Goal: Transaction & Acquisition: Obtain resource

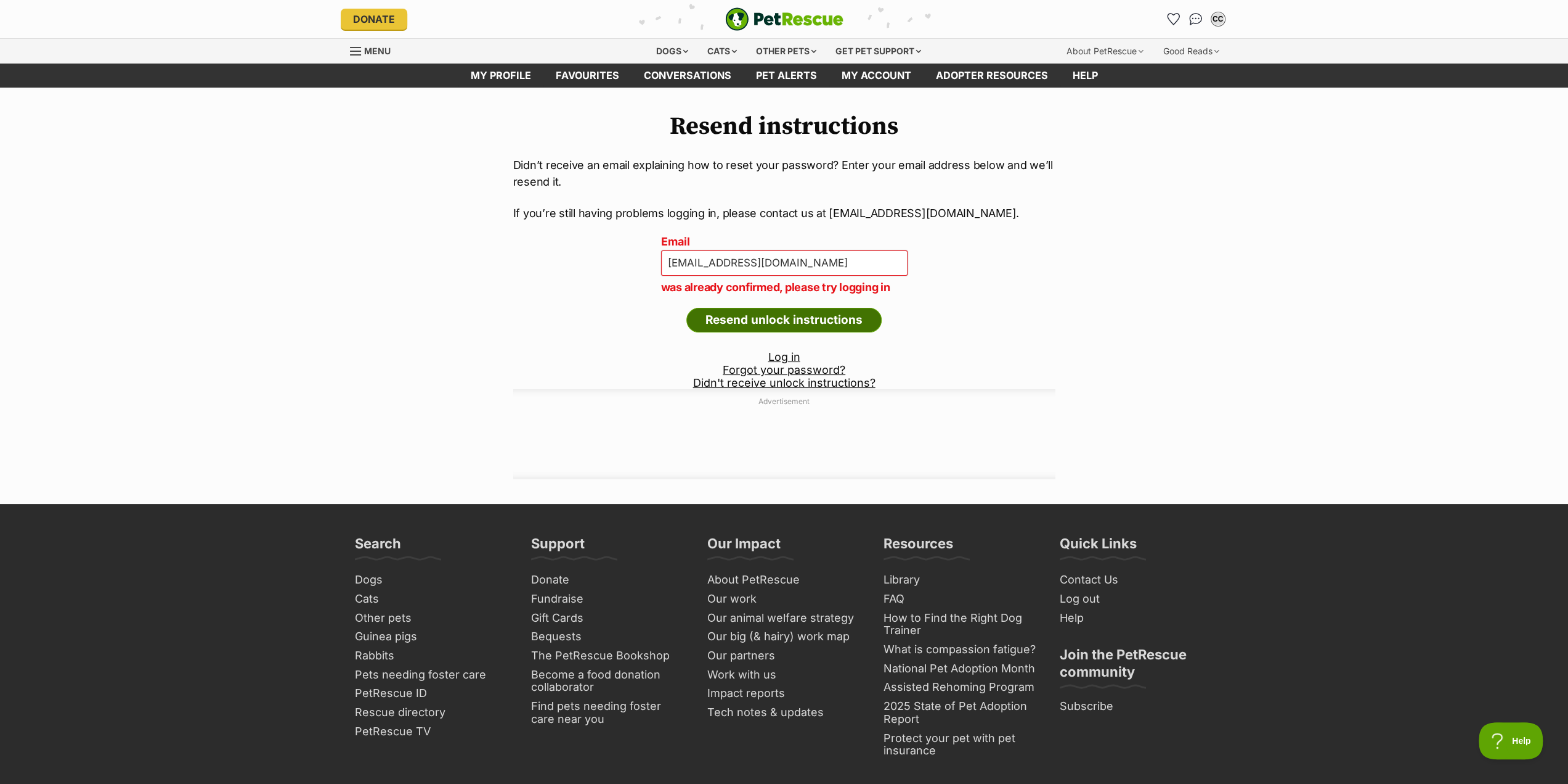
click at [779, 319] on input "Resend unlock instructions" at bounding box center [784, 320] width 195 height 25
click at [779, 359] on link "Log in" at bounding box center [784, 357] width 32 height 13
click at [785, 322] on input "Resend unlock instructions" at bounding box center [784, 320] width 195 height 25
click at [792, 382] on link "Didn't receive unlock instructions?" at bounding box center [784, 383] width 182 height 13
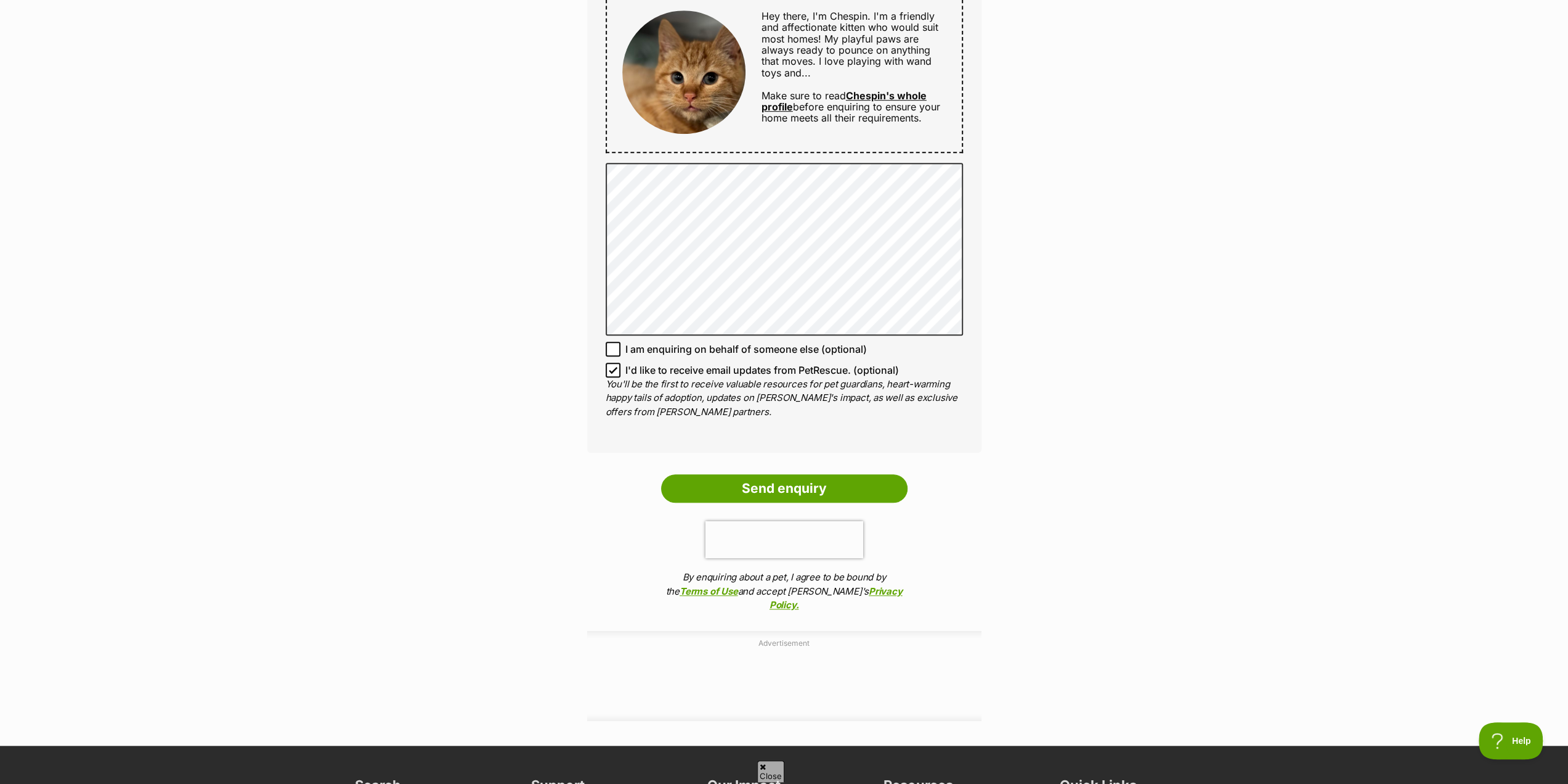
scroll to position [740, 0]
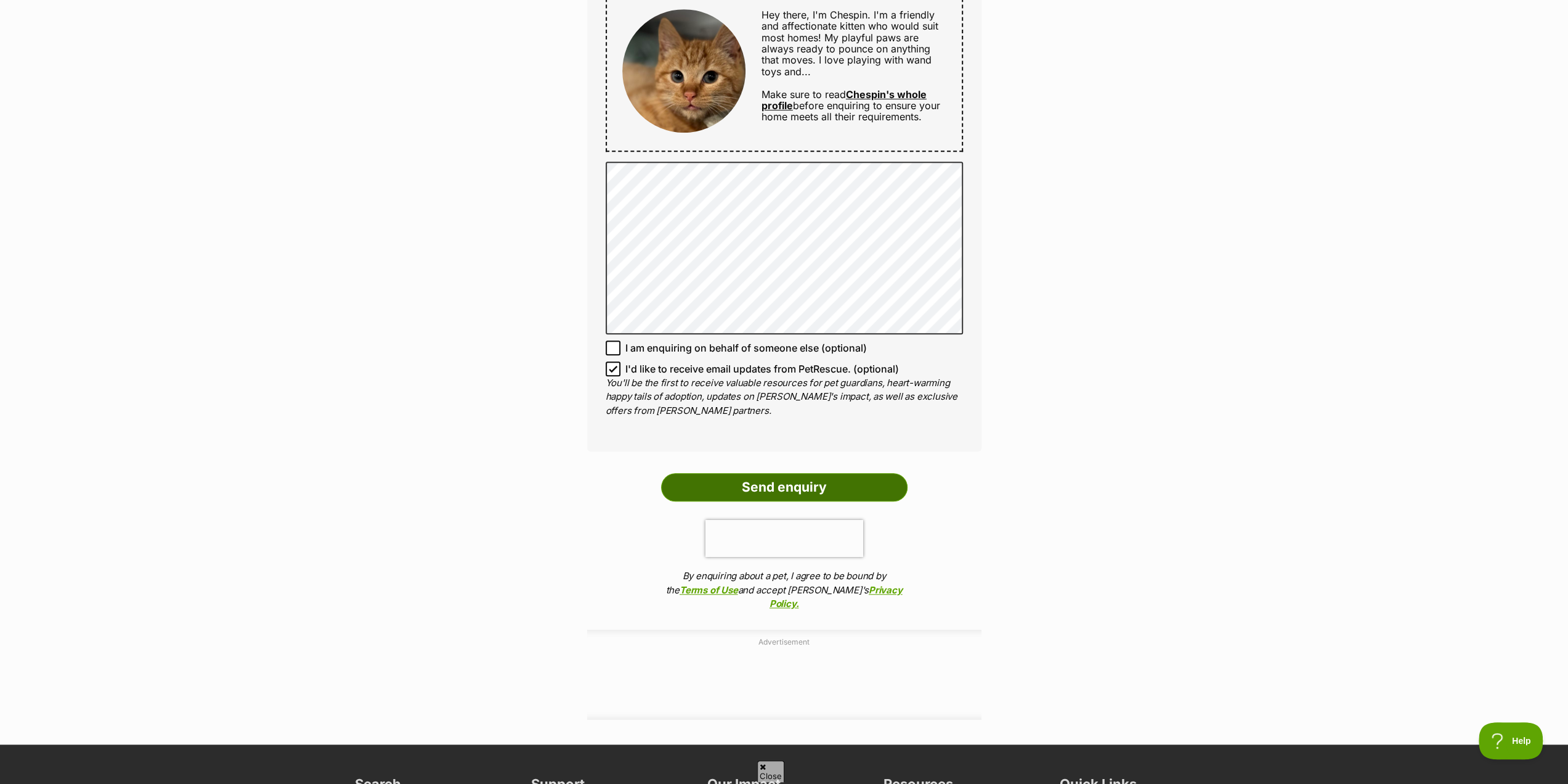
click at [798, 475] on input "Send enquiry" at bounding box center [784, 487] width 247 height 28
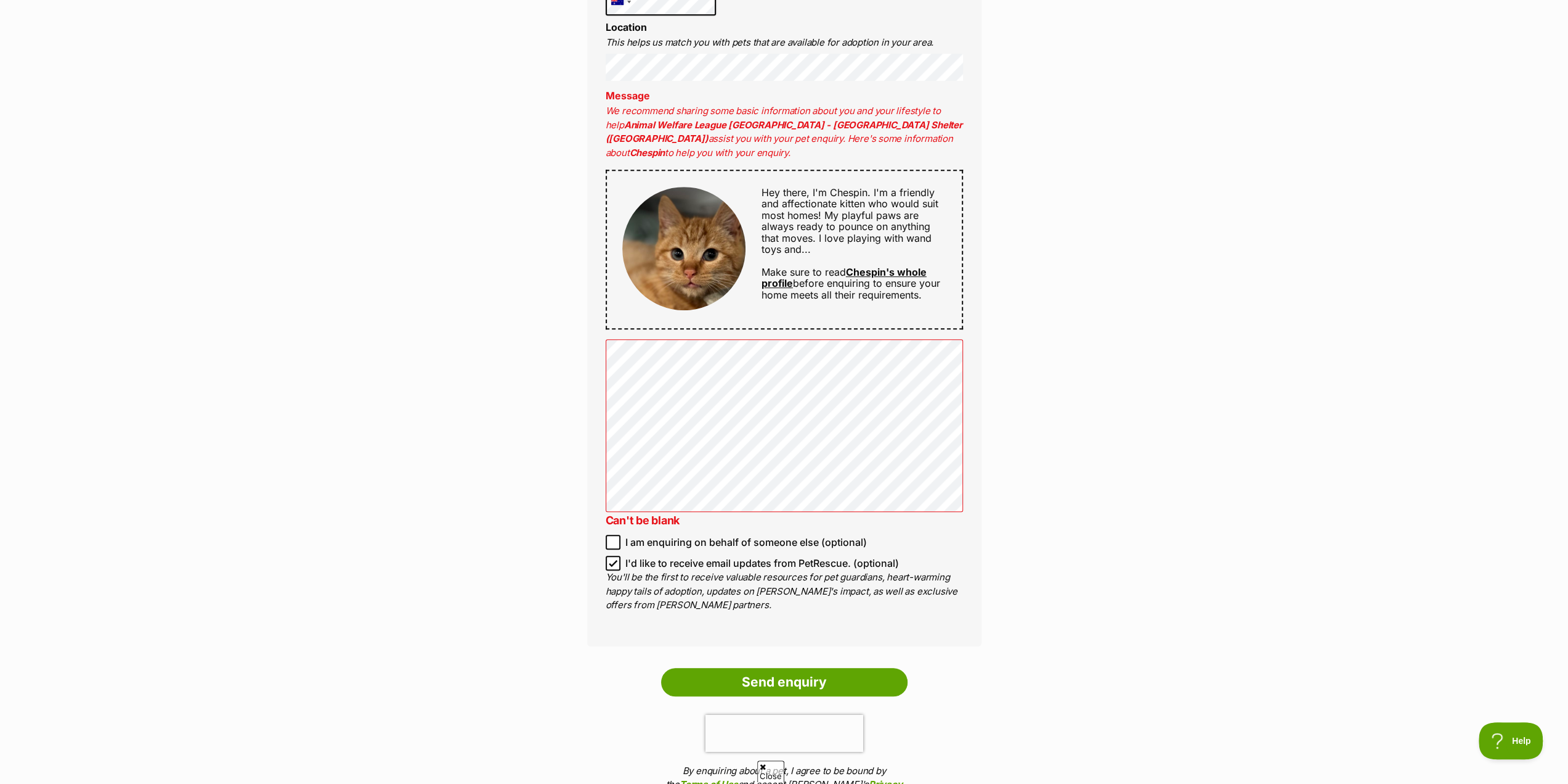
scroll to position [678, 0]
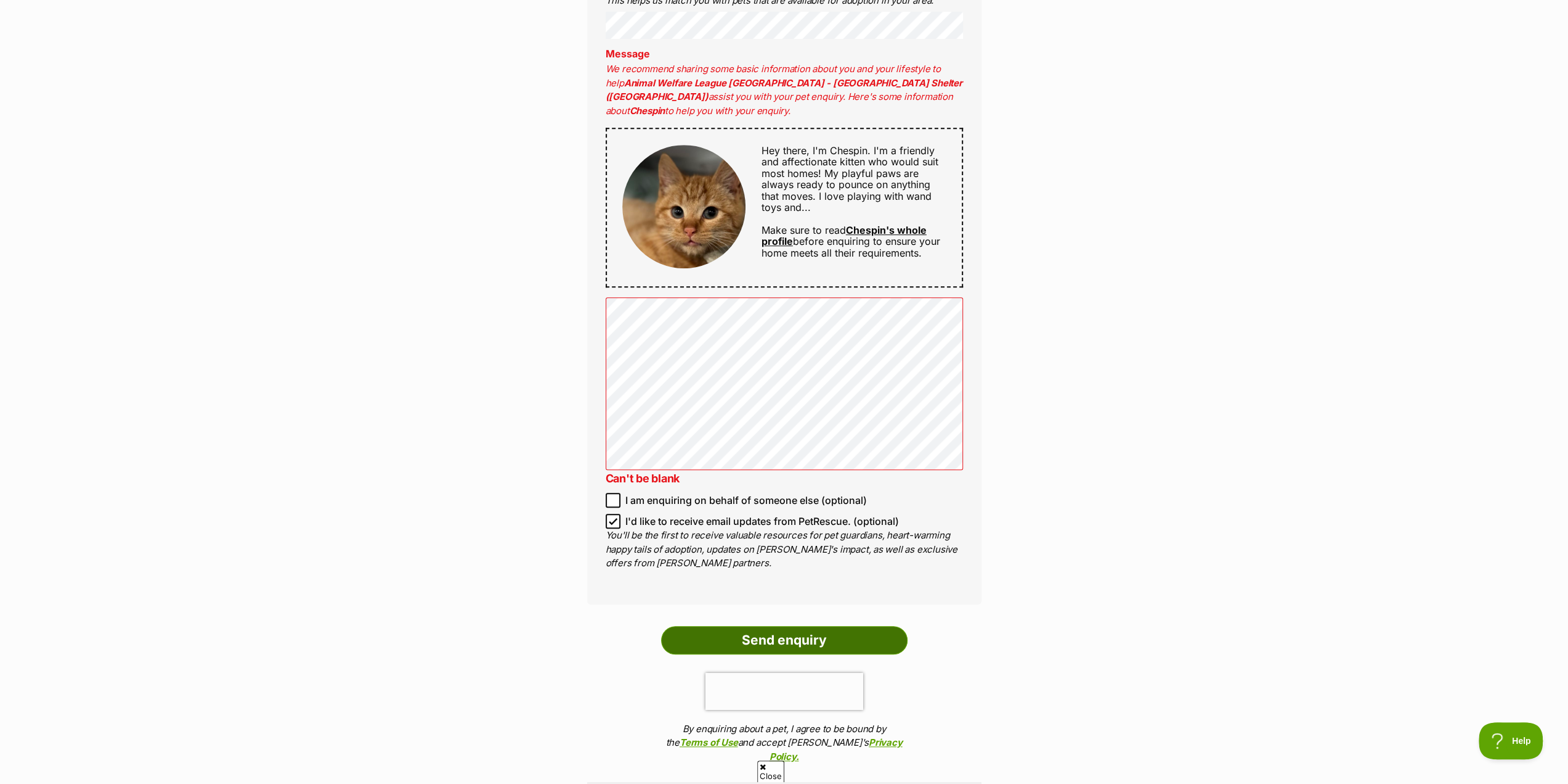
click at [794, 631] on input "Send enquiry" at bounding box center [784, 640] width 247 height 28
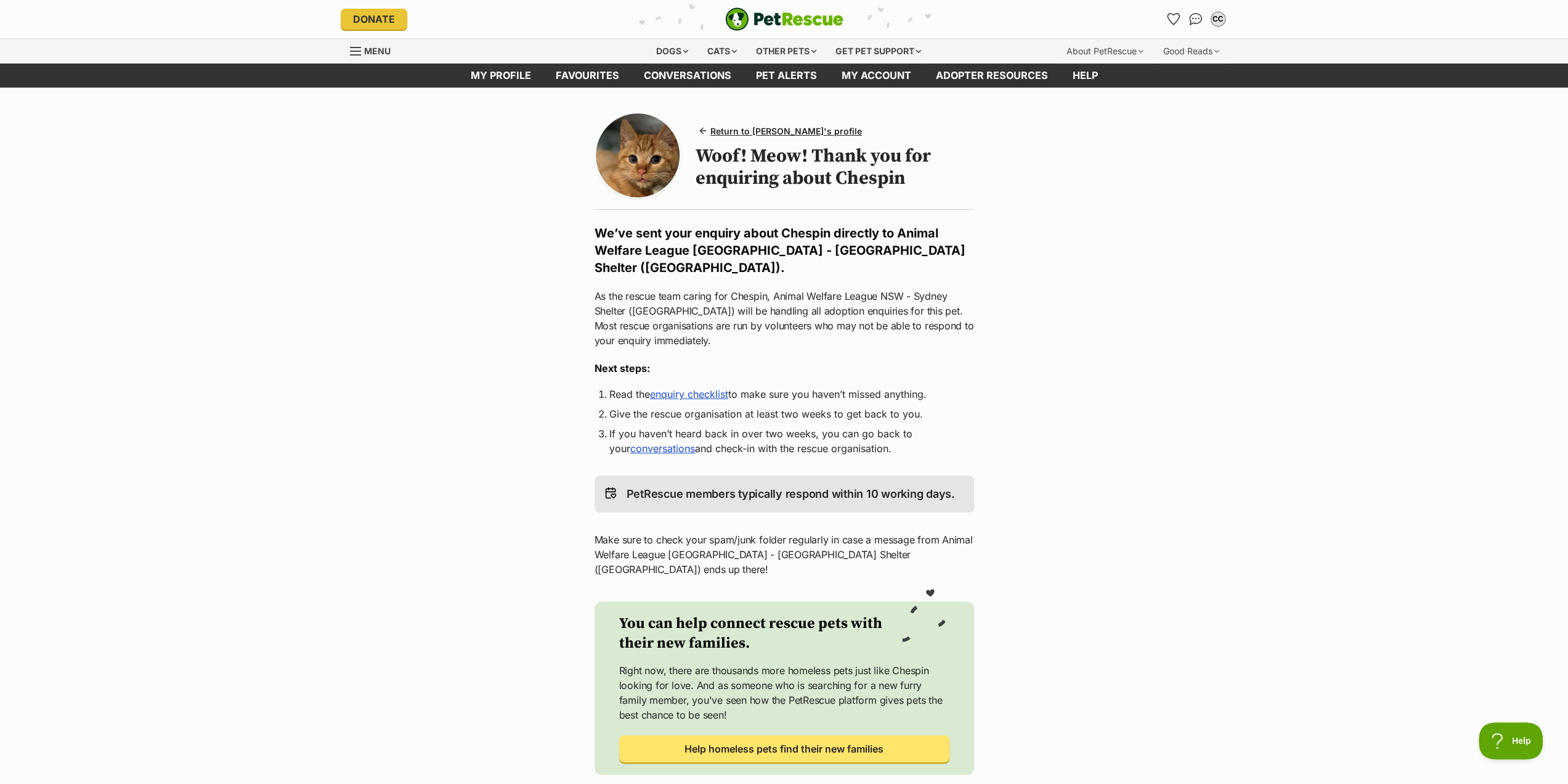
click at [676, 388] on link "enquiry checklist" at bounding box center [689, 393] width 79 height 12
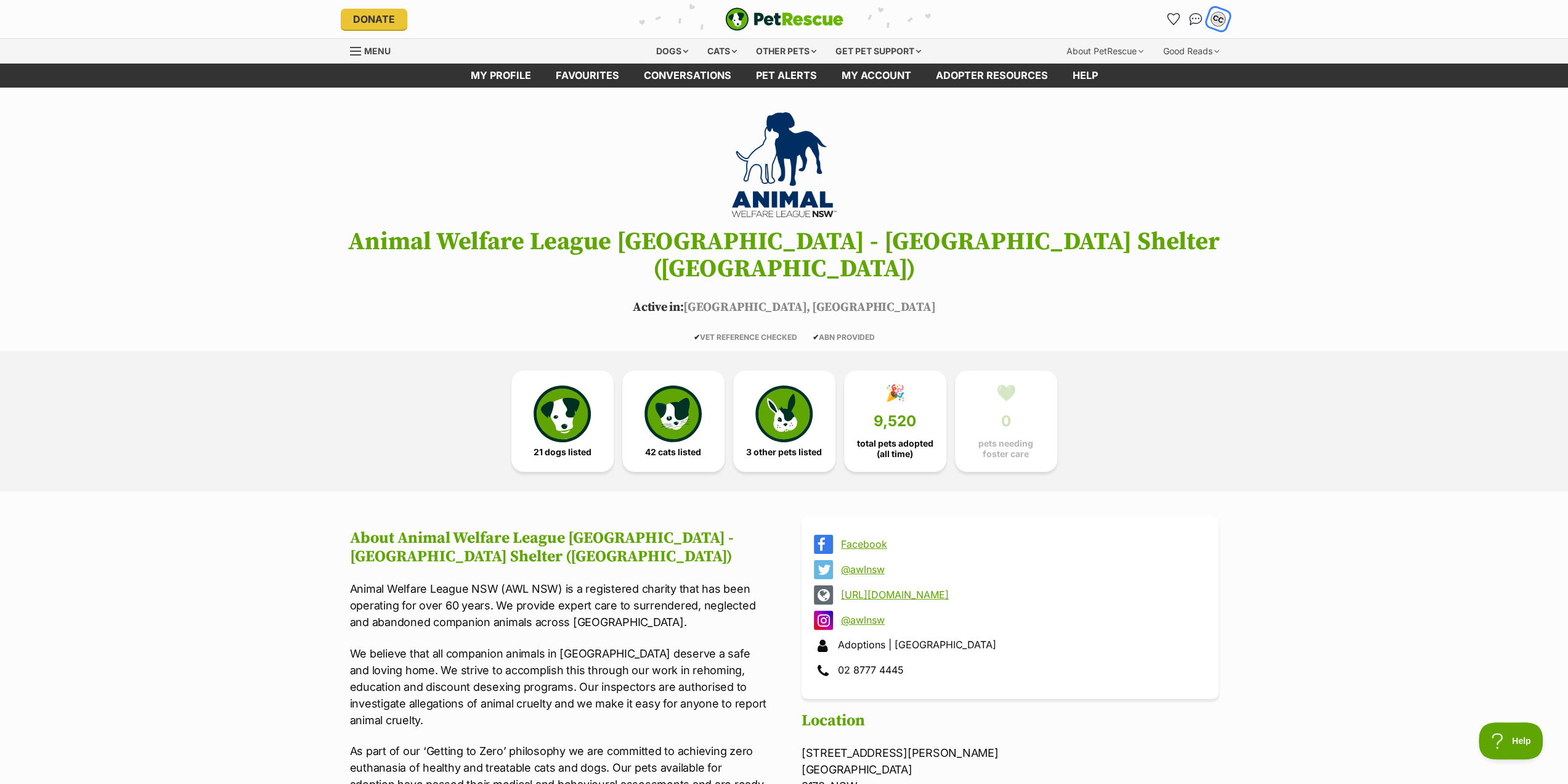
click at [1218, 19] on div "CC" at bounding box center [1219, 19] width 16 height 16
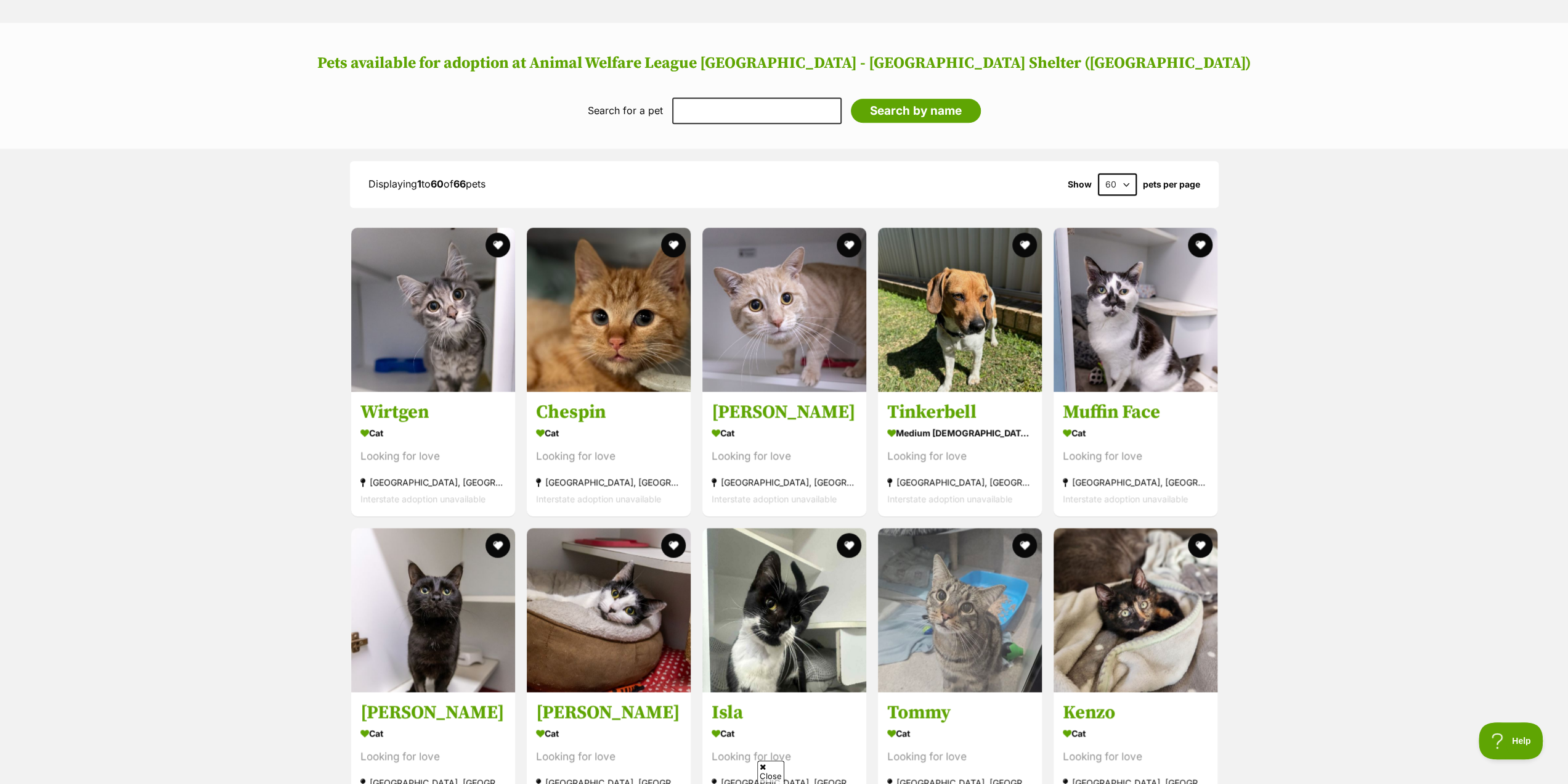
scroll to position [1048, 0]
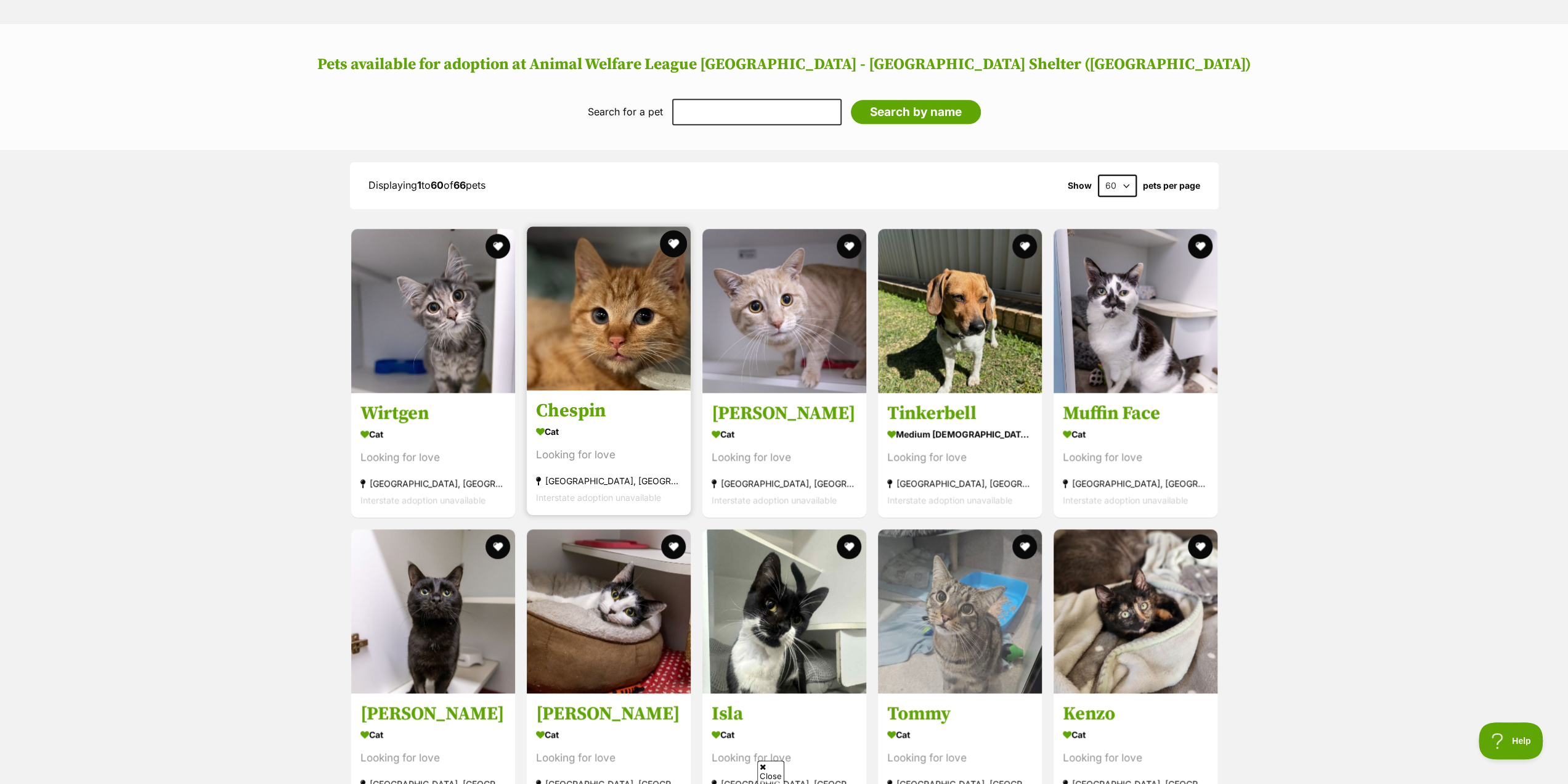
click at [673, 232] on button "favourite" at bounding box center [673, 243] width 27 height 27
click at [613, 292] on img at bounding box center [608, 308] width 164 height 164
click at [673, 230] on button "favourite" at bounding box center [673, 243] width 27 height 27
click at [620, 313] on img at bounding box center [608, 308] width 164 height 164
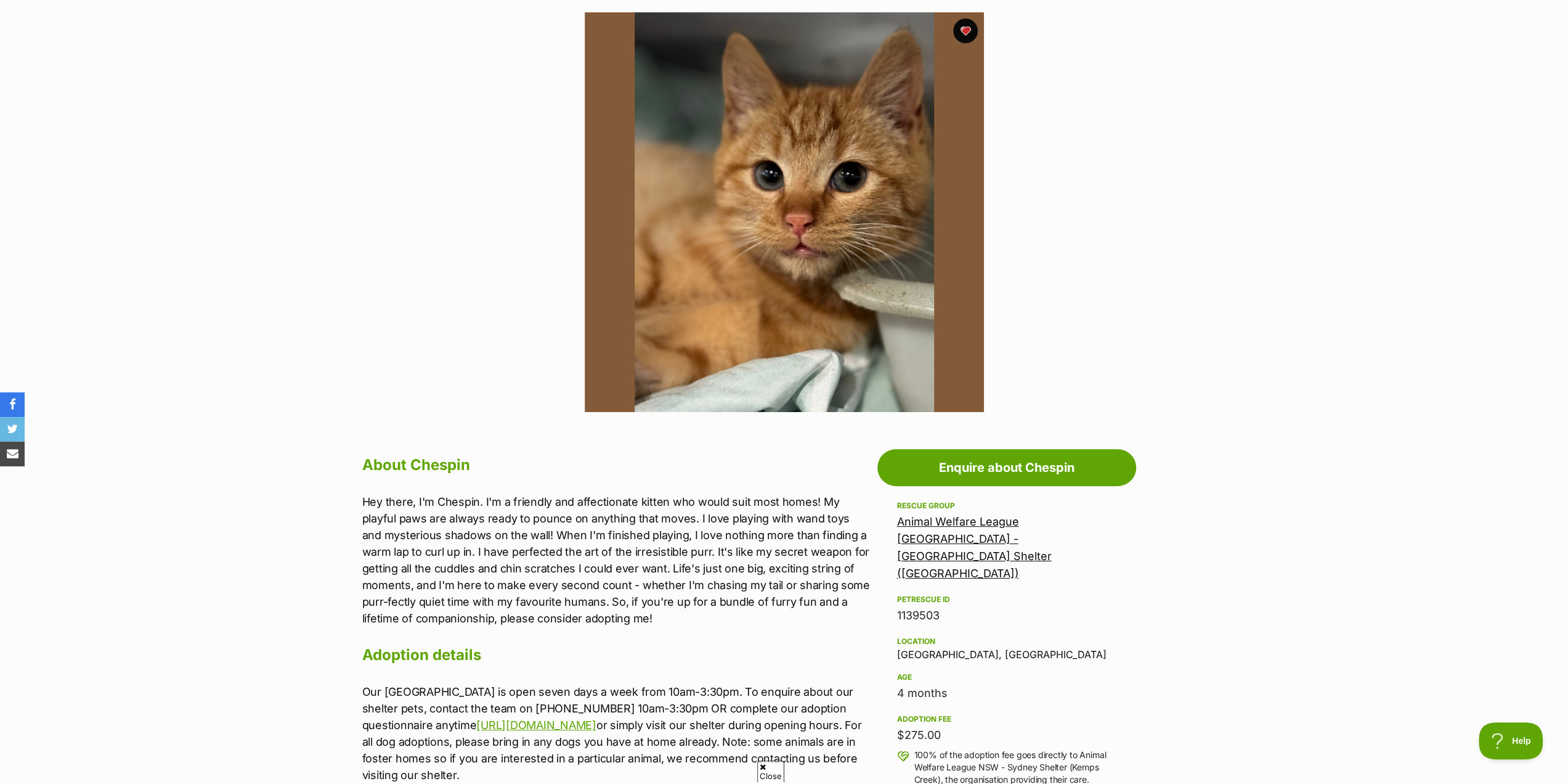
scroll to position [247, 0]
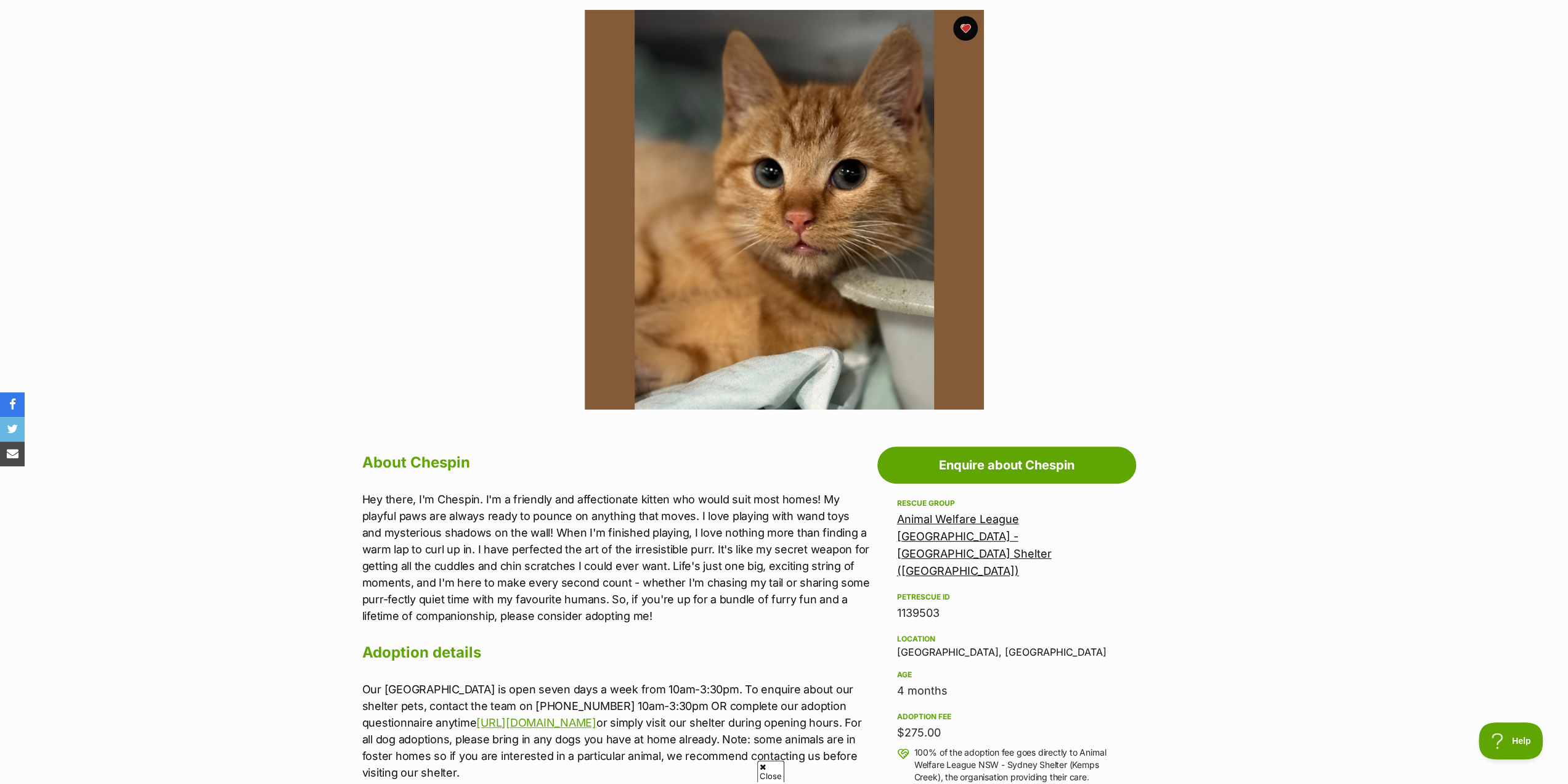
click at [799, 282] on img at bounding box center [784, 209] width 399 height 399
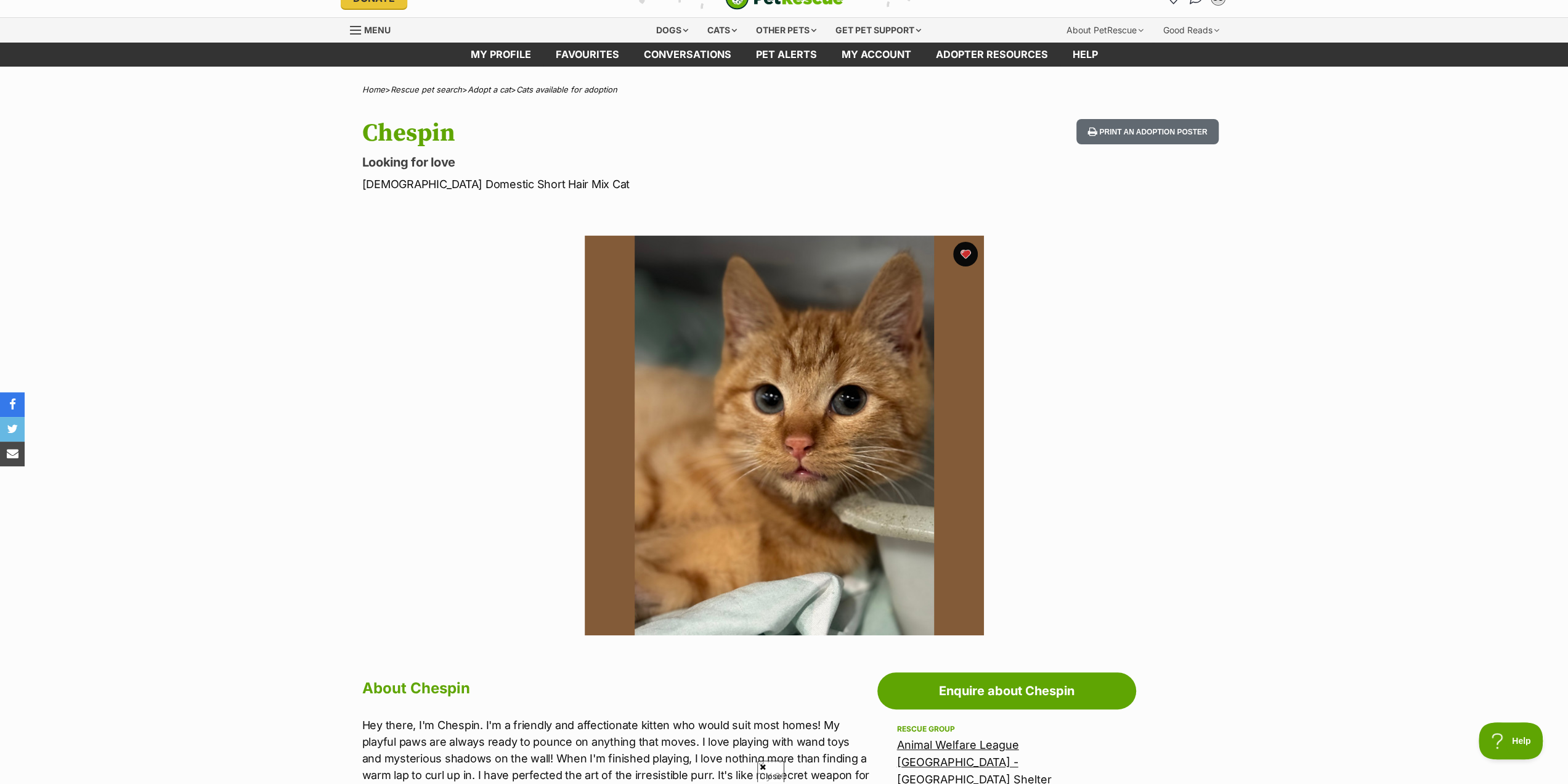
scroll to position [0, 0]
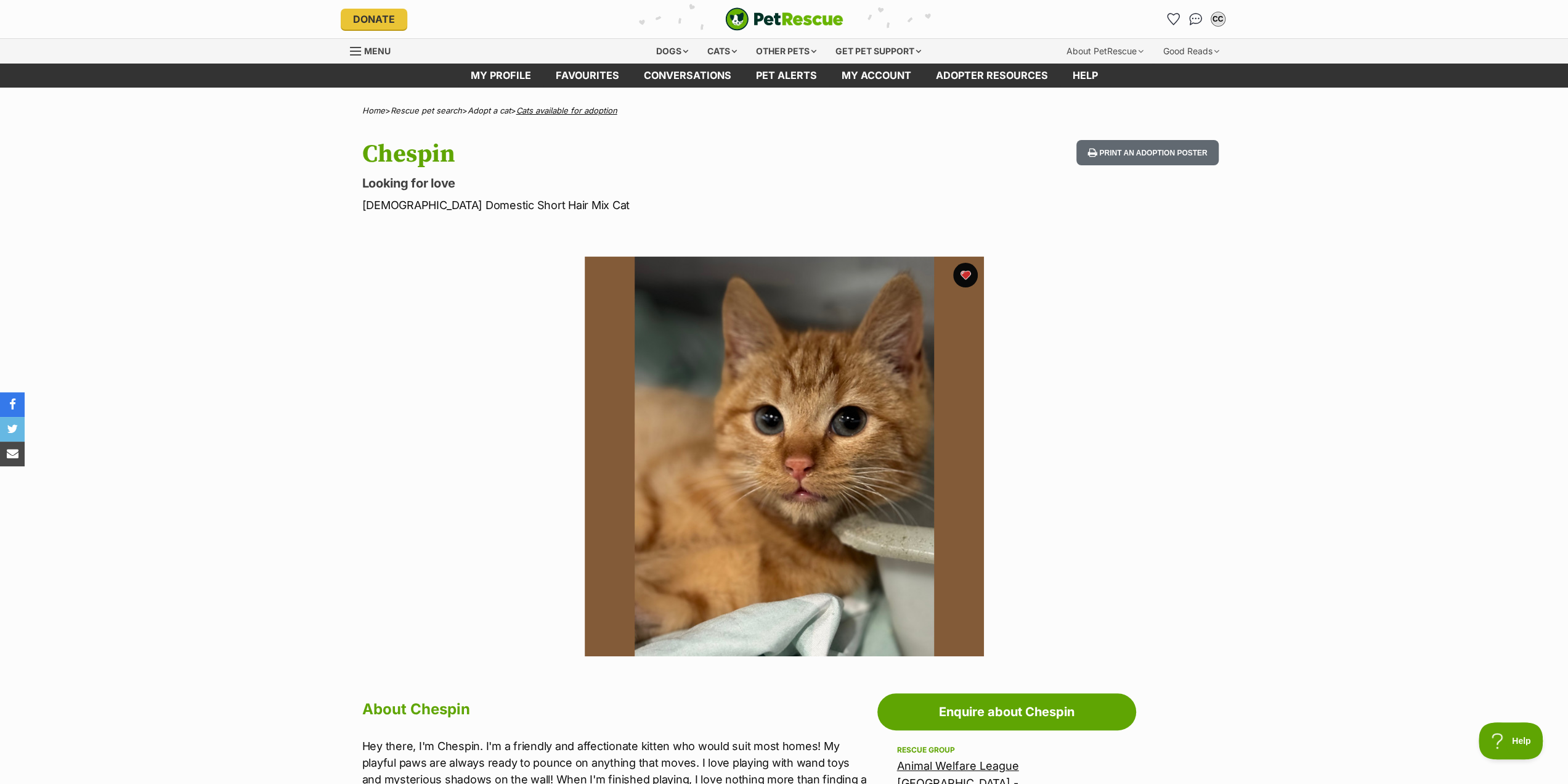
click at [576, 111] on link "Cats available for adoption" at bounding box center [567, 111] width 102 height 10
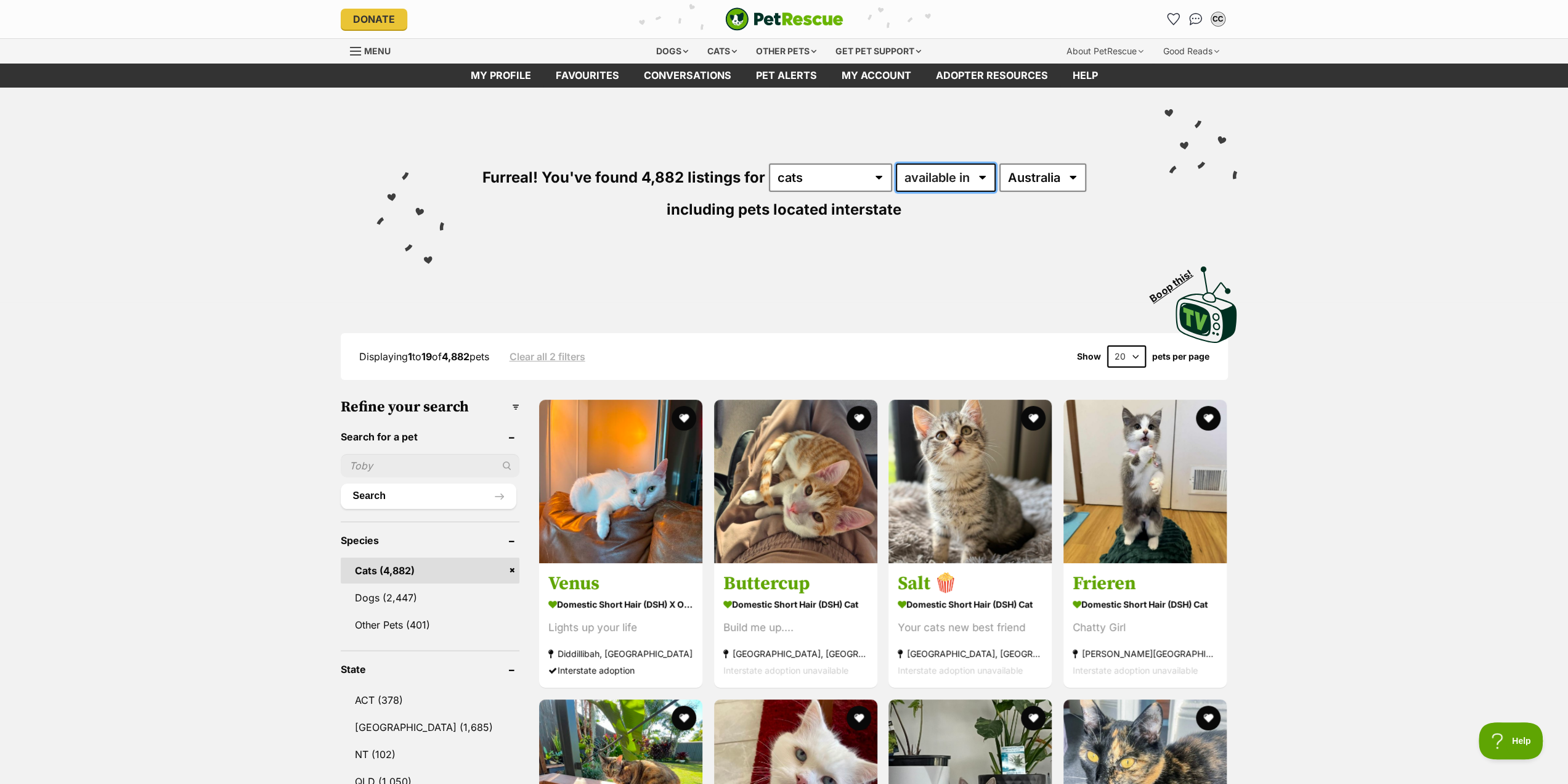
click at [959, 177] on select "available in located in" at bounding box center [946, 177] width 100 height 28
select select "disabled"
click at [896, 163] on select "available in located in" at bounding box center [946, 177] width 100 height 28
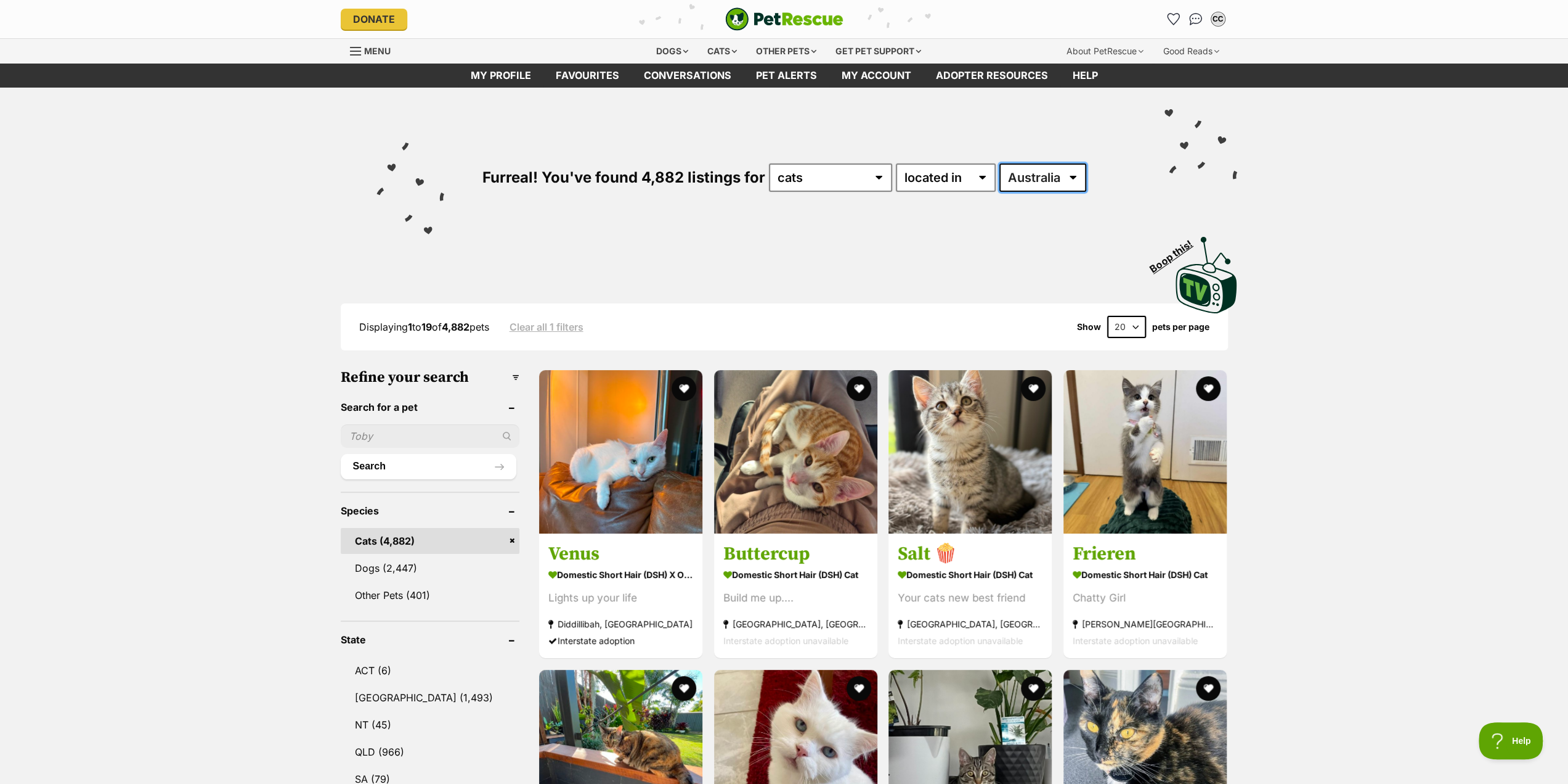
click at [1024, 177] on select "Australia ACT NSW NT QLD SA TAS VIC WA" at bounding box center [1042, 177] width 87 height 28
select select "NSW"
click at [1000, 163] on select "Australia ACT NSW NT QLD SA TAS VIC WA" at bounding box center [1042, 177] width 87 height 28
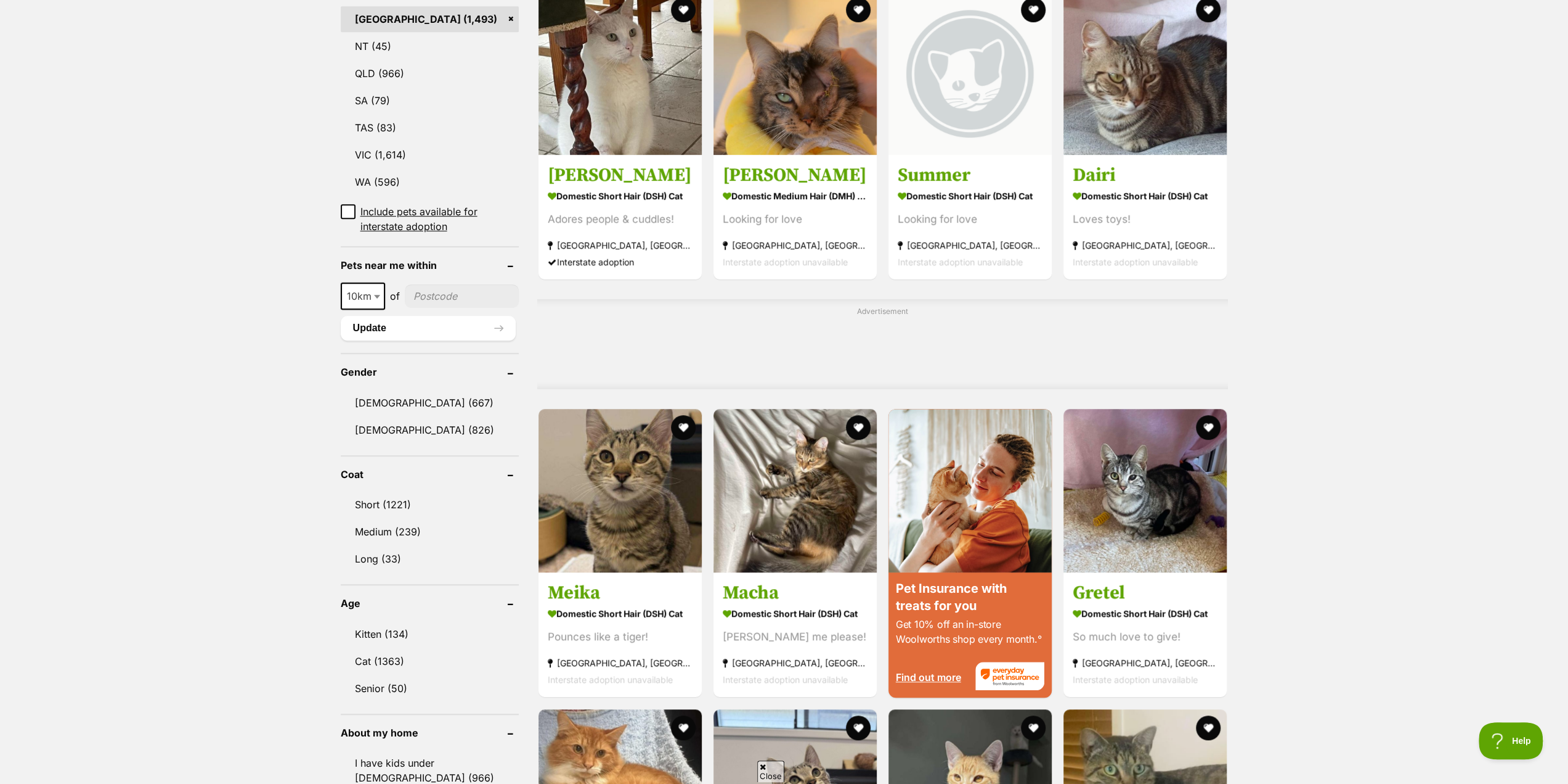
scroll to position [678, 0]
click at [377, 295] on b at bounding box center [377, 297] width 6 height 4
select select "100"
click at [435, 297] on input"] "postcode" at bounding box center [465, 296] width 108 height 24
type input"] "2780"
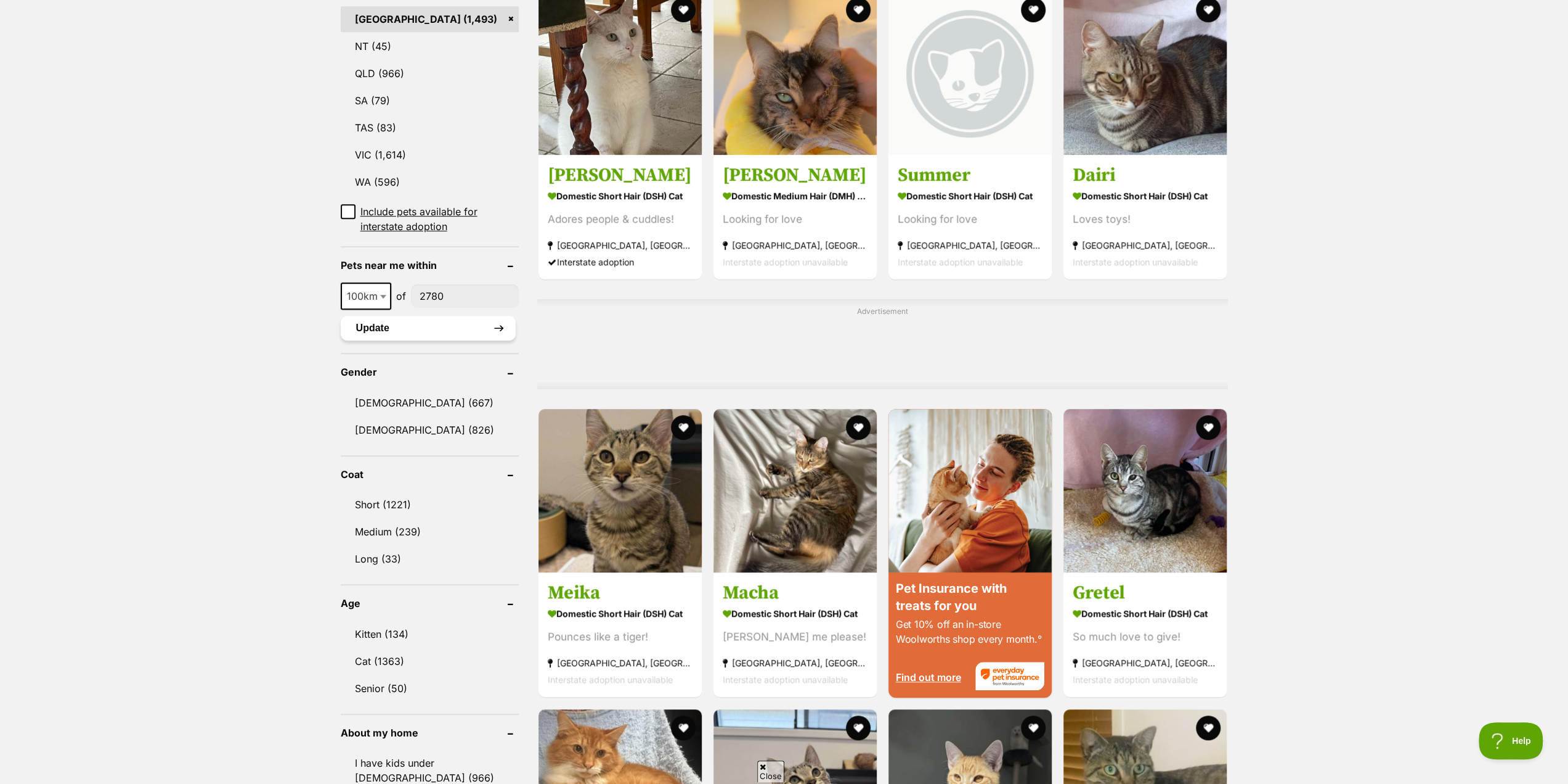
click at [371, 333] on button "Update" at bounding box center [428, 328] width 175 height 25
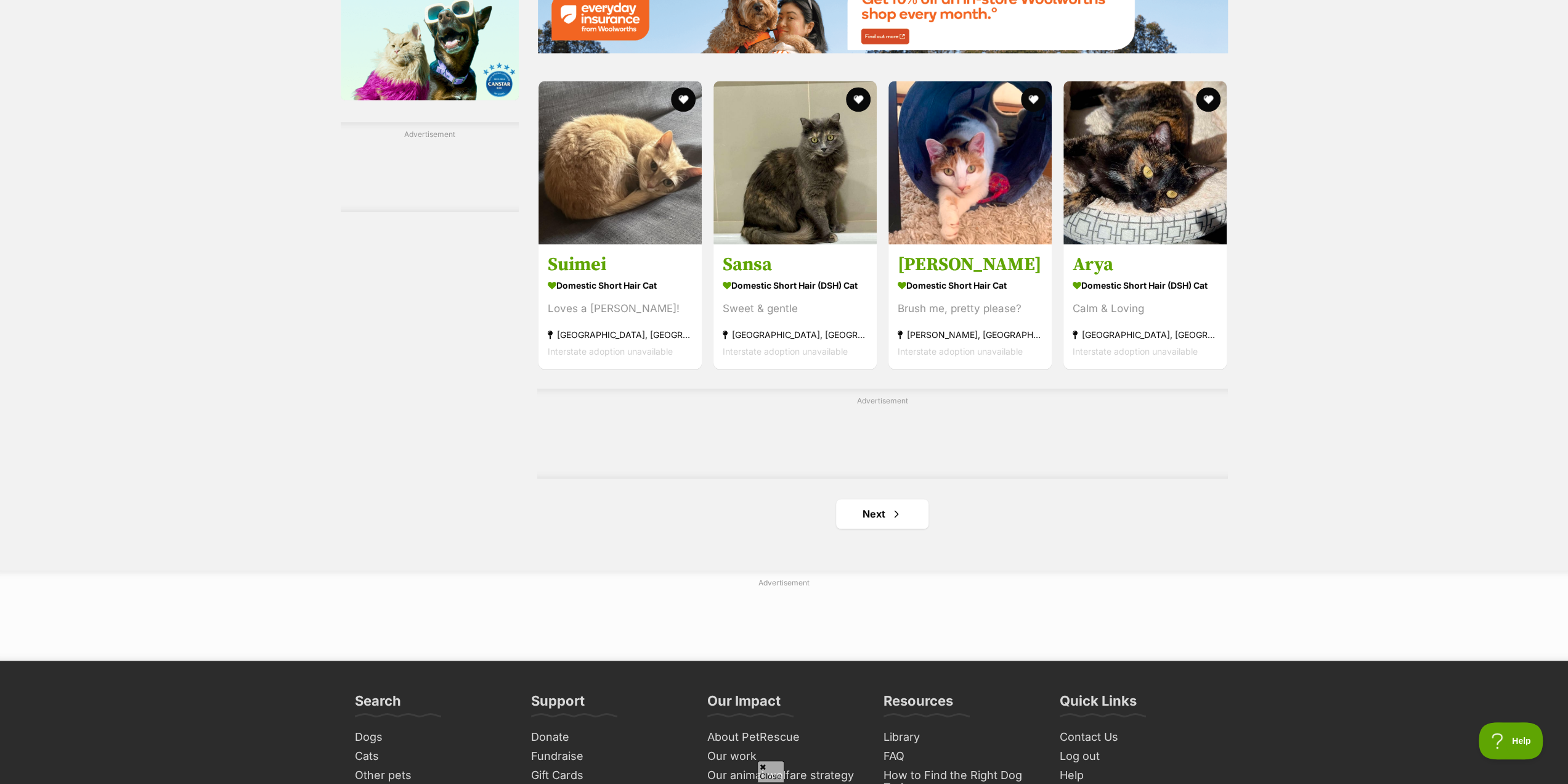
scroll to position [1788, 0]
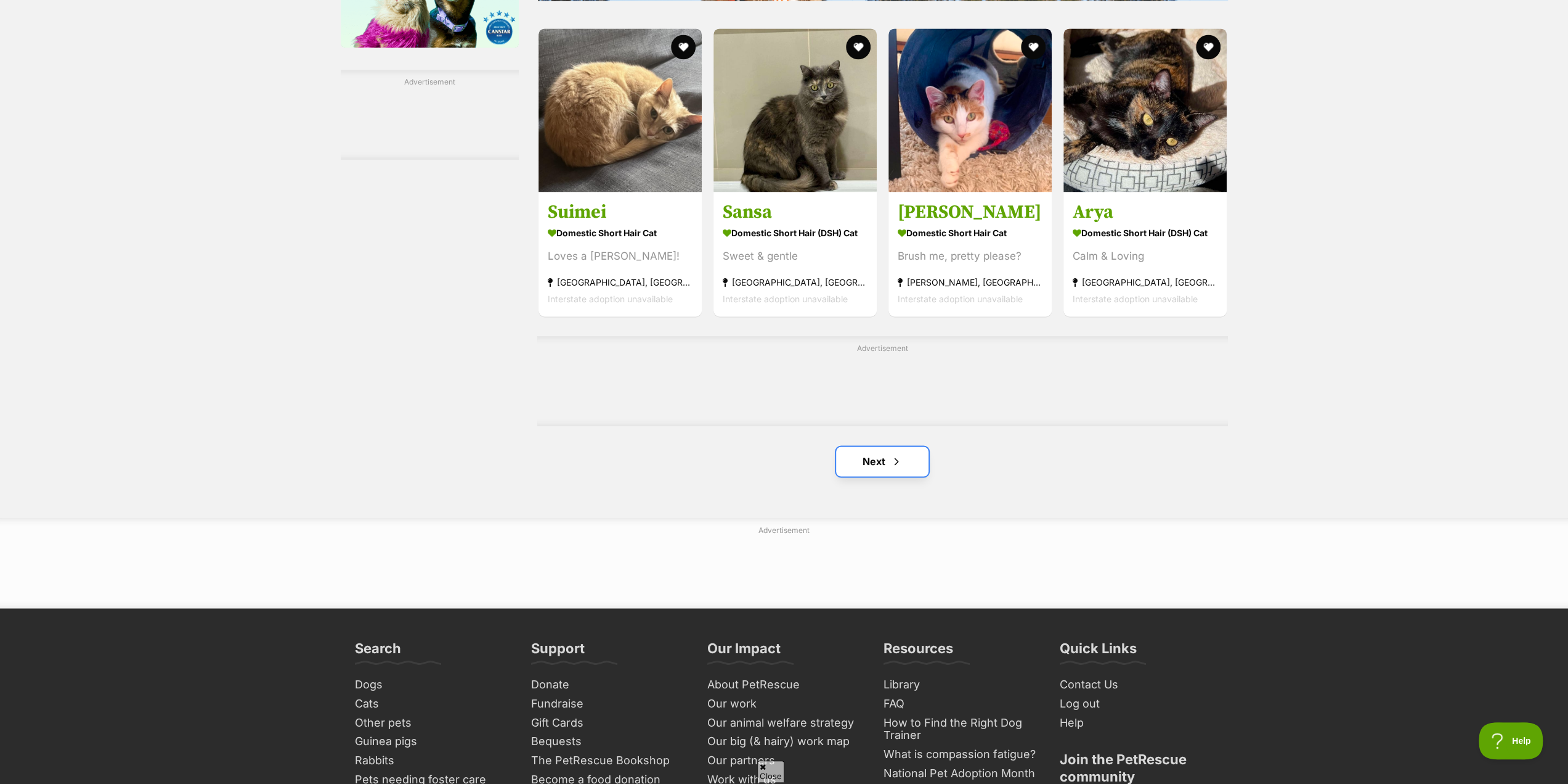
click at [869, 470] on link "Next" at bounding box center [882, 461] width 93 height 30
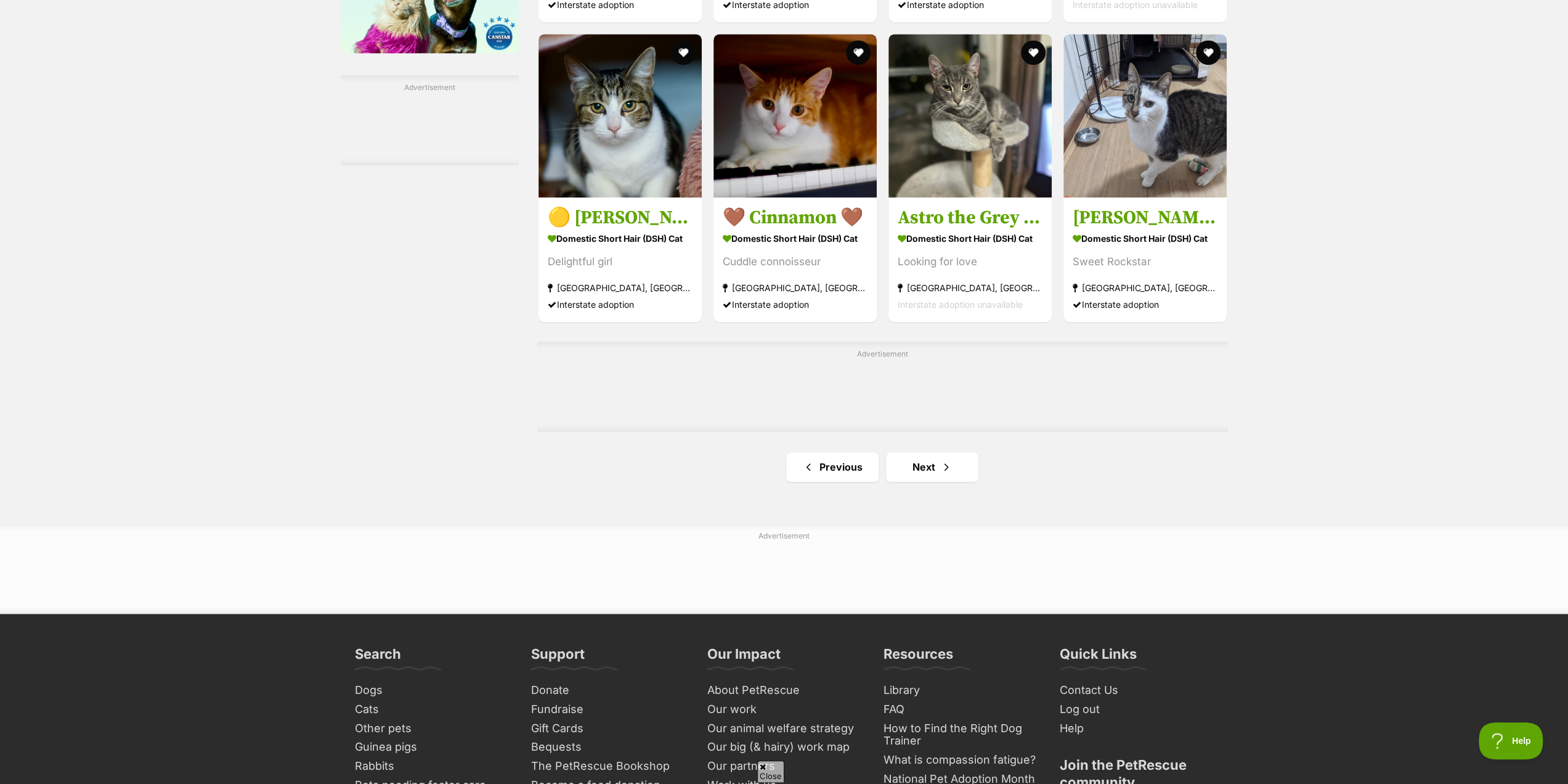
scroll to position [1788, 0]
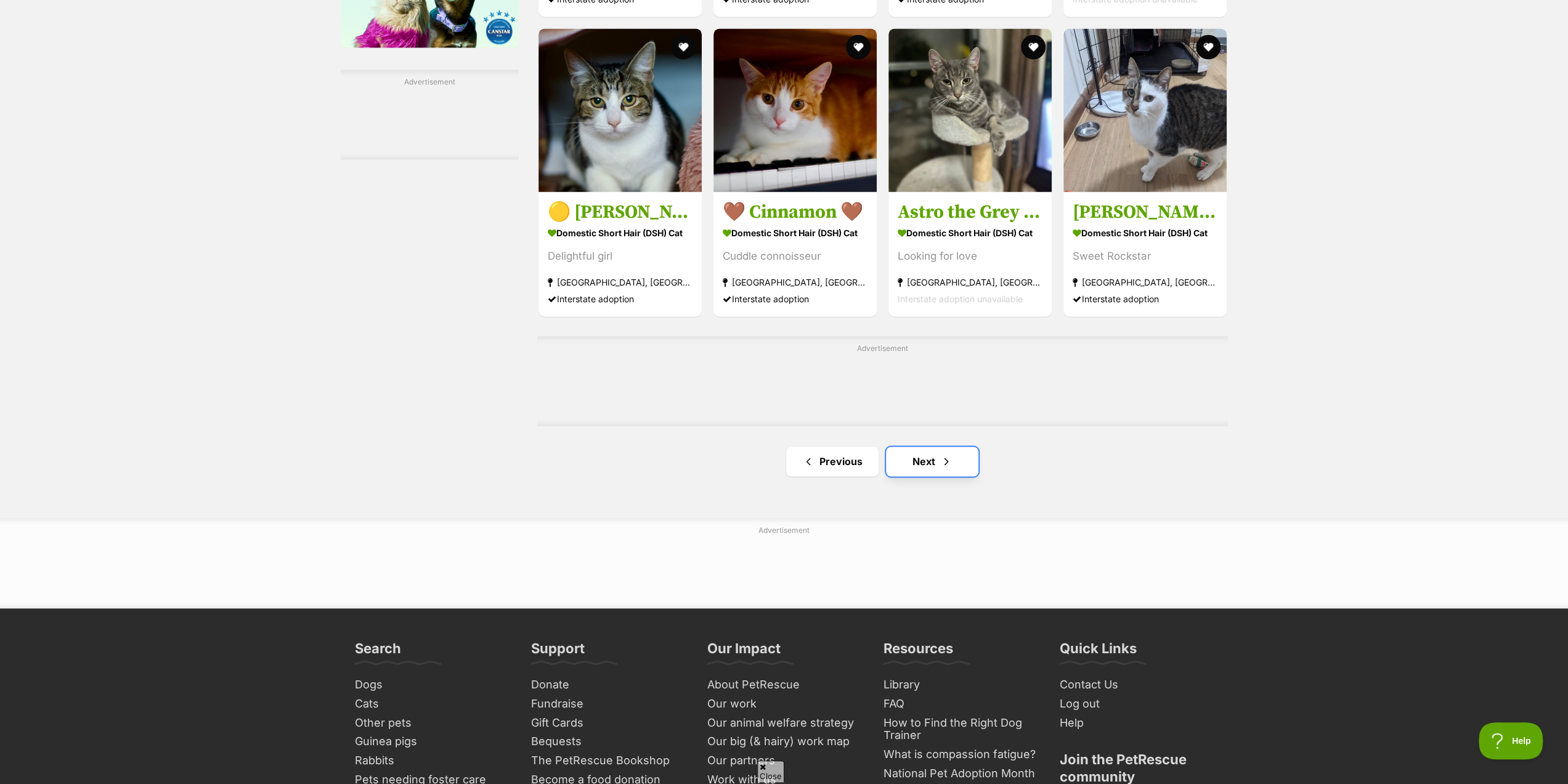
click at [935, 475] on link "Next" at bounding box center [932, 461] width 93 height 30
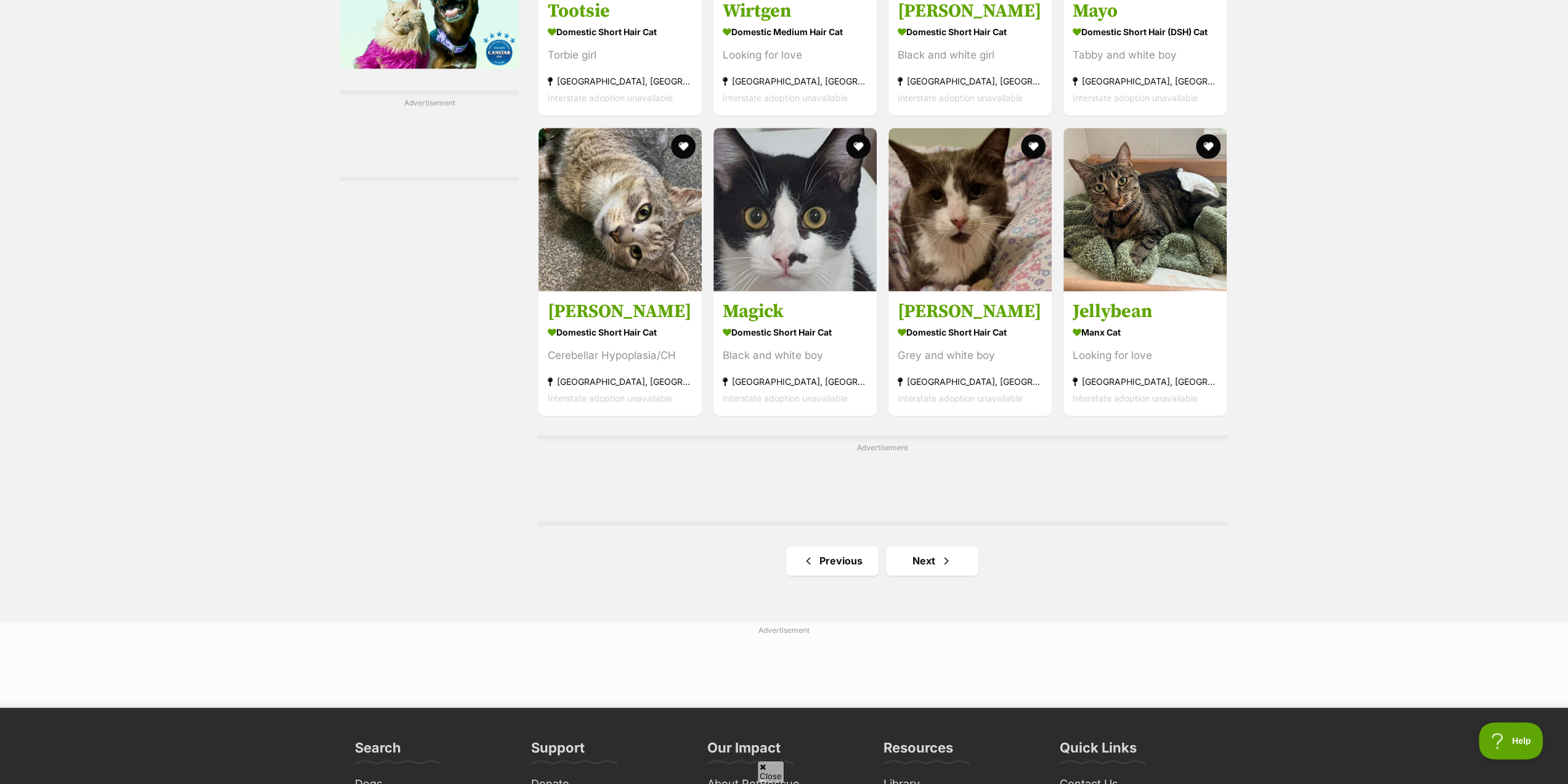
scroll to position [1788, 0]
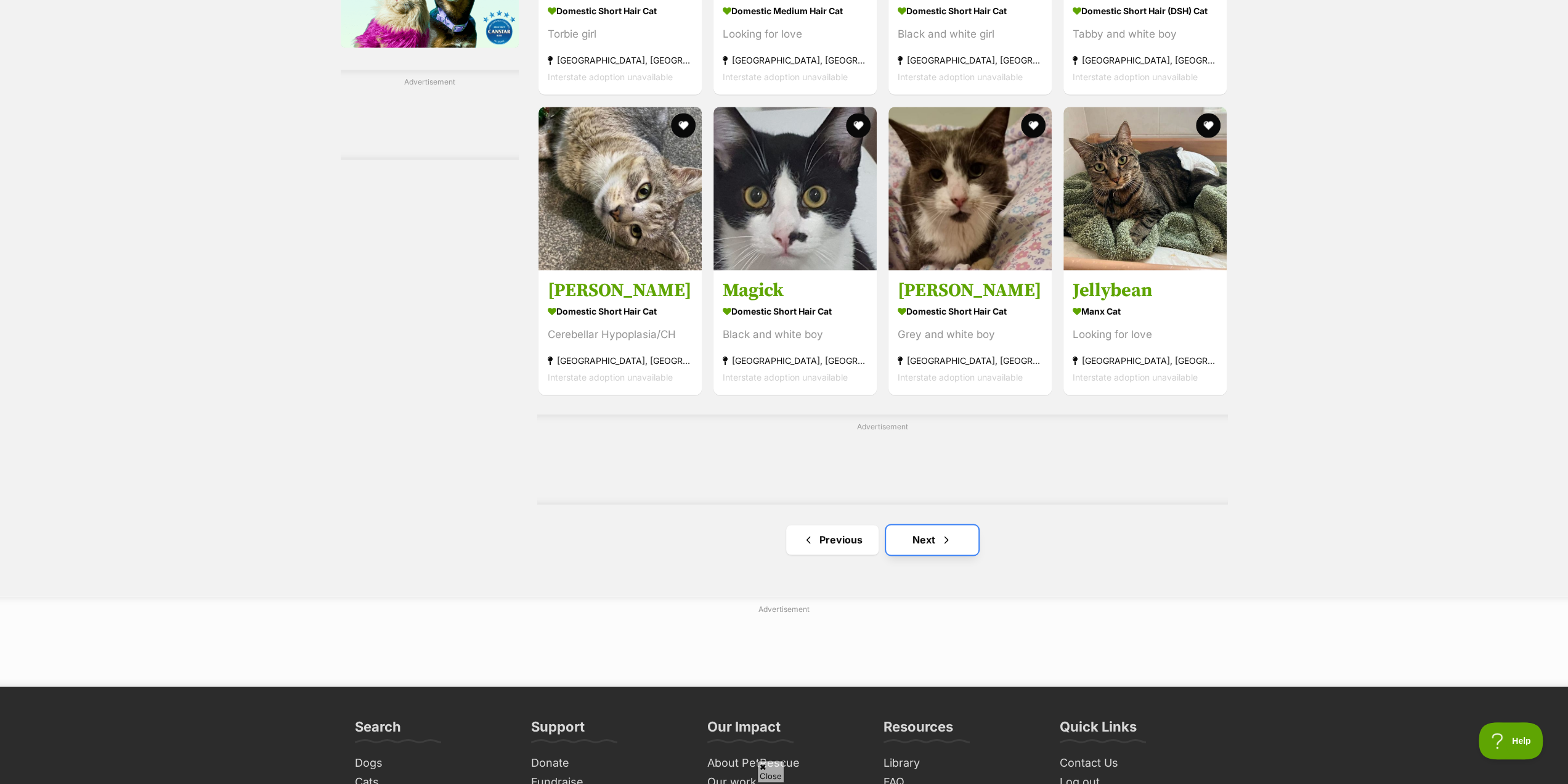
click at [922, 549] on link "Next" at bounding box center [932, 540] width 93 height 30
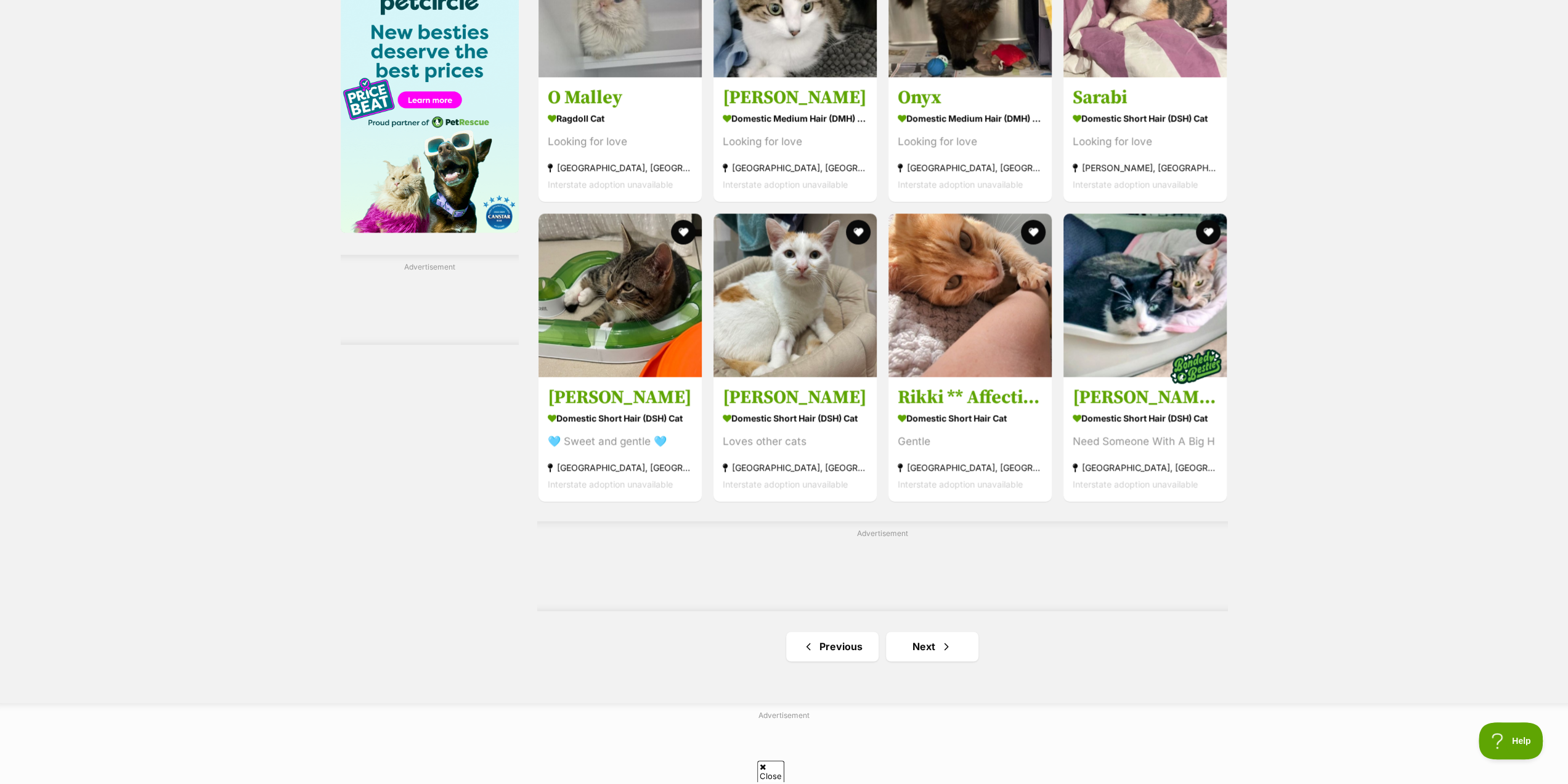
scroll to position [1665, 0]
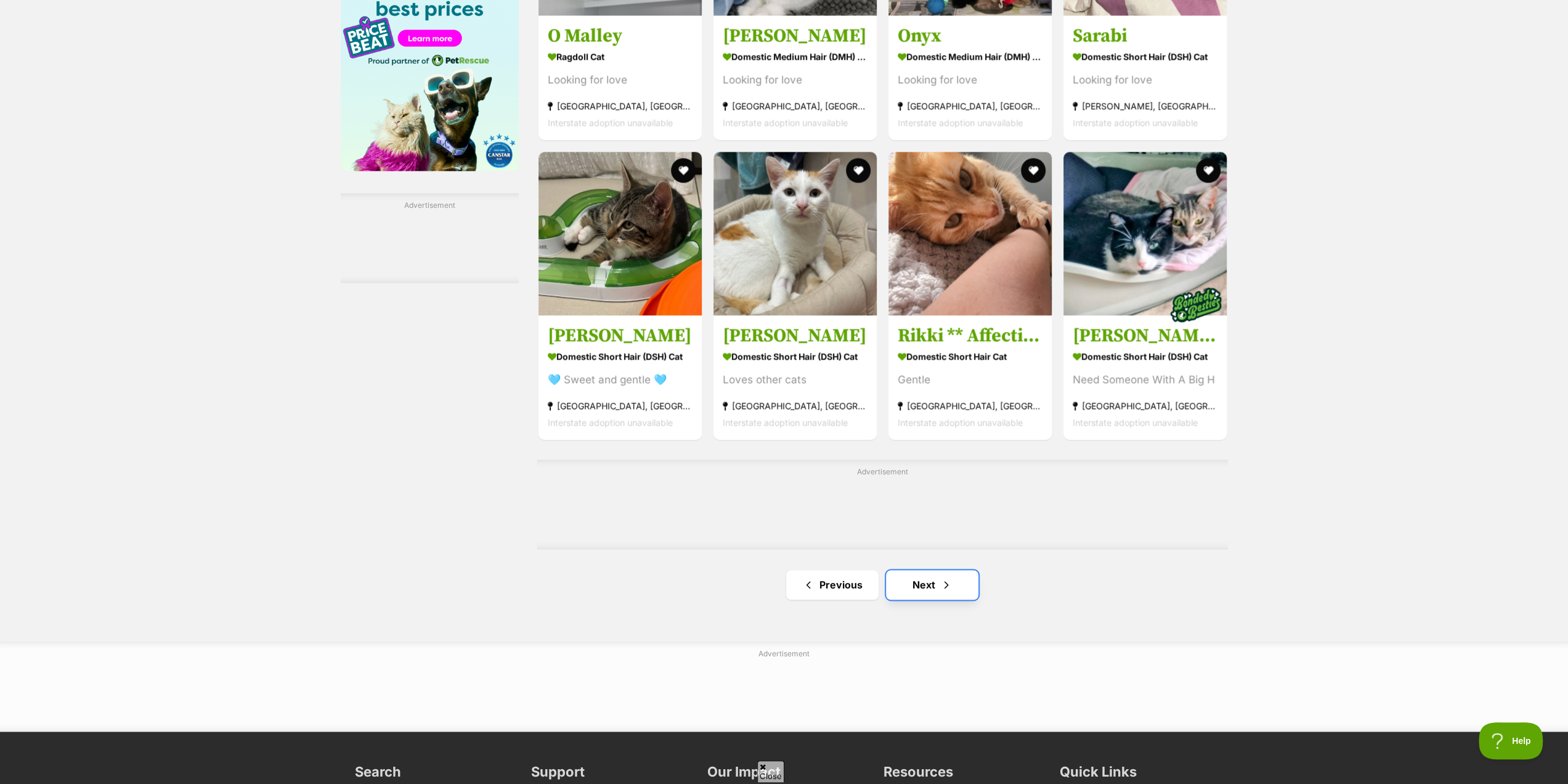
click at [925, 595] on link "Next" at bounding box center [932, 585] width 93 height 30
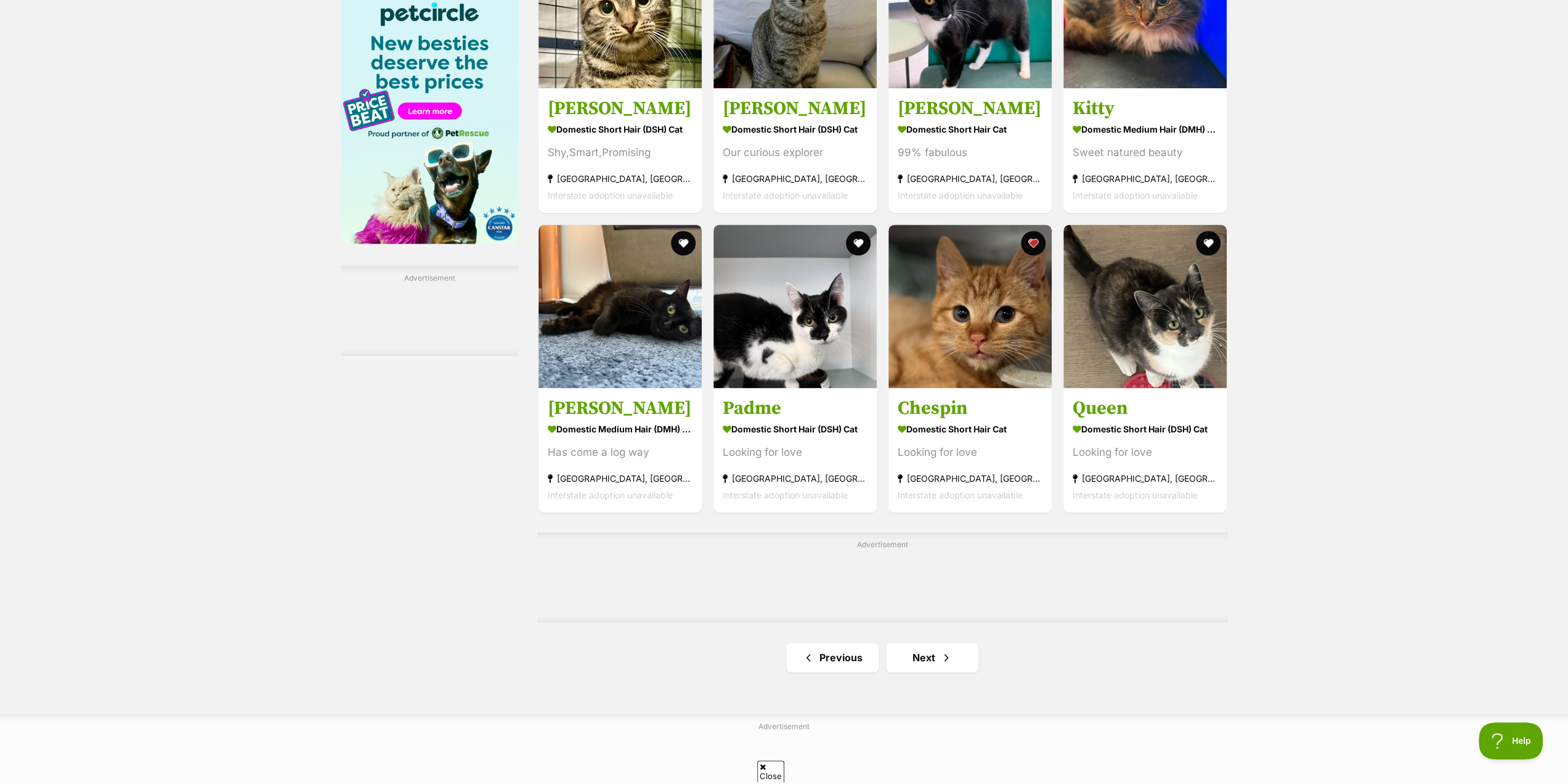
scroll to position [1603, 0]
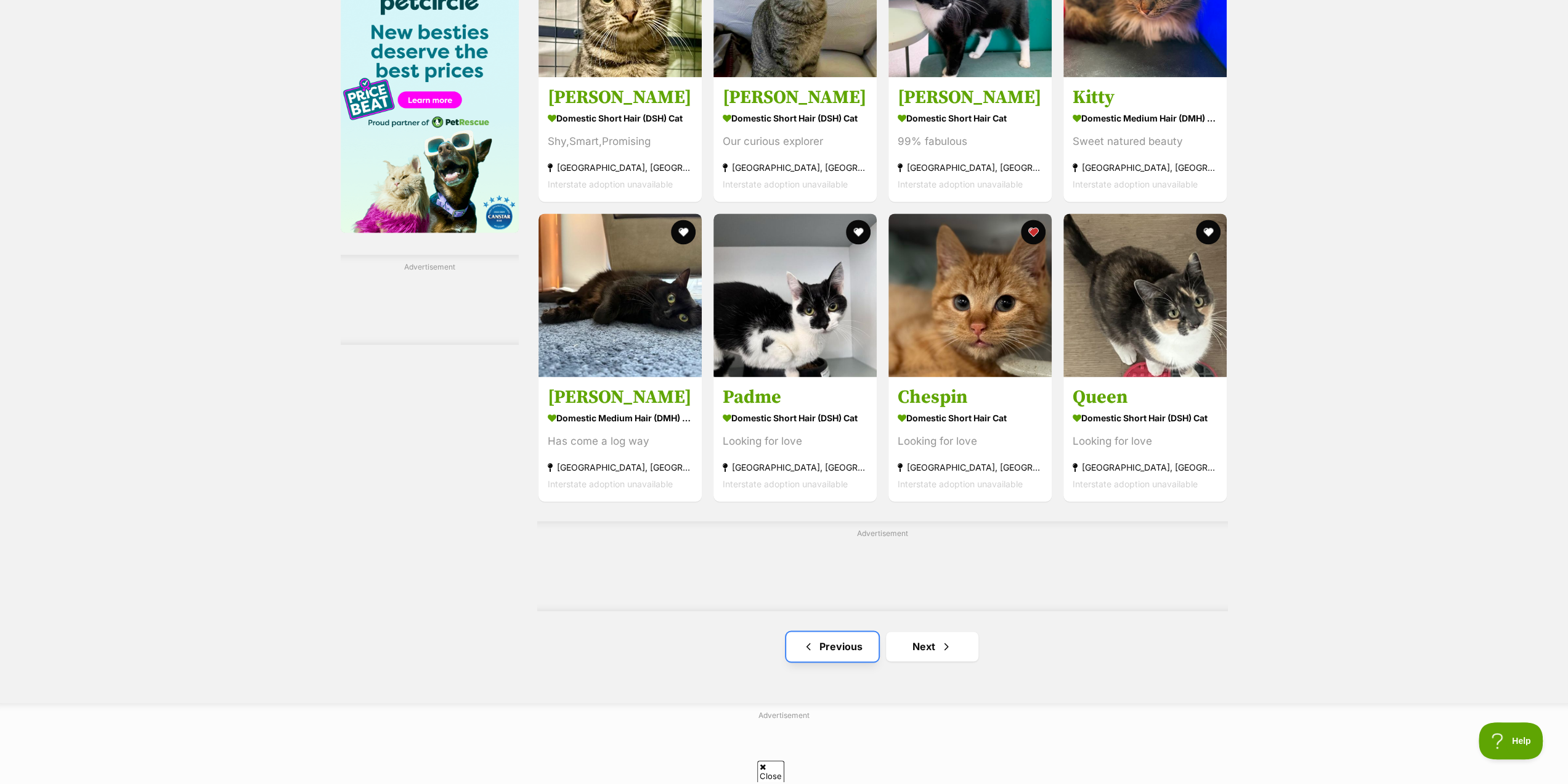
click at [830, 655] on link "Previous" at bounding box center [832, 647] width 93 height 30
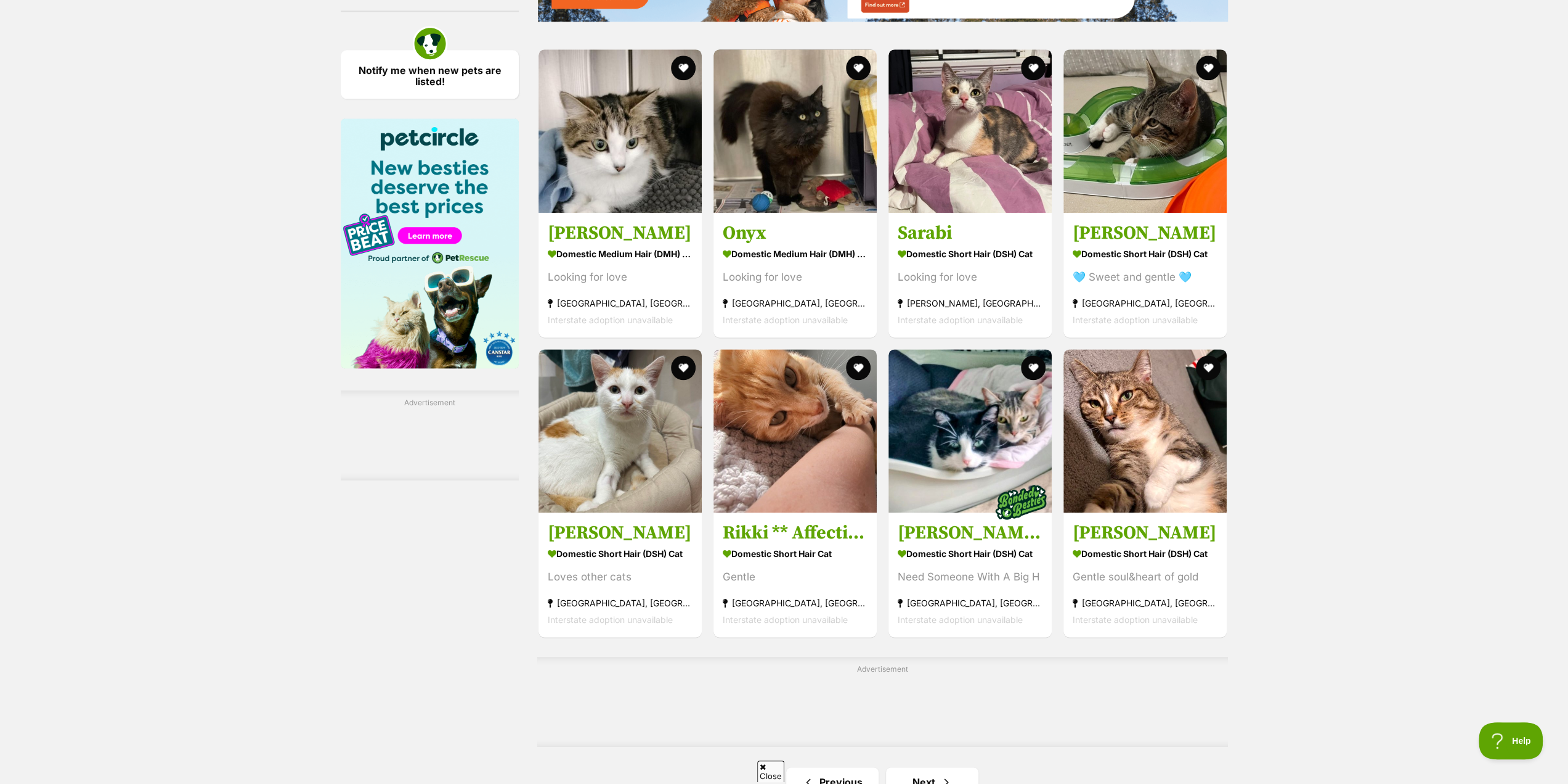
scroll to position [1480, 0]
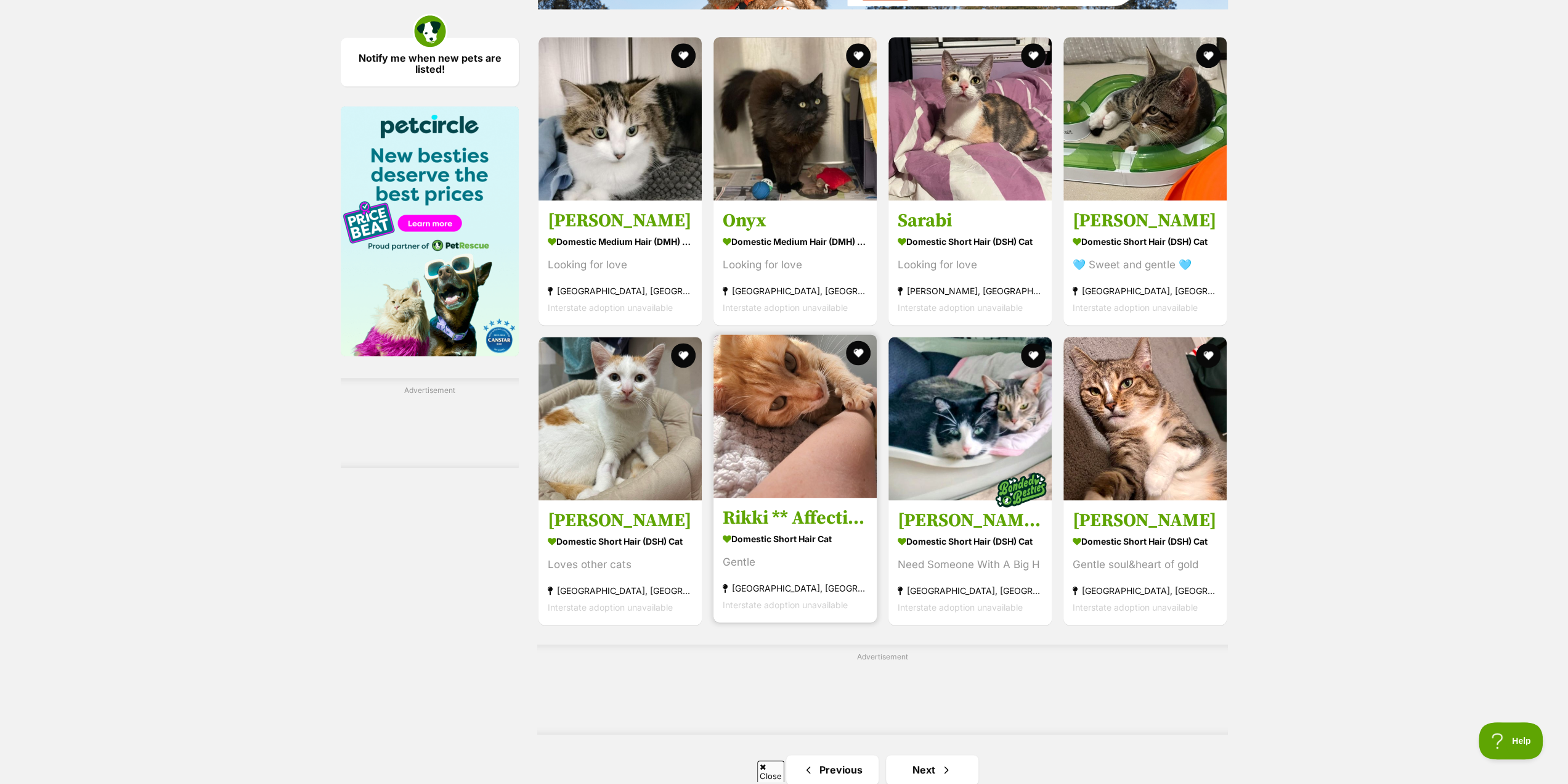
click at [769, 440] on img at bounding box center [795, 415] width 163 height 163
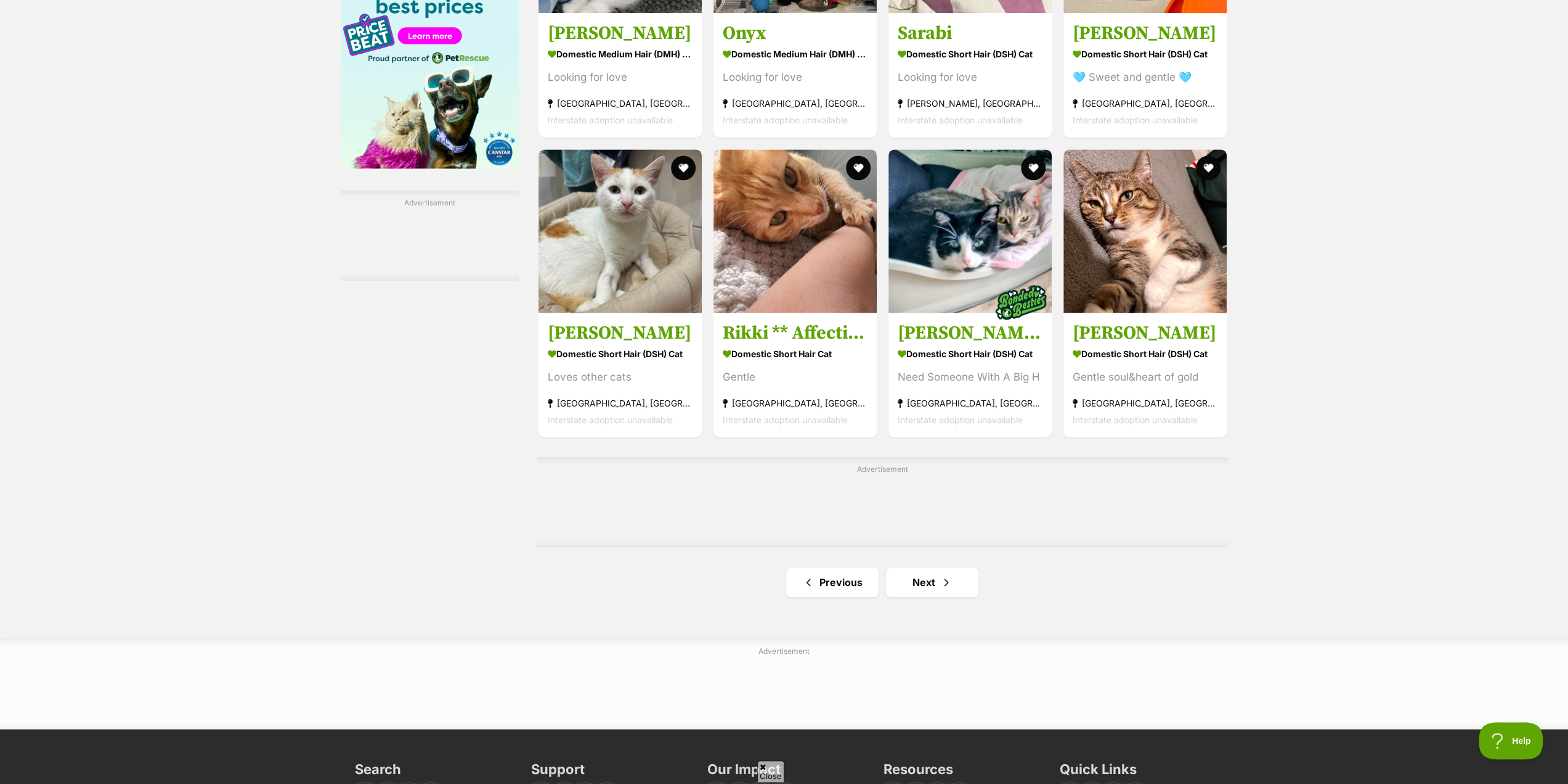
scroll to position [1726, 0]
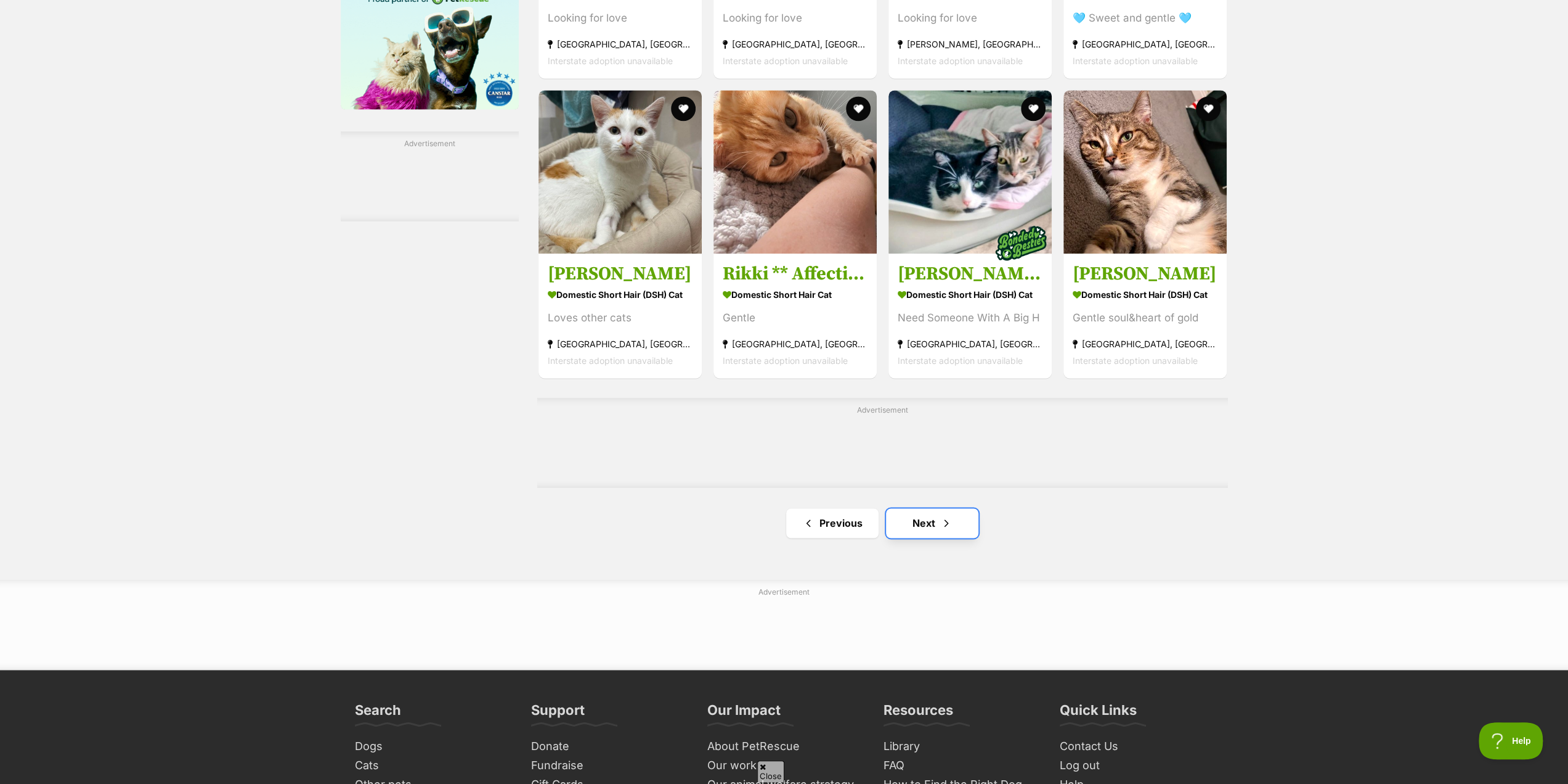
click at [927, 529] on link "Next" at bounding box center [932, 523] width 93 height 30
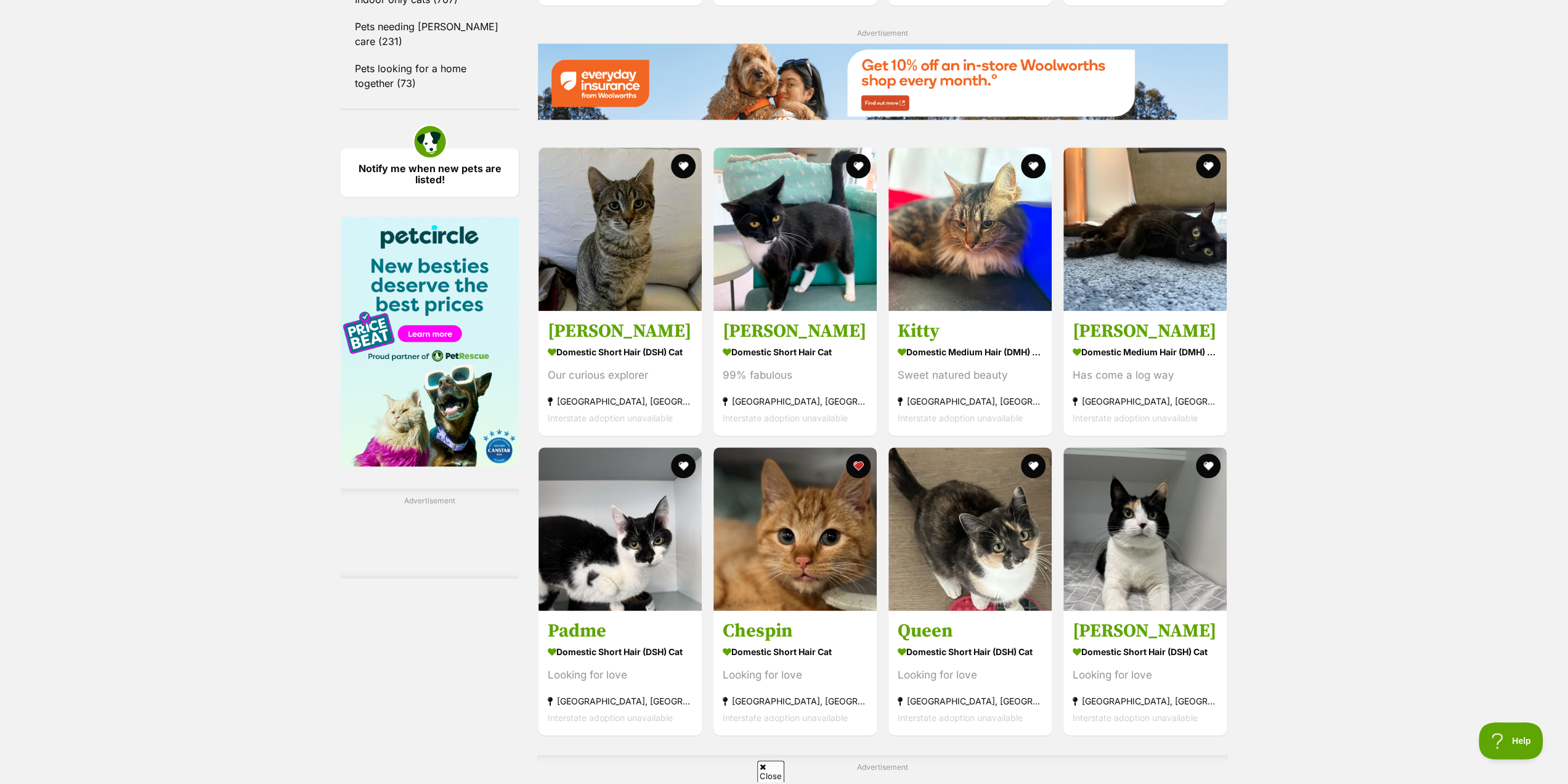
scroll to position [1419, 0]
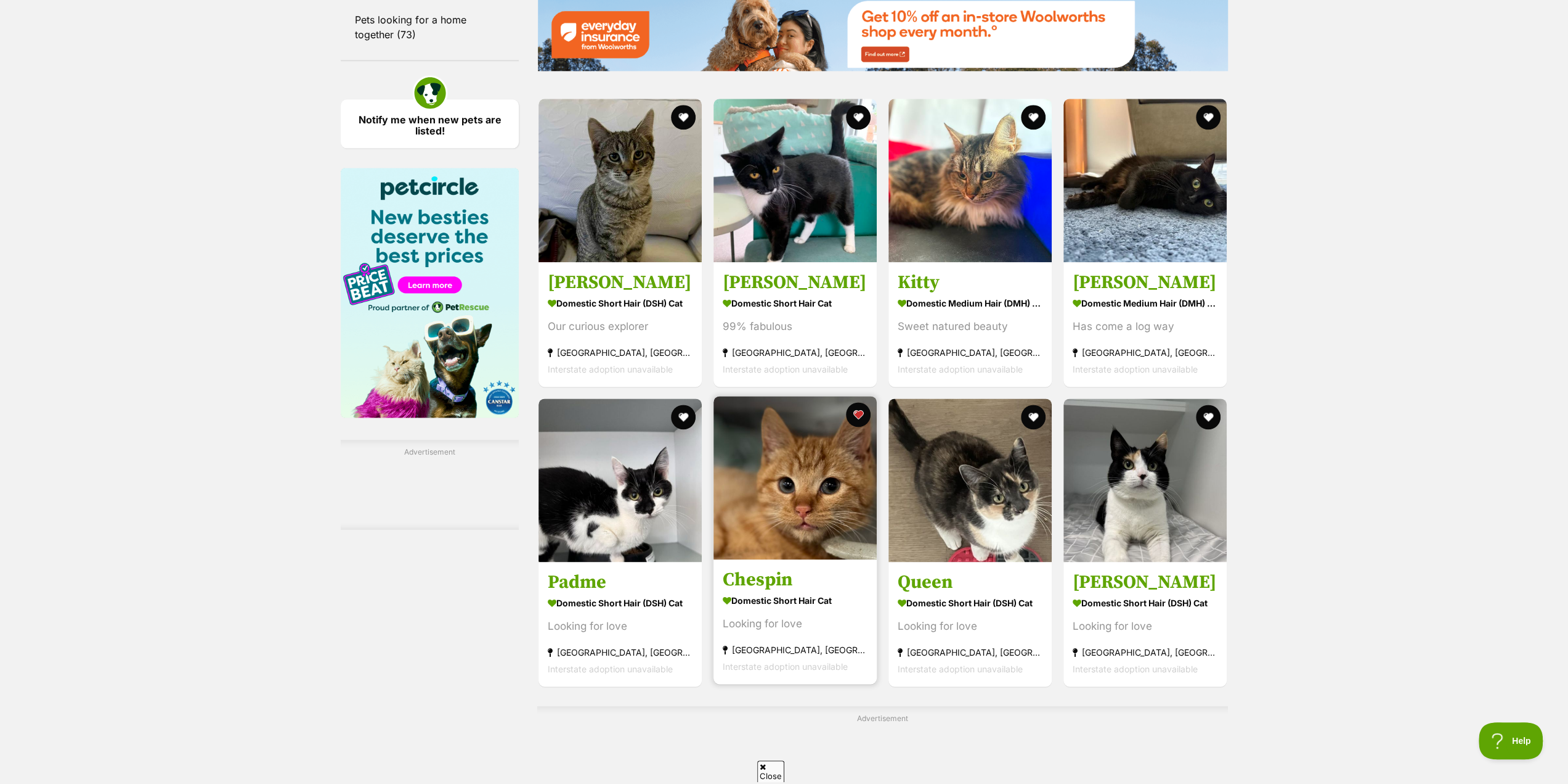
click at [777, 531] on img at bounding box center [795, 477] width 163 height 163
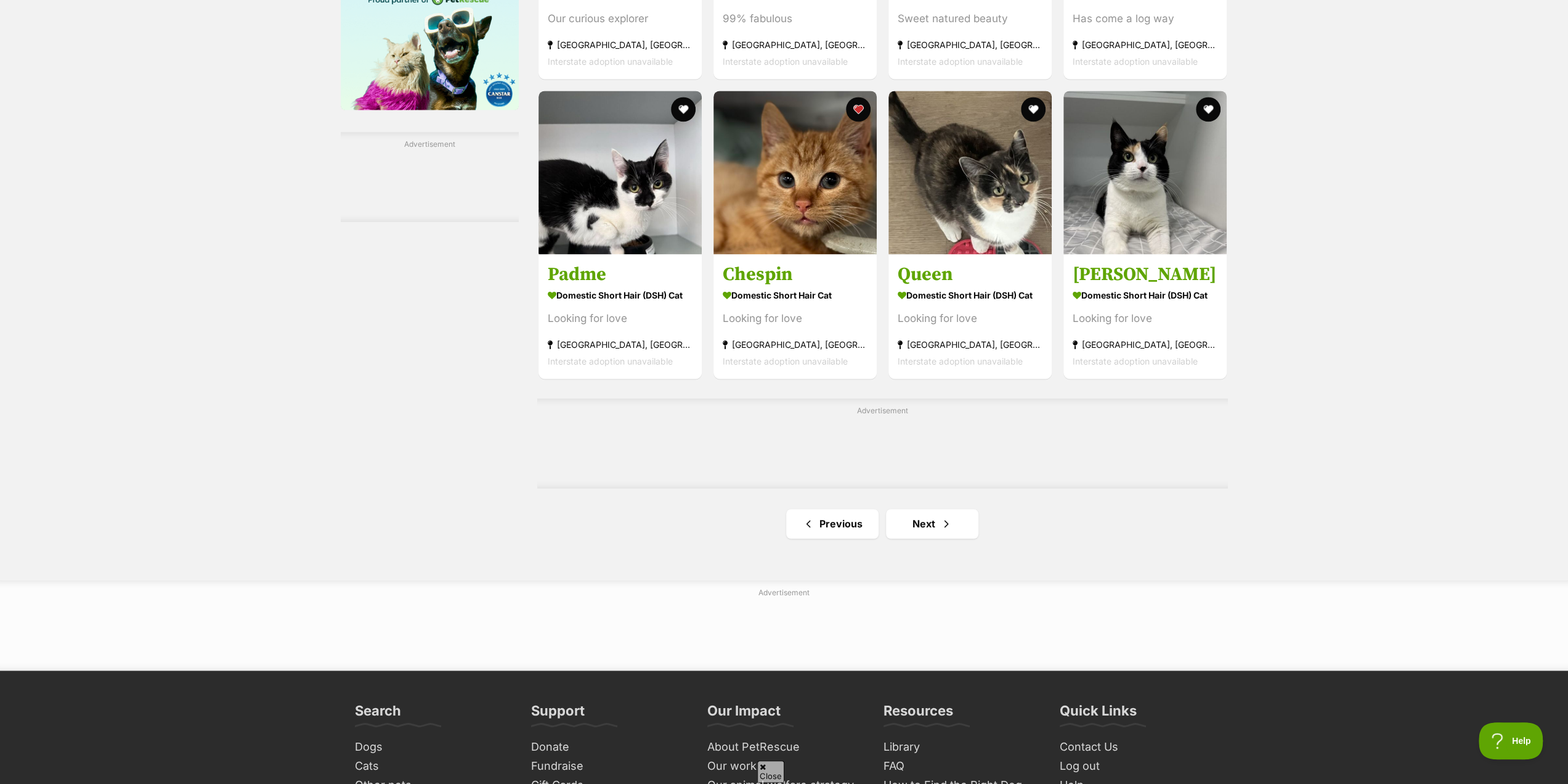
scroll to position [1726, 0]
click at [934, 525] on link "Next" at bounding box center [932, 523] width 93 height 30
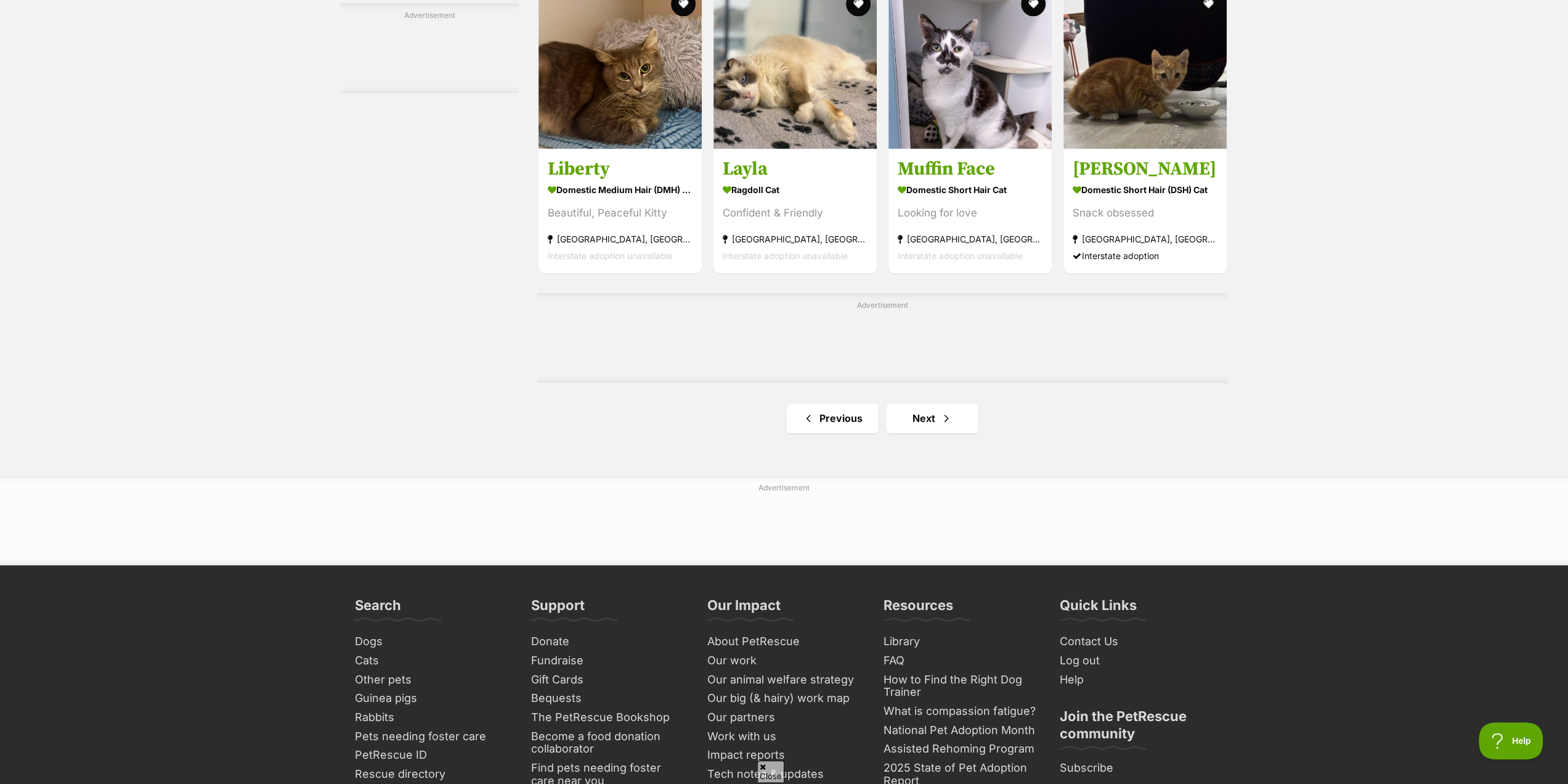
scroll to position [1912, 0]
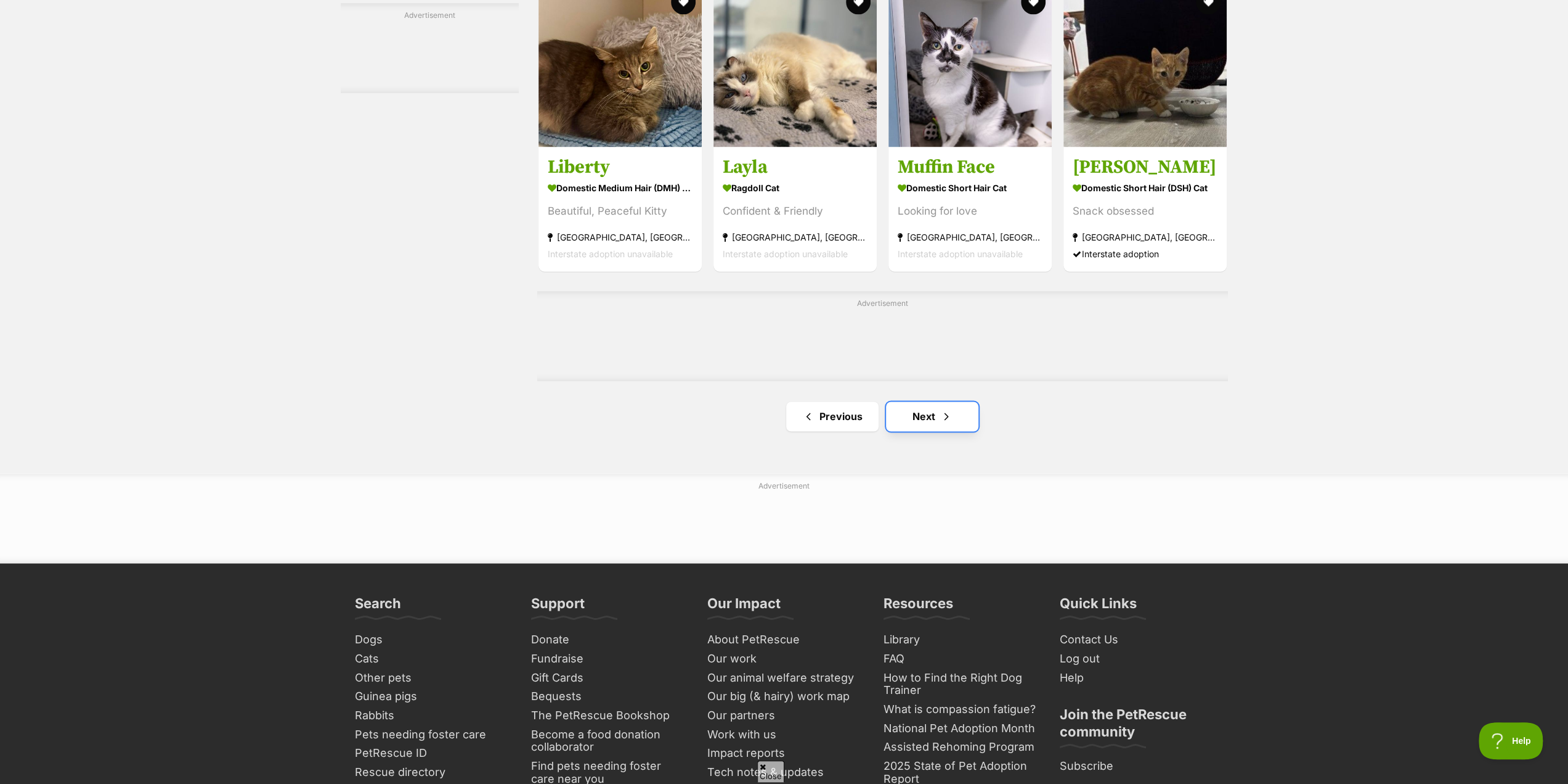
click at [944, 421] on span "Next page" at bounding box center [947, 415] width 12 height 15
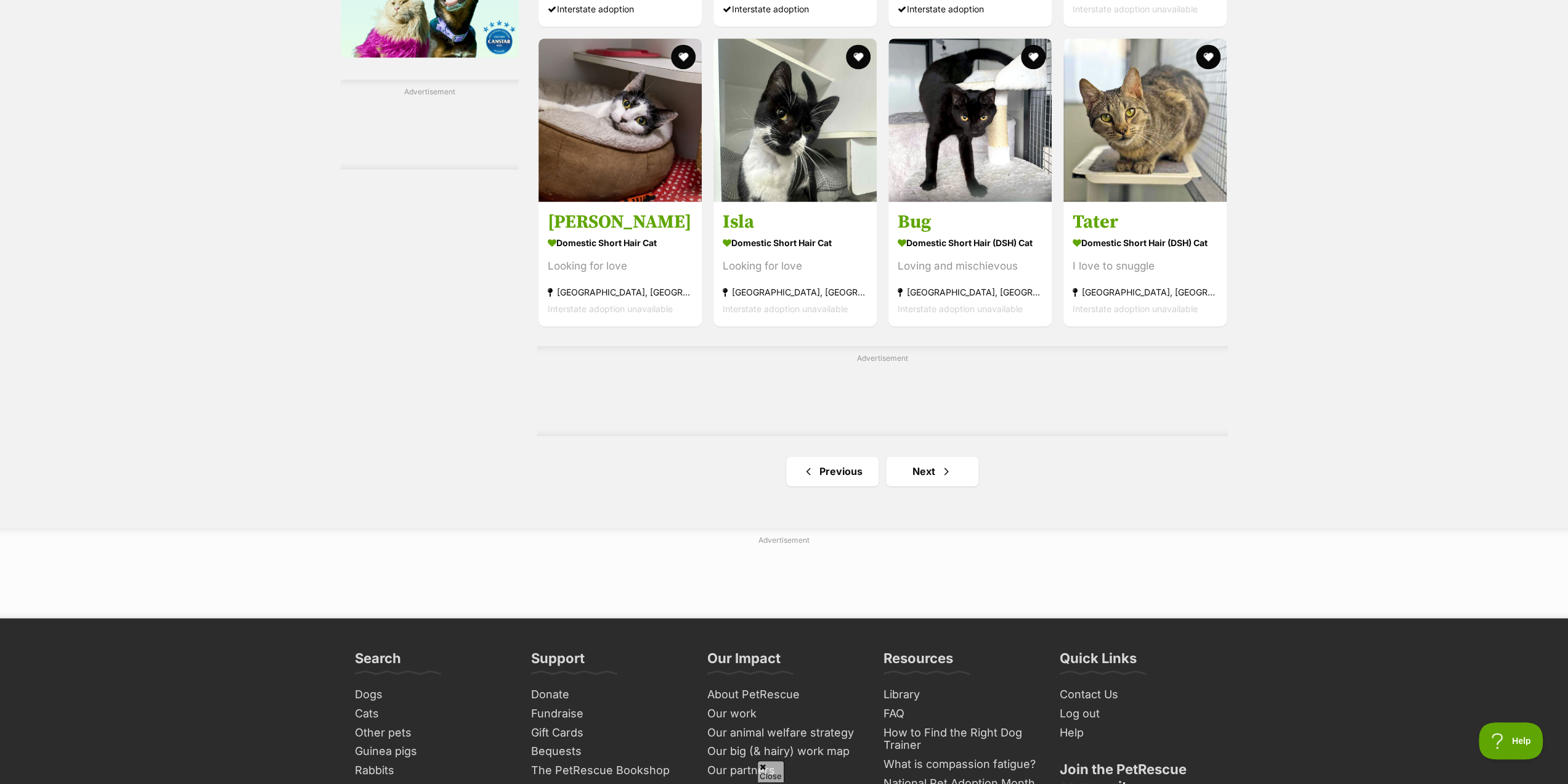
scroll to position [1850, 0]
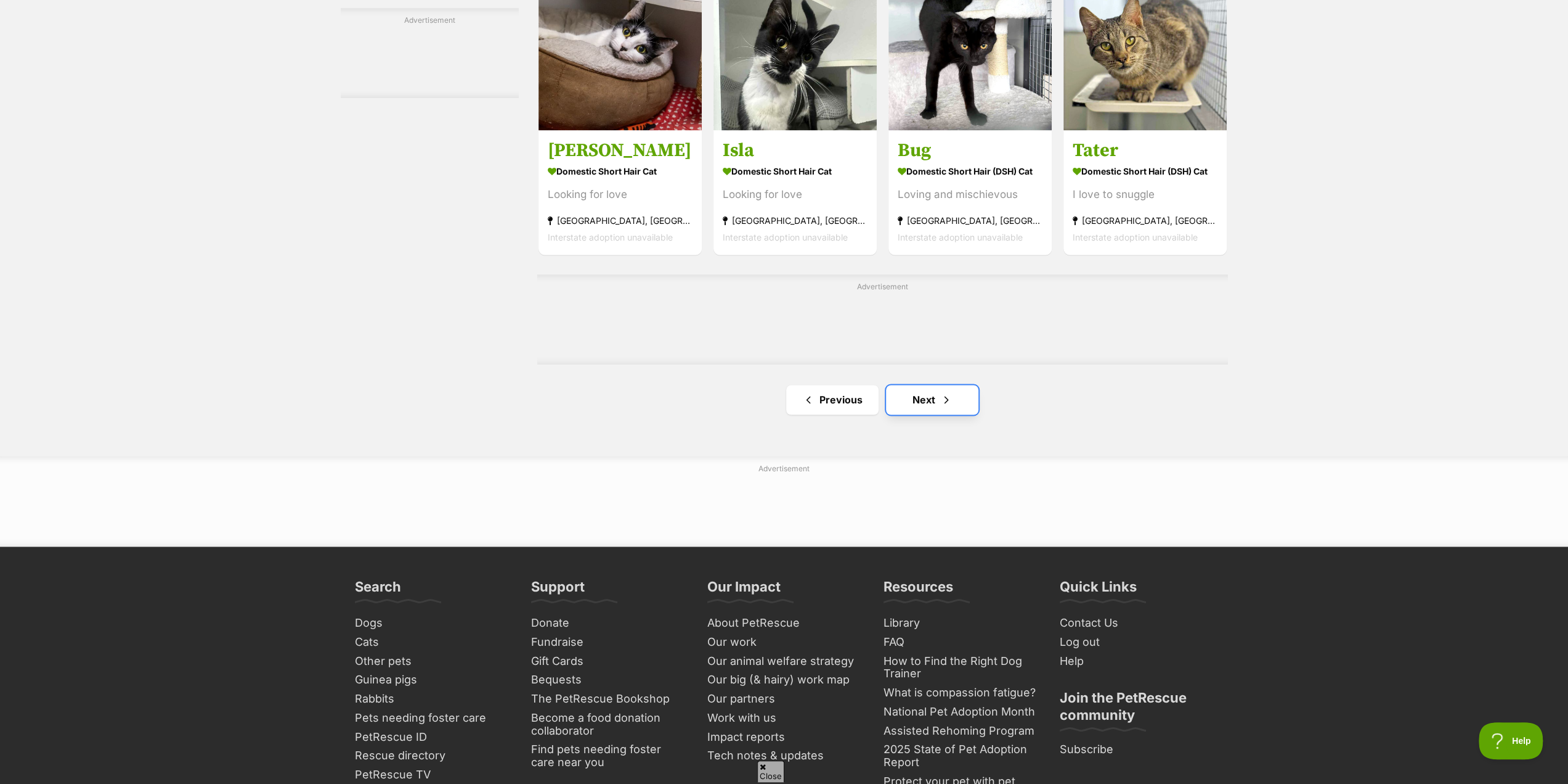
click at [941, 407] on span "Next page" at bounding box center [947, 399] width 12 height 15
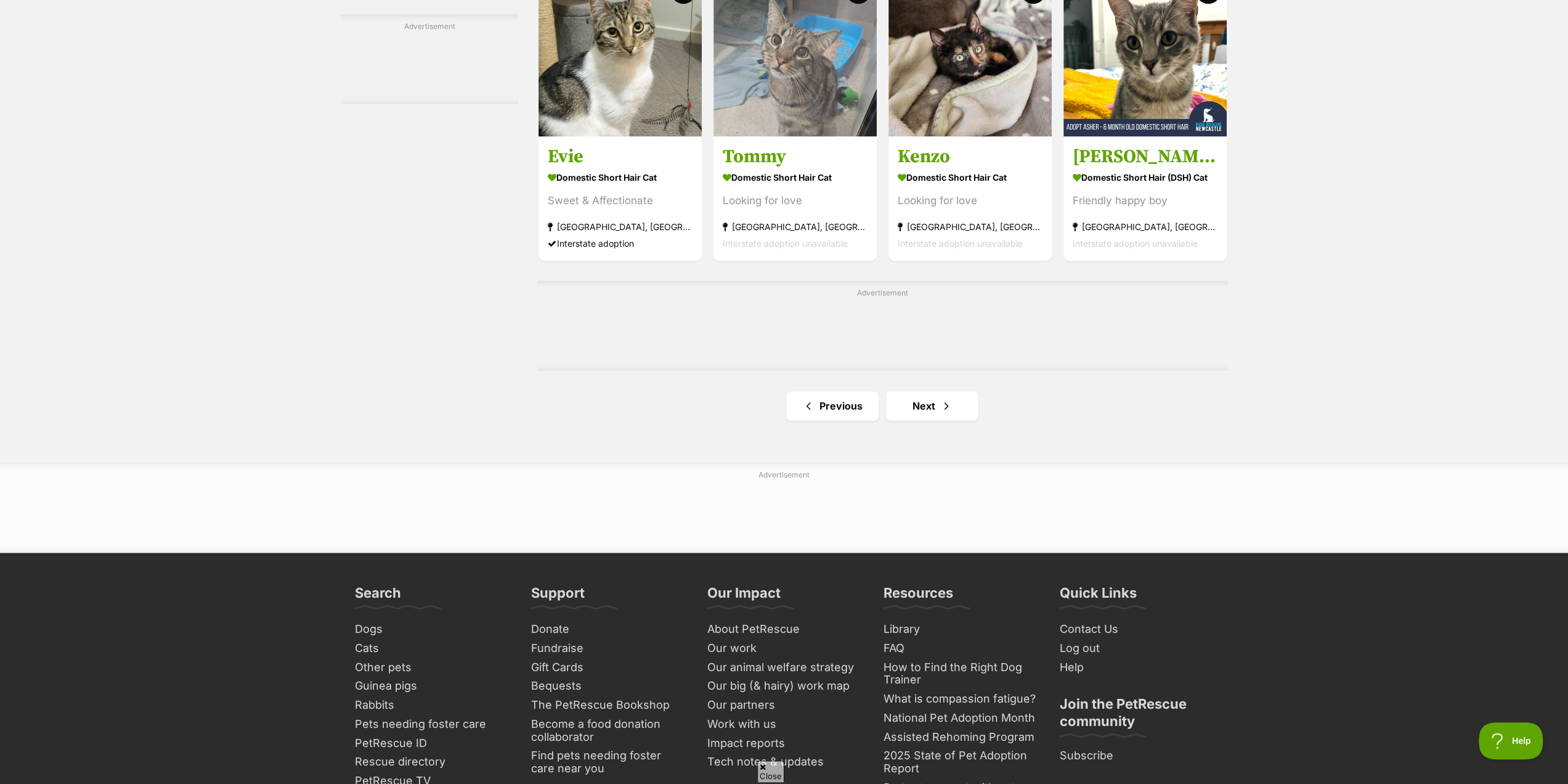
scroll to position [1850, 0]
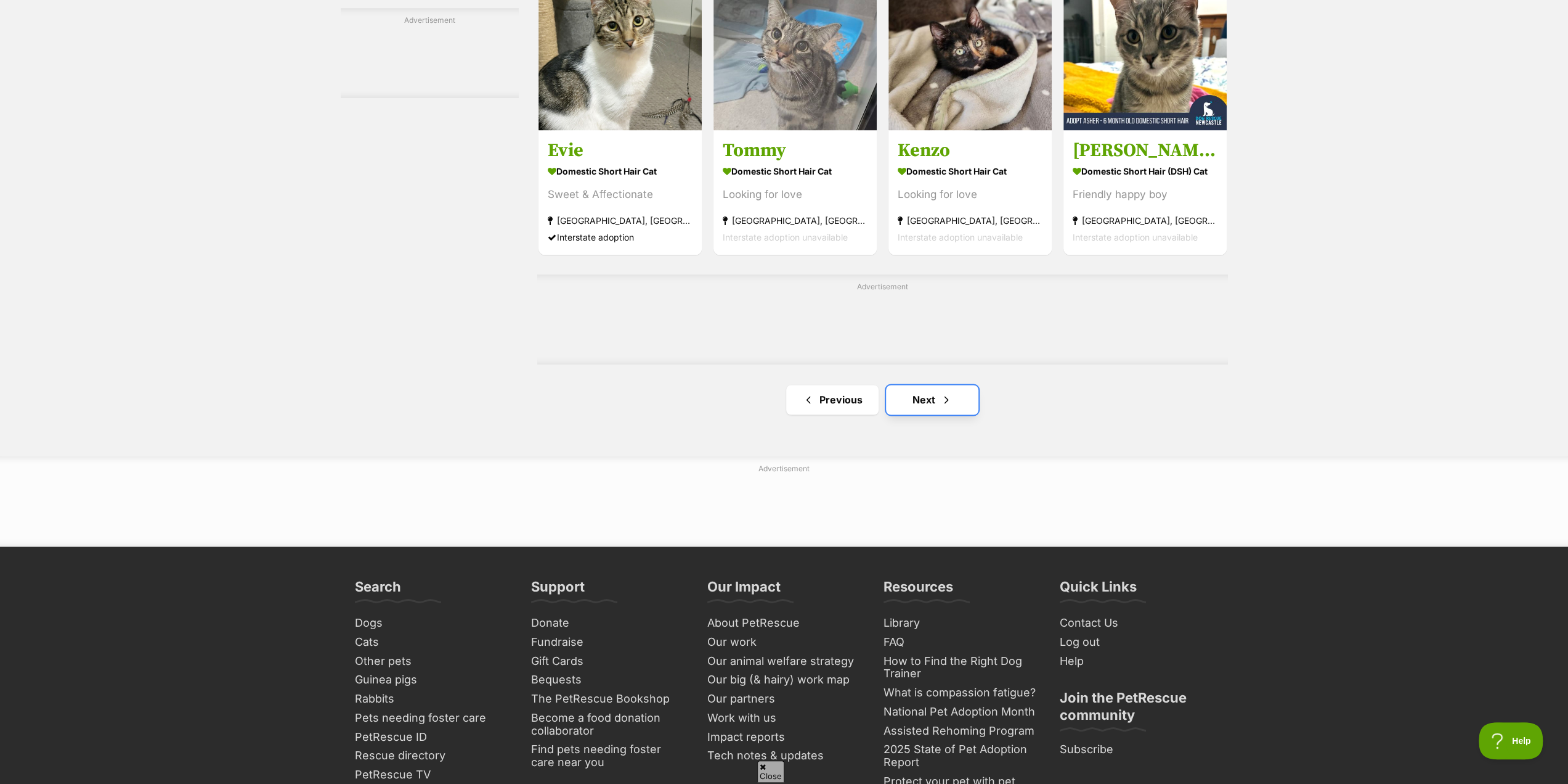
click at [917, 407] on link "Next" at bounding box center [932, 399] width 93 height 30
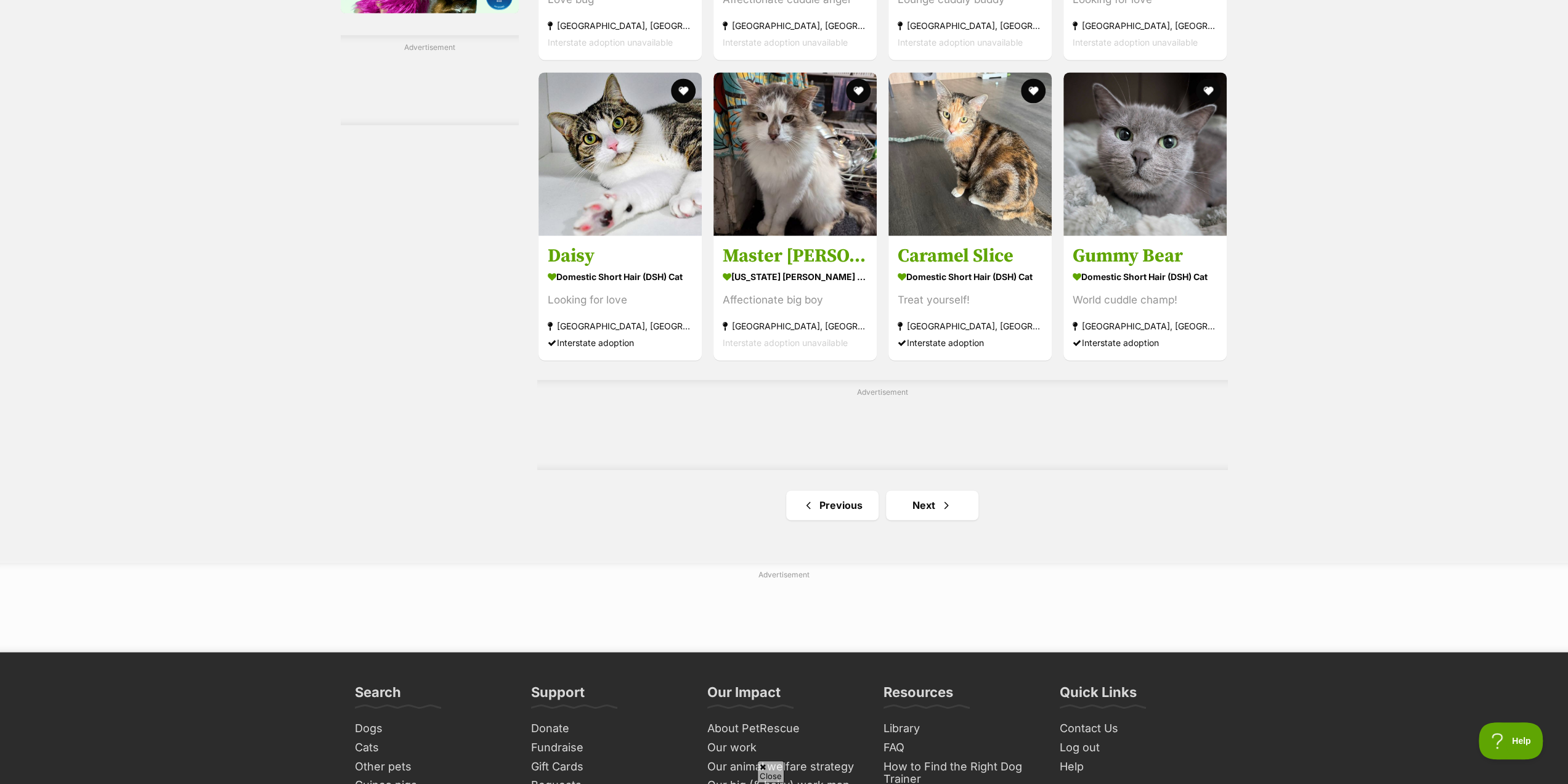
scroll to position [1850, 0]
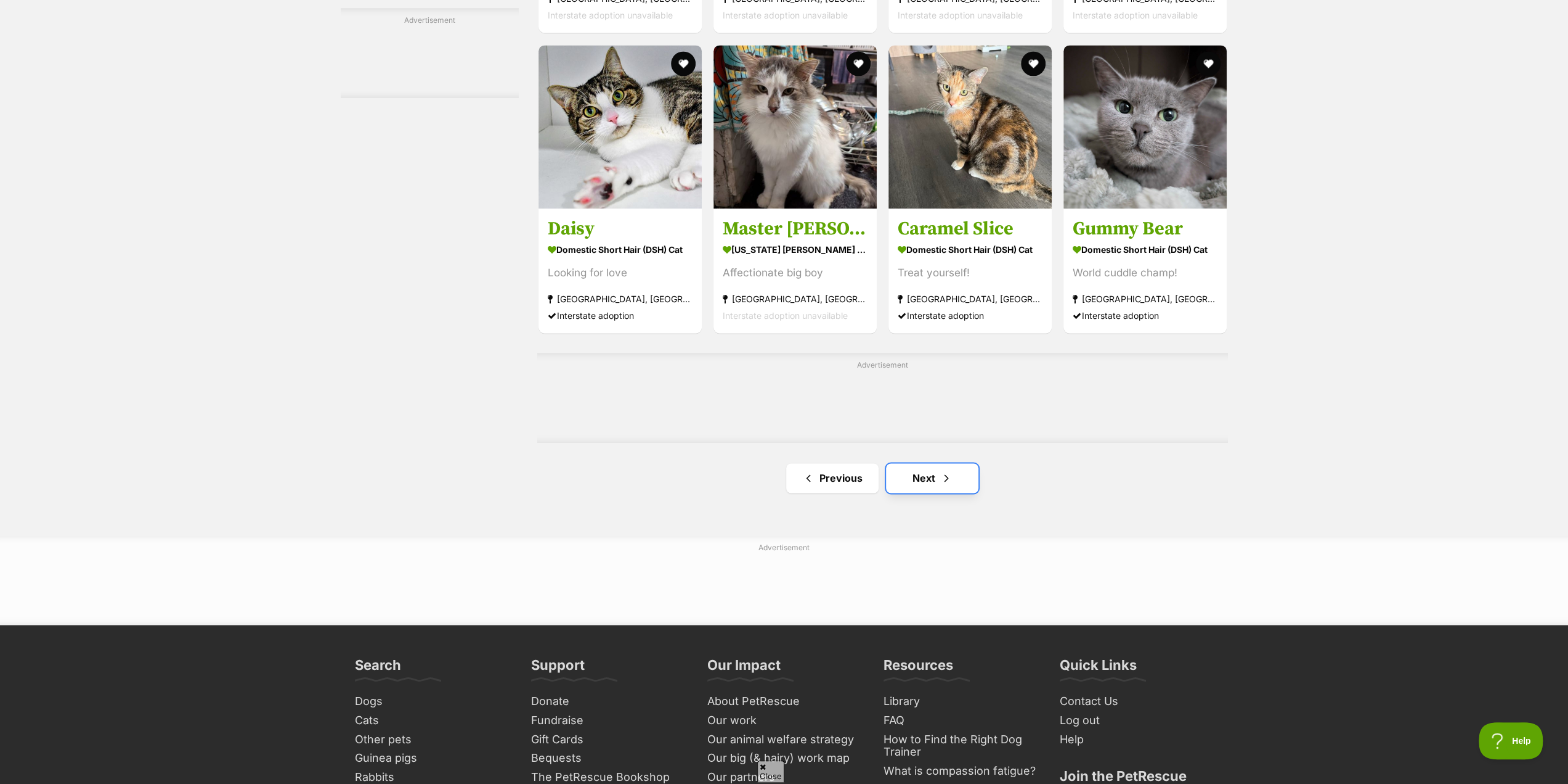
click at [920, 484] on link "Next" at bounding box center [932, 478] width 93 height 30
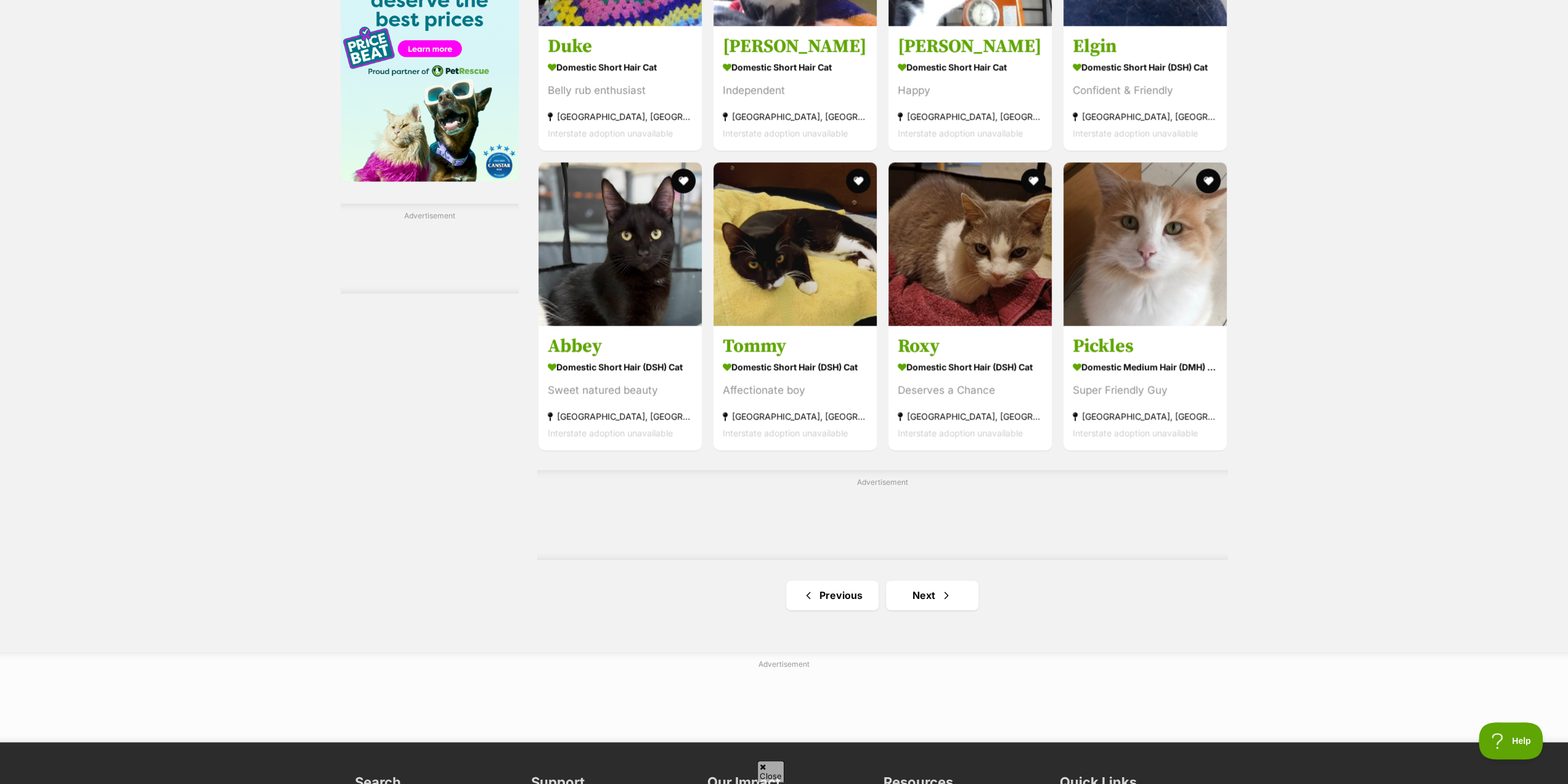
scroll to position [1726, 0]
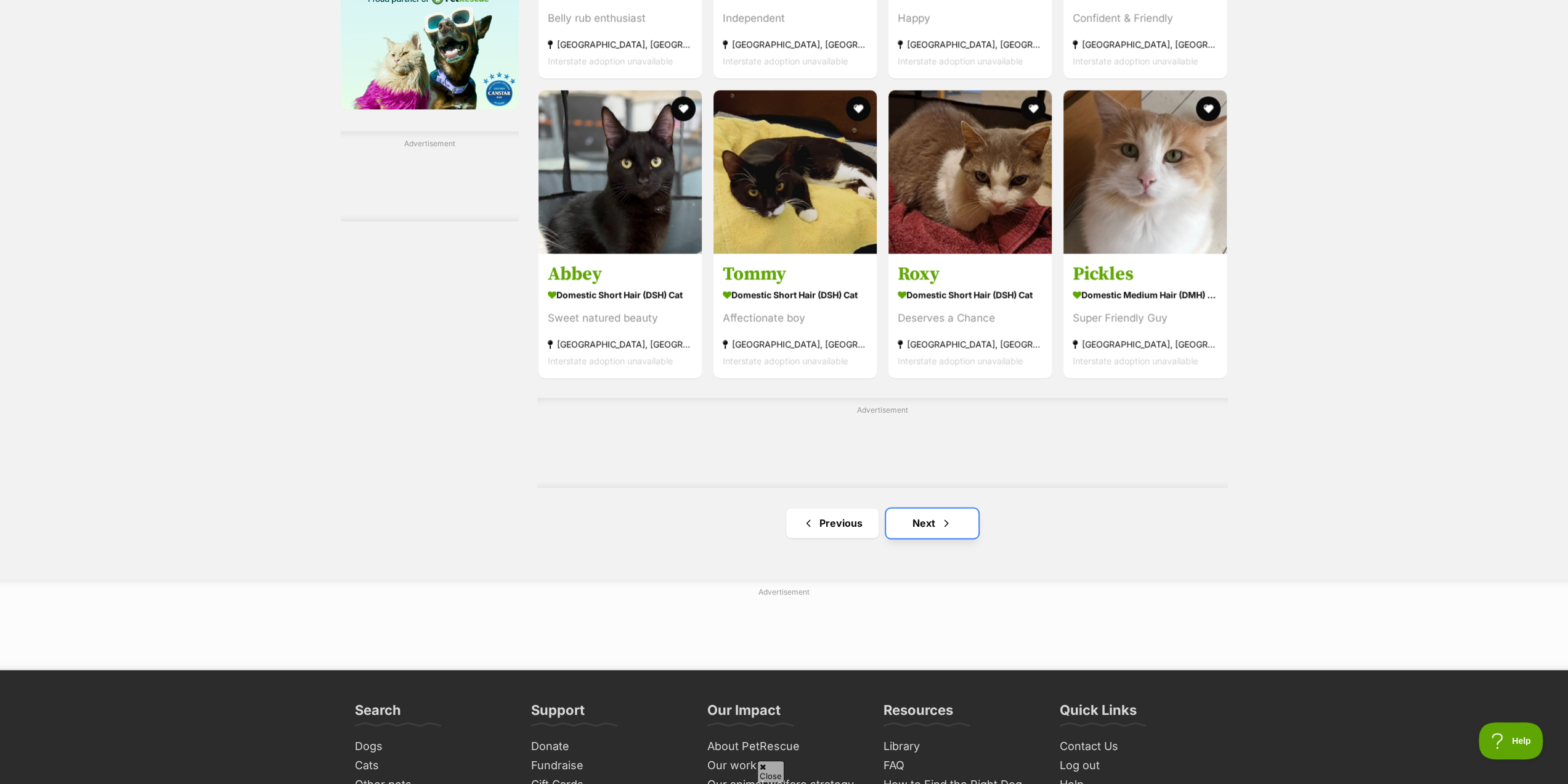
click at [923, 533] on link "Next" at bounding box center [932, 523] width 93 height 30
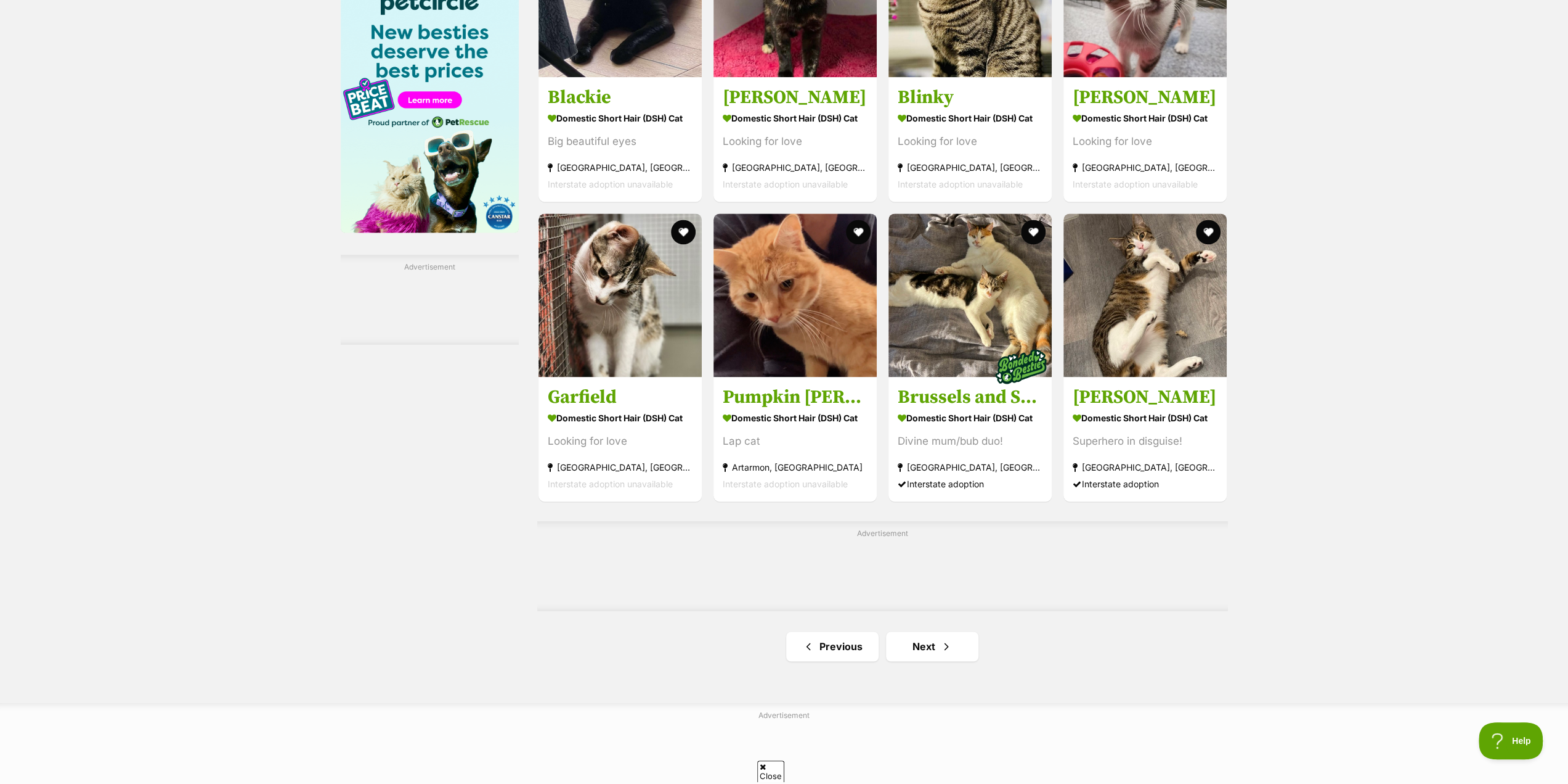
scroll to position [1726, 0]
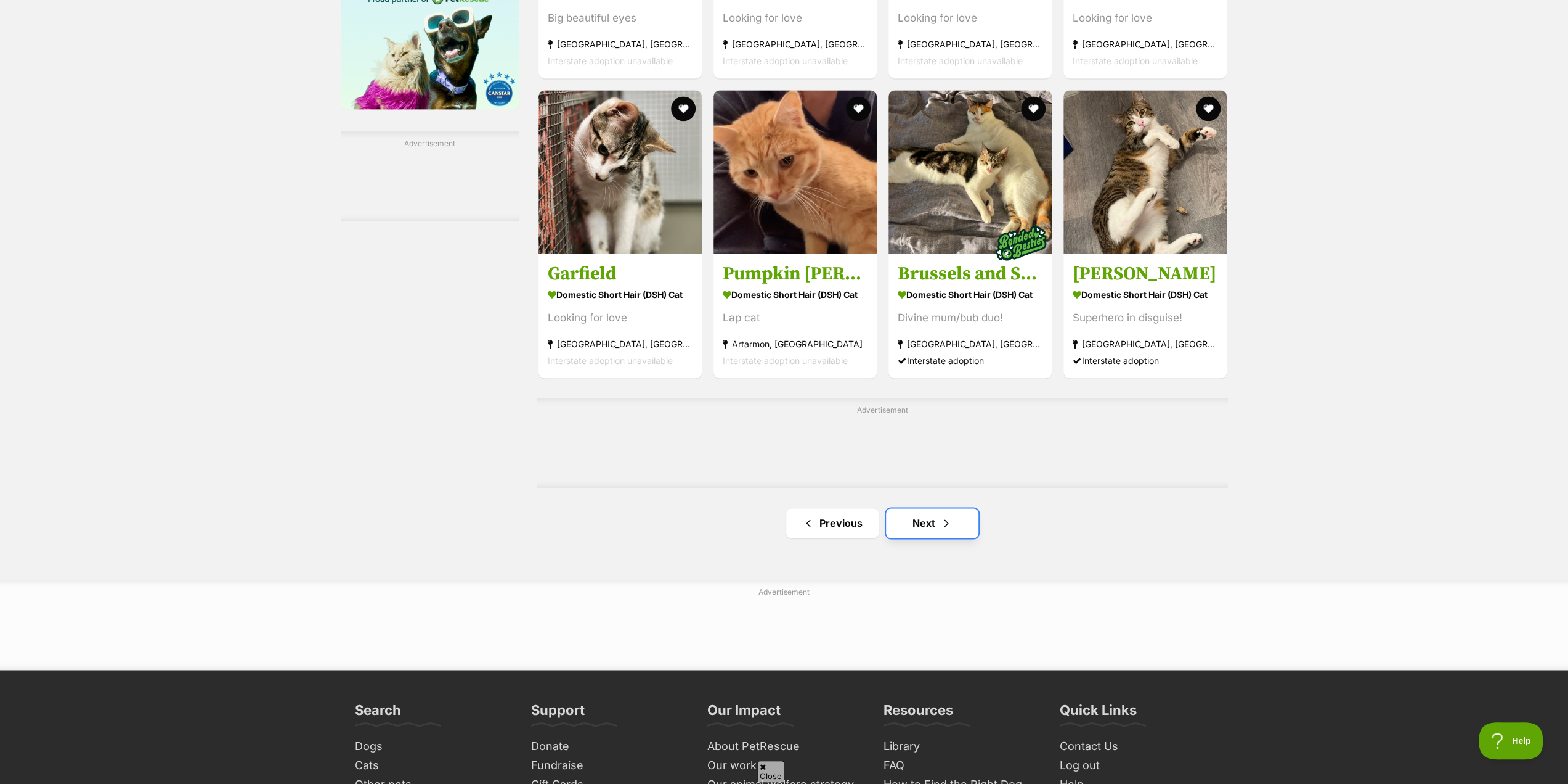
click at [943, 530] on span "Next page" at bounding box center [947, 522] width 12 height 15
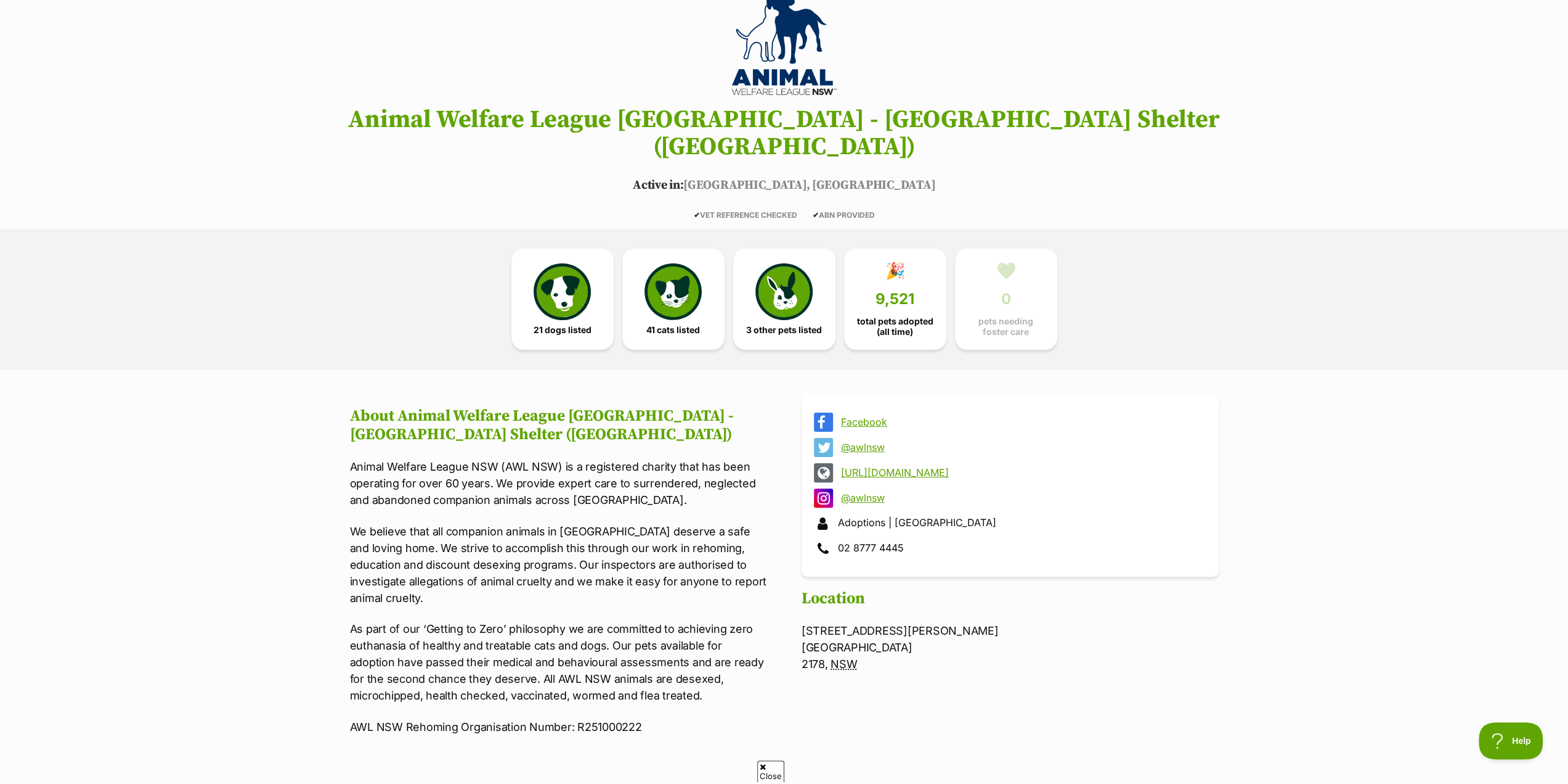
scroll to position [124, 0]
click at [675, 293] on link "41 cats listed" at bounding box center [673, 296] width 103 height 102
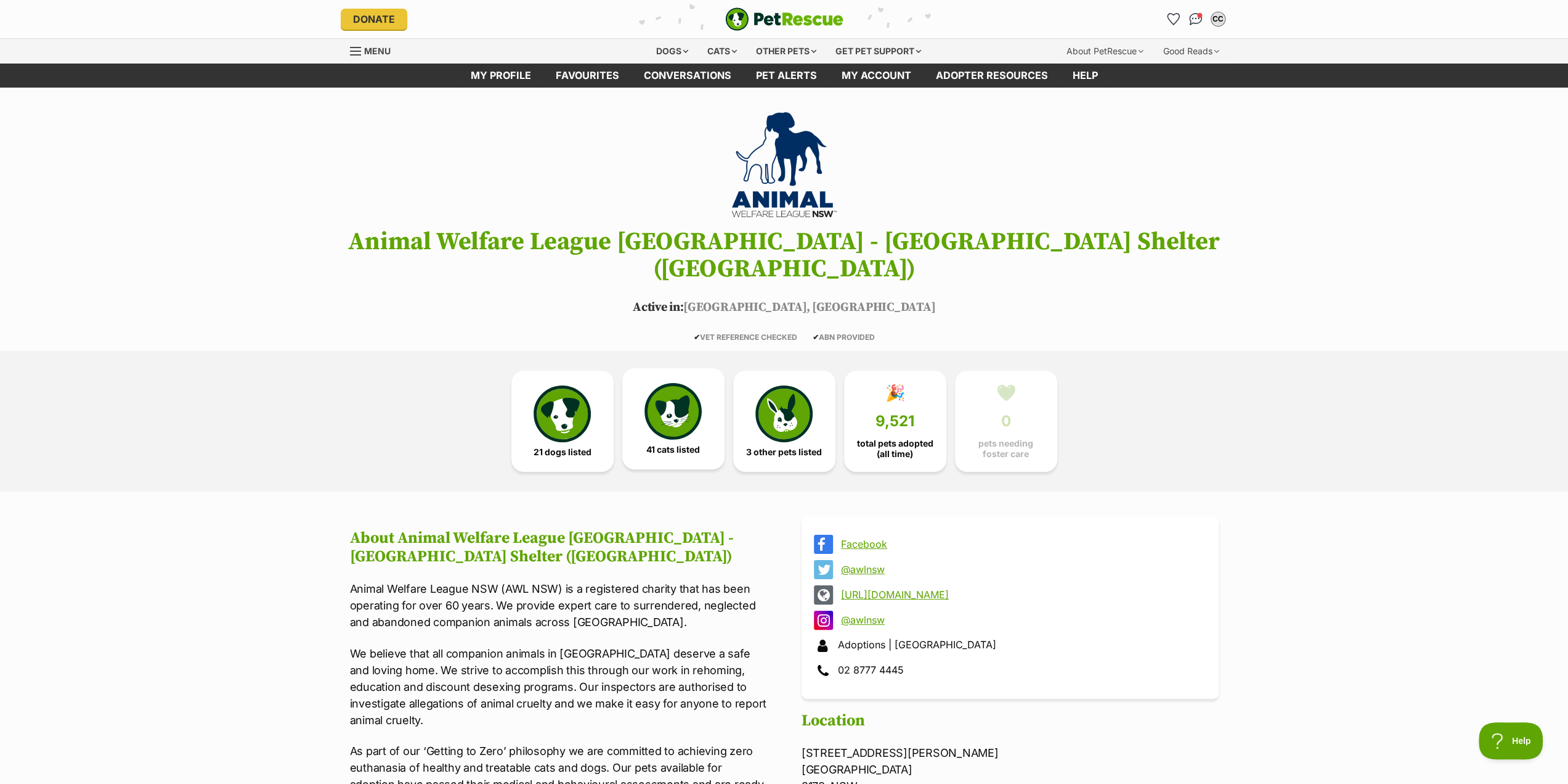
click at [669, 407] on img at bounding box center [672, 410] width 57 height 57
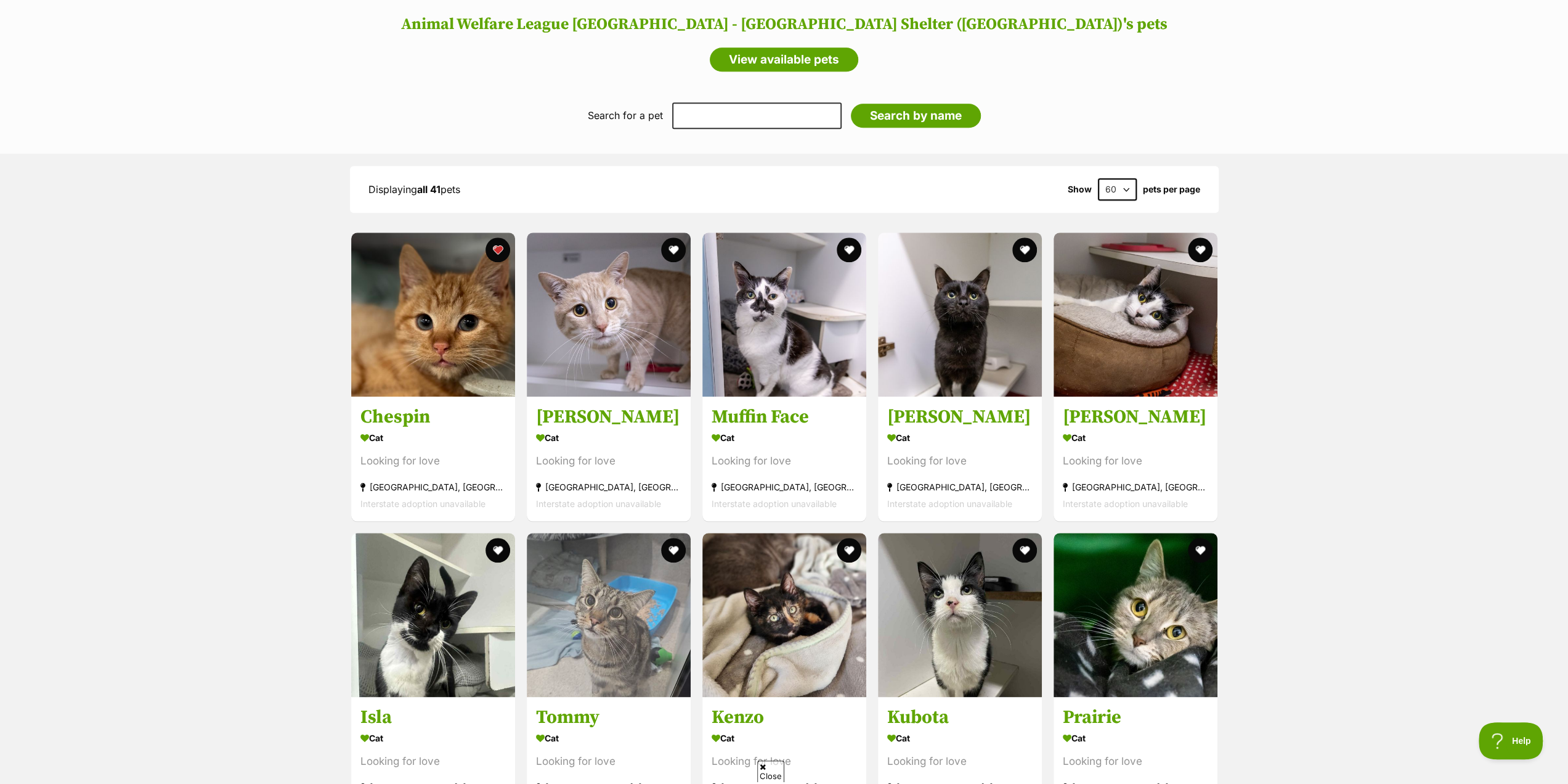
scroll to position [1110, 0]
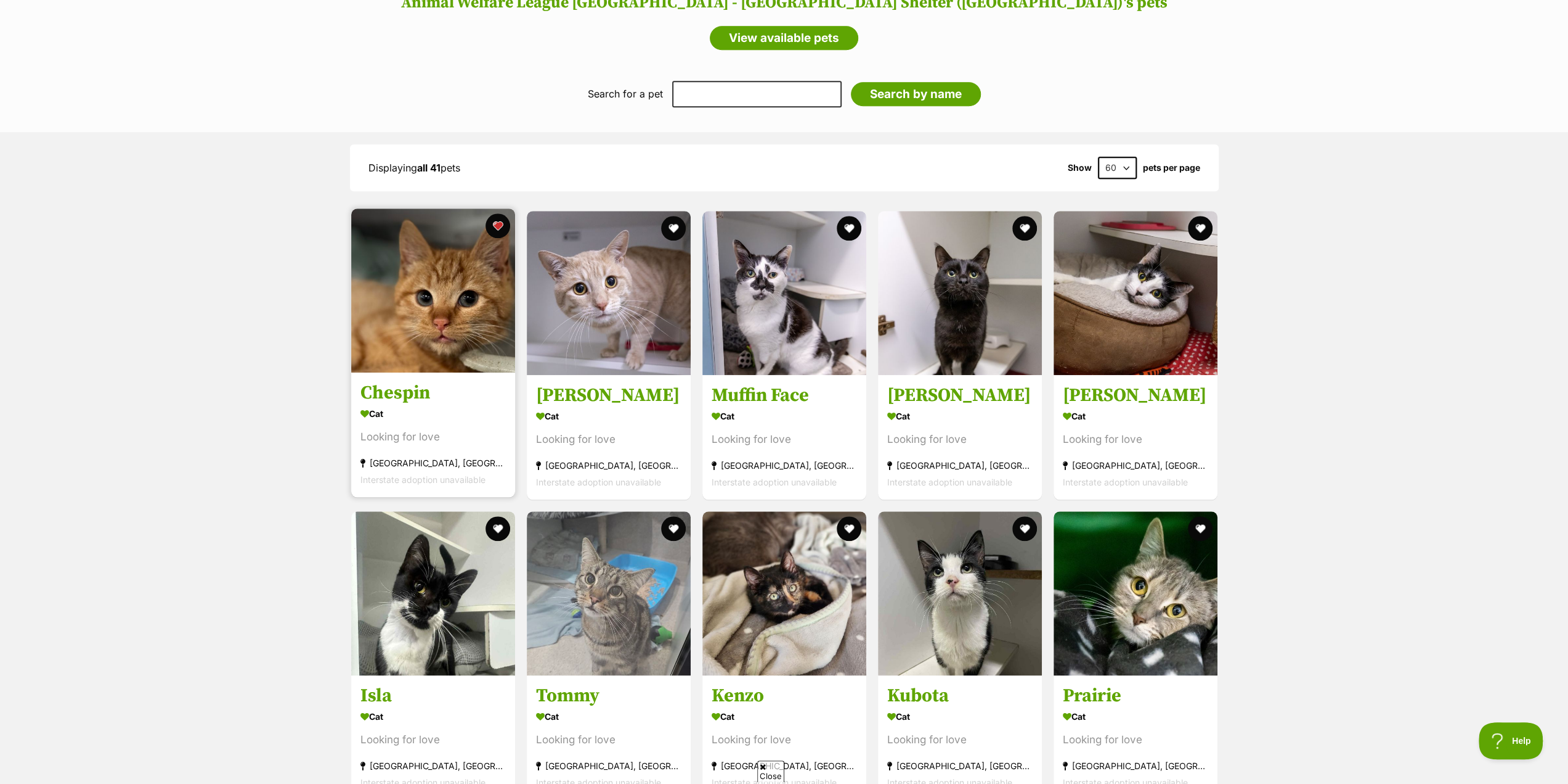
click at [442, 321] on img at bounding box center [433, 290] width 164 height 164
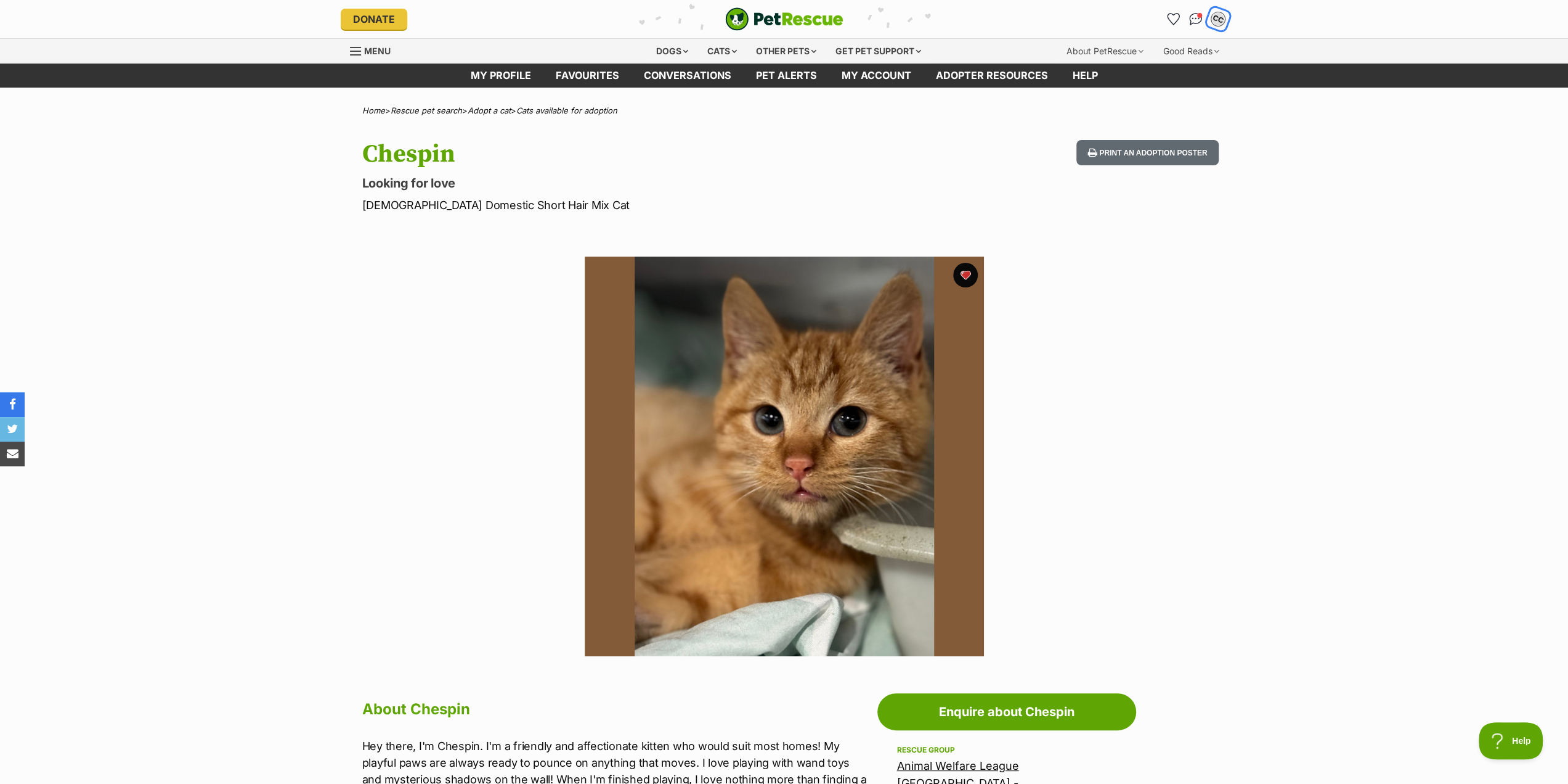
click at [1218, 22] on div "CC" at bounding box center [1219, 19] width 16 height 16
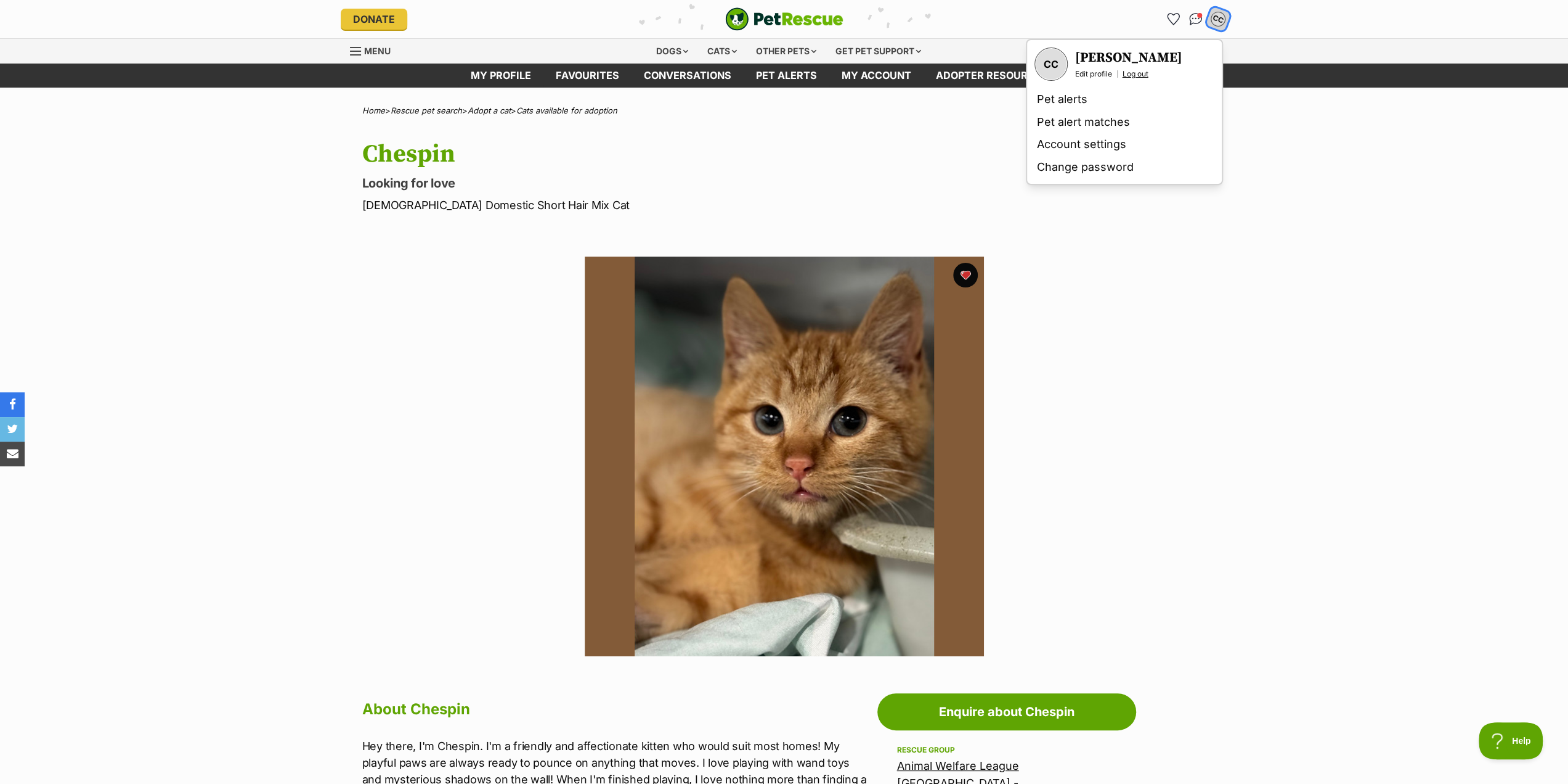
click at [1141, 74] on link "Log out" at bounding box center [1136, 74] width 26 height 10
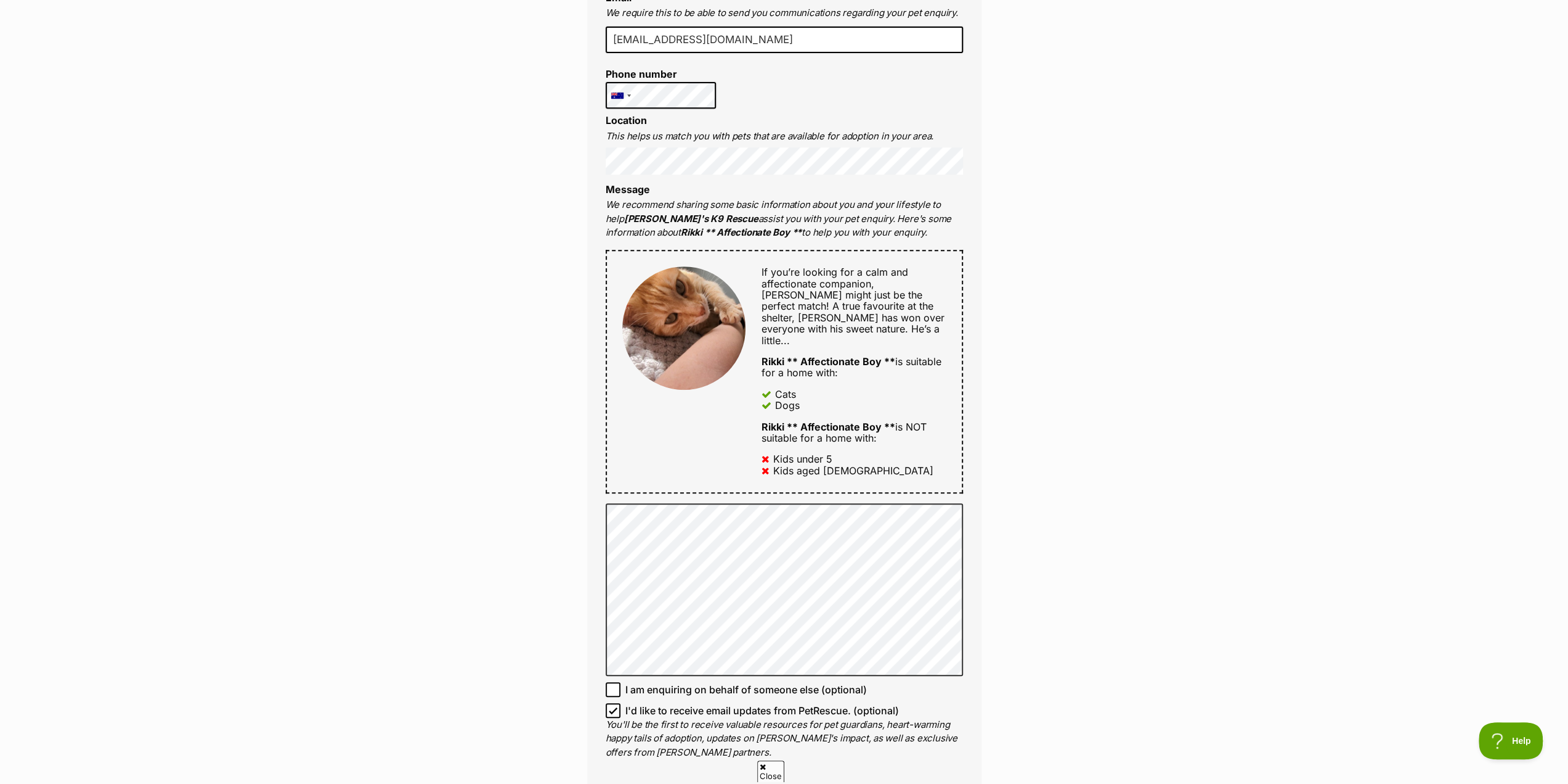
scroll to position [617, 0]
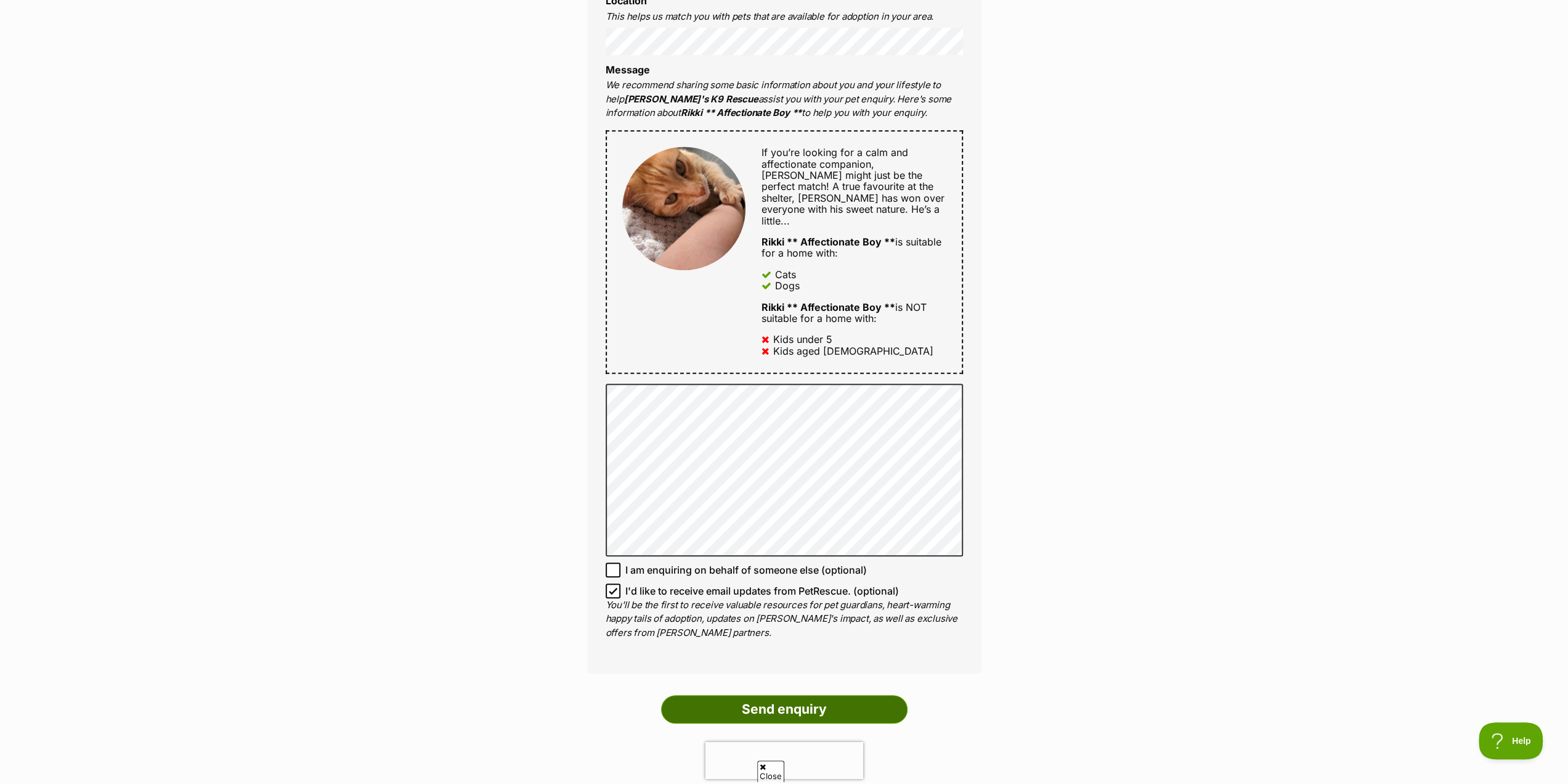
click at [799, 701] on input "Send enquiry" at bounding box center [784, 709] width 247 height 28
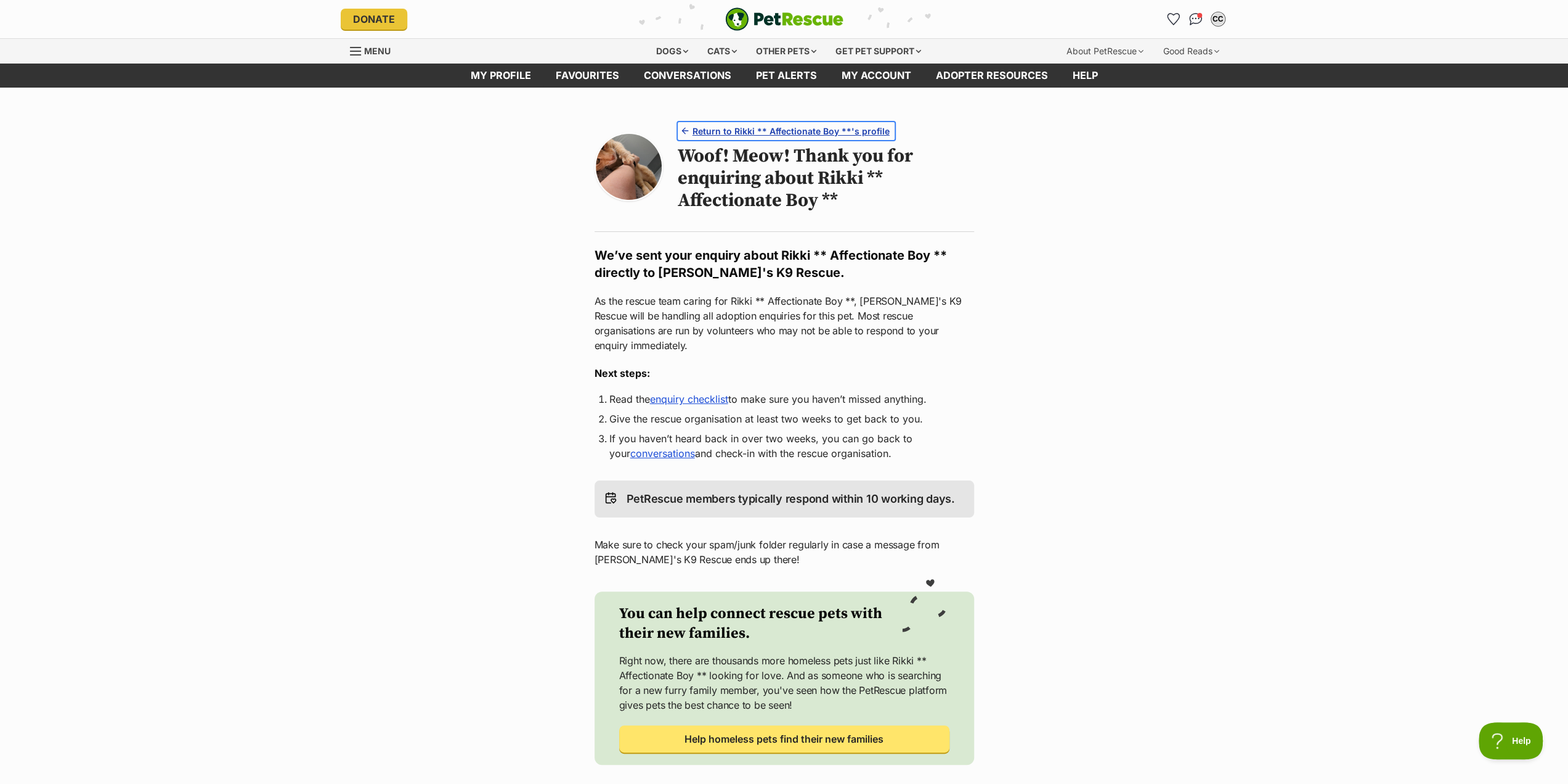
click at [790, 130] on span "Return to Rikki ** Affectionate Boy **'s profile" at bounding box center [791, 131] width 197 height 13
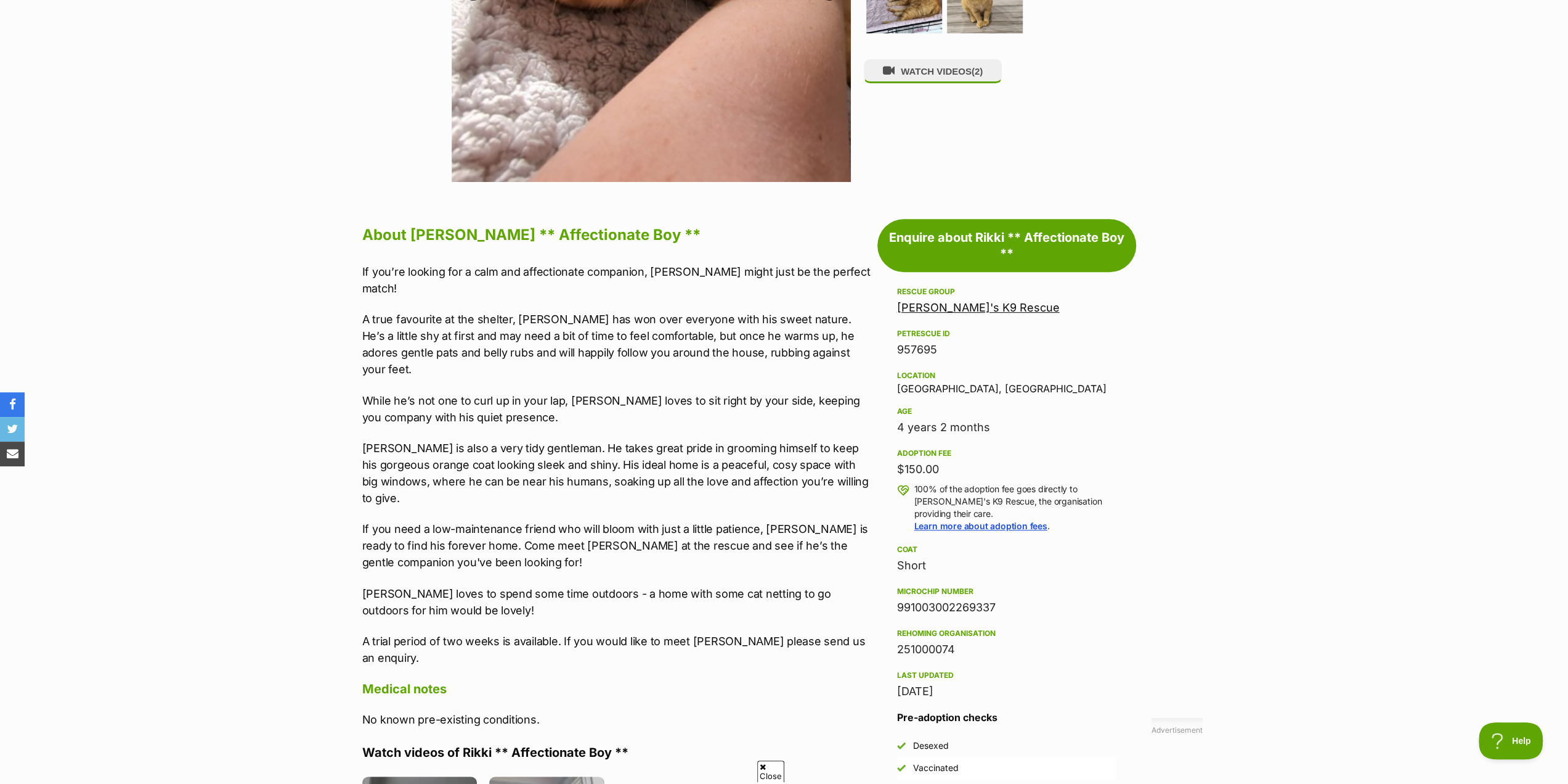
scroll to position [493, 0]
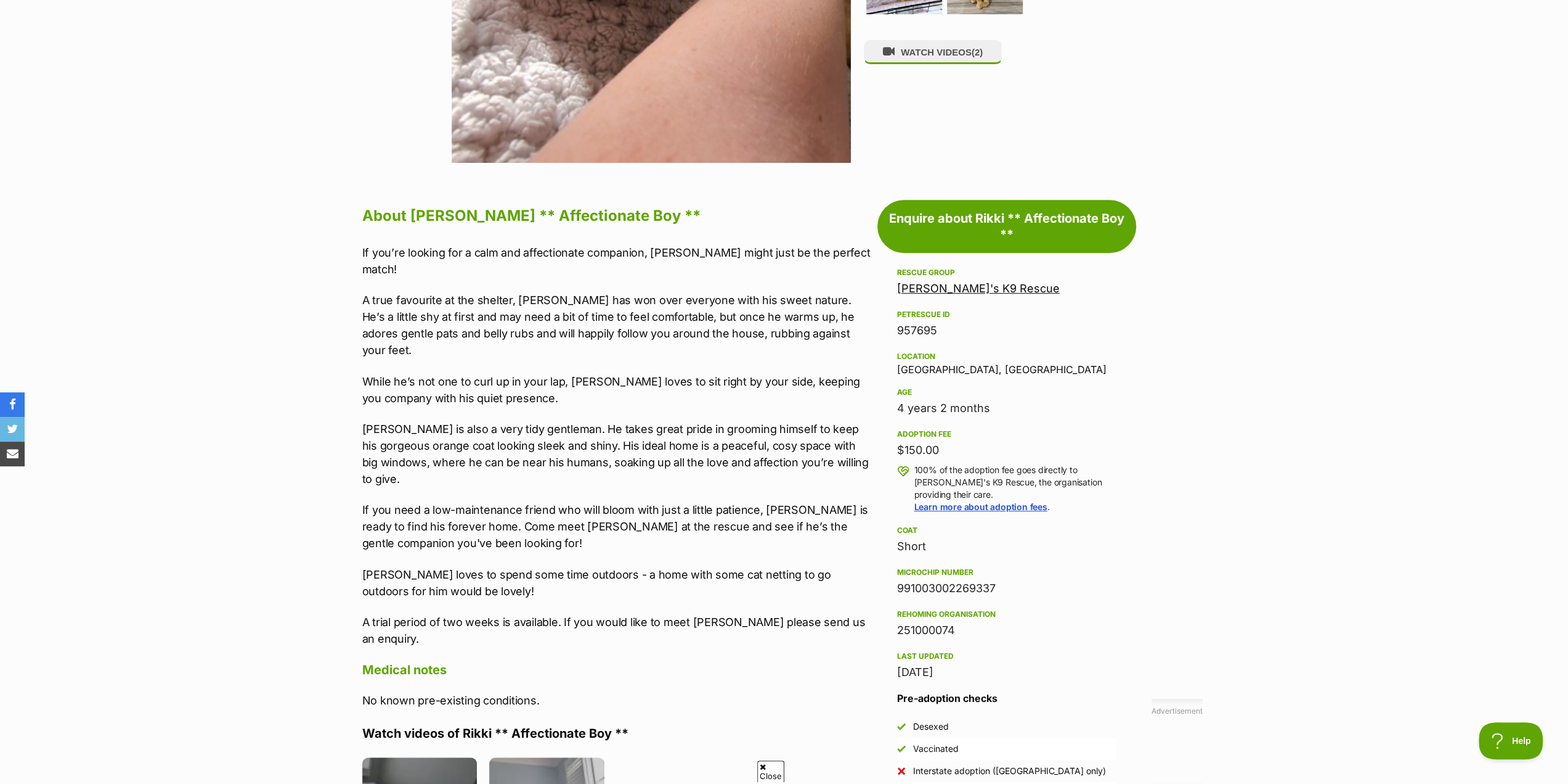
click at [984, 288] on link "[PERSON_NAME]'s K9 Rescue" at bounding box center [978, 288] width 162 height 13
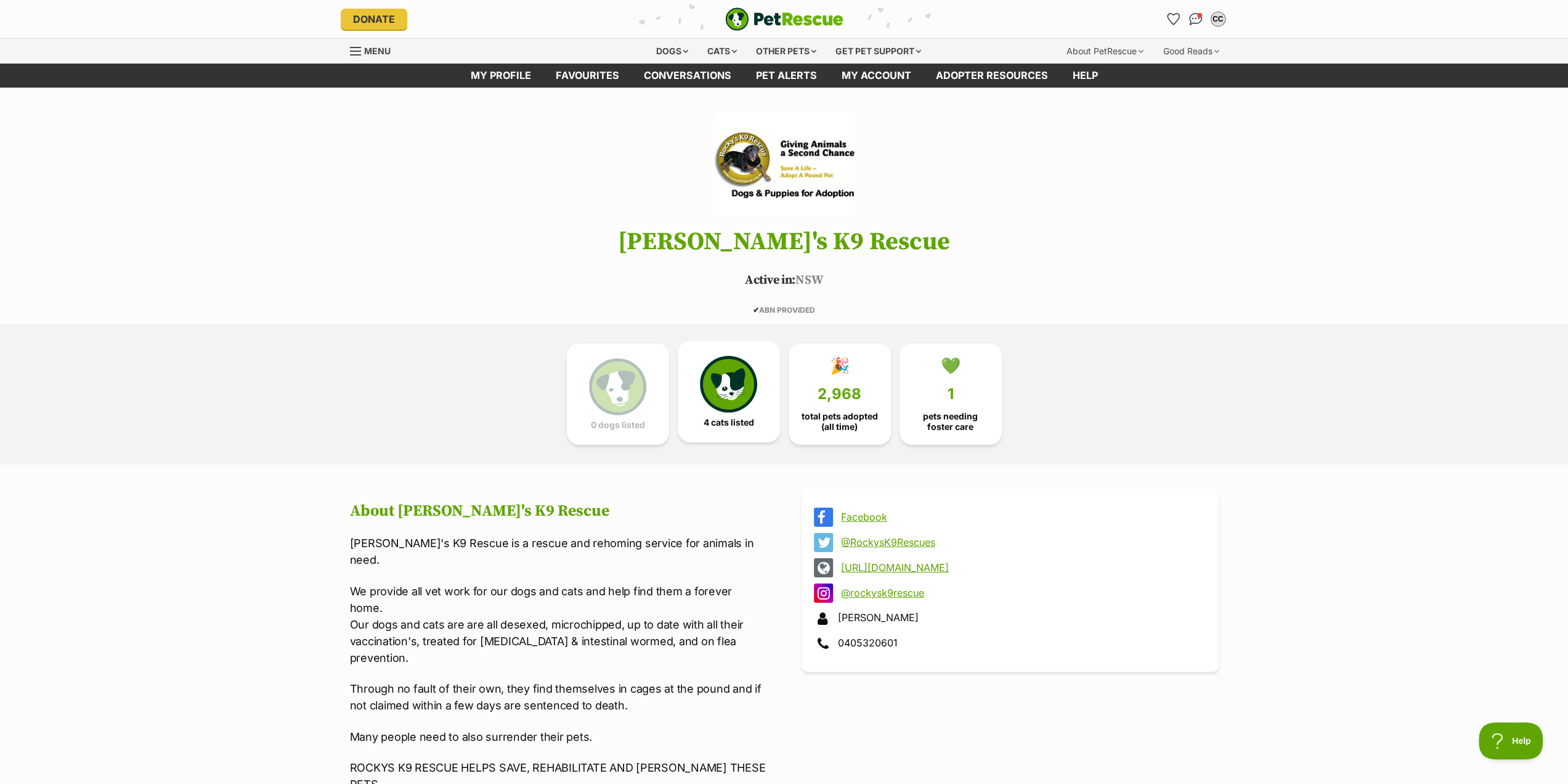
click at [732, 387] on img at bounding box center [728, 384] width 57 height 57
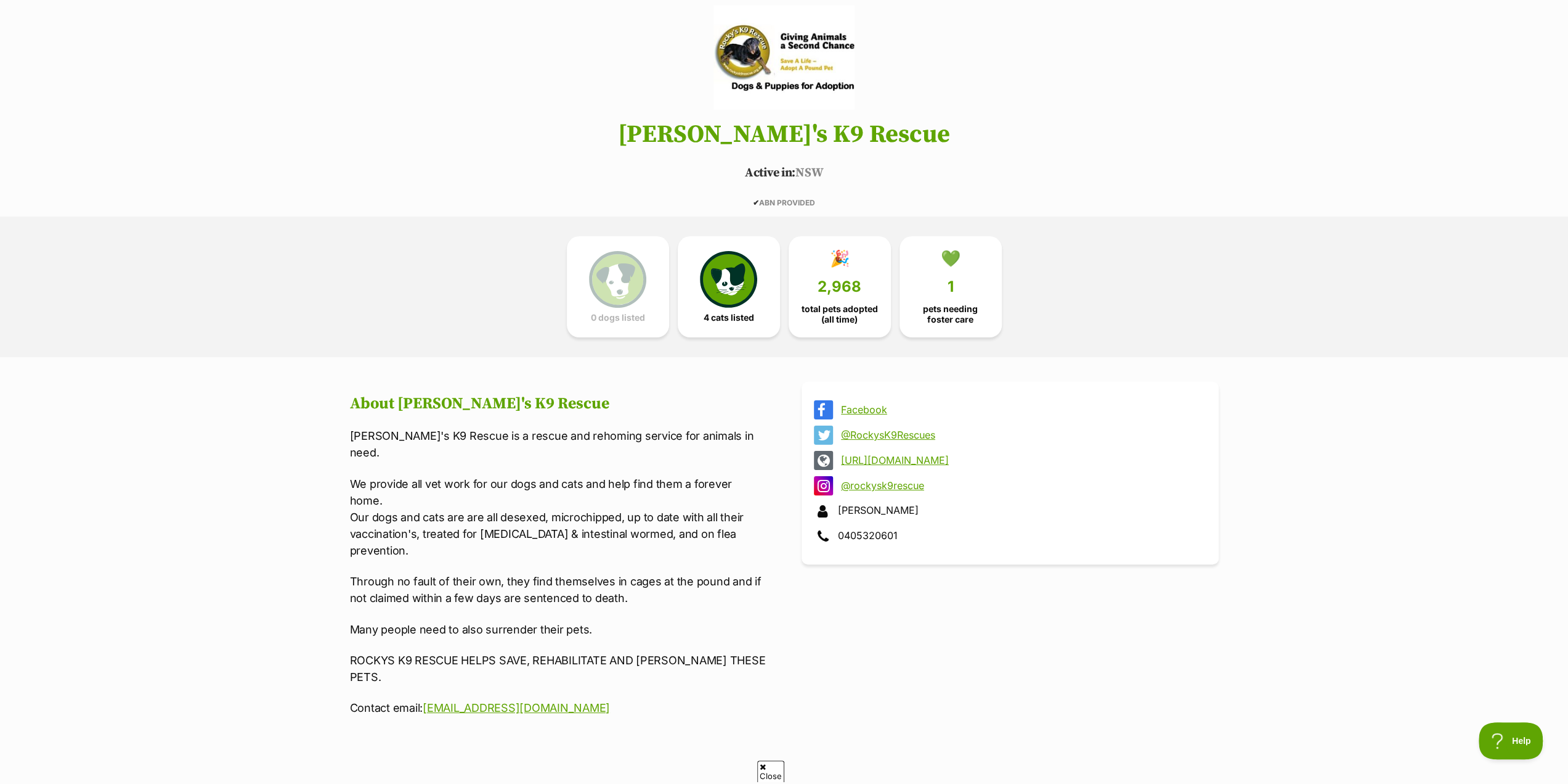
scroll to position [185, 0]
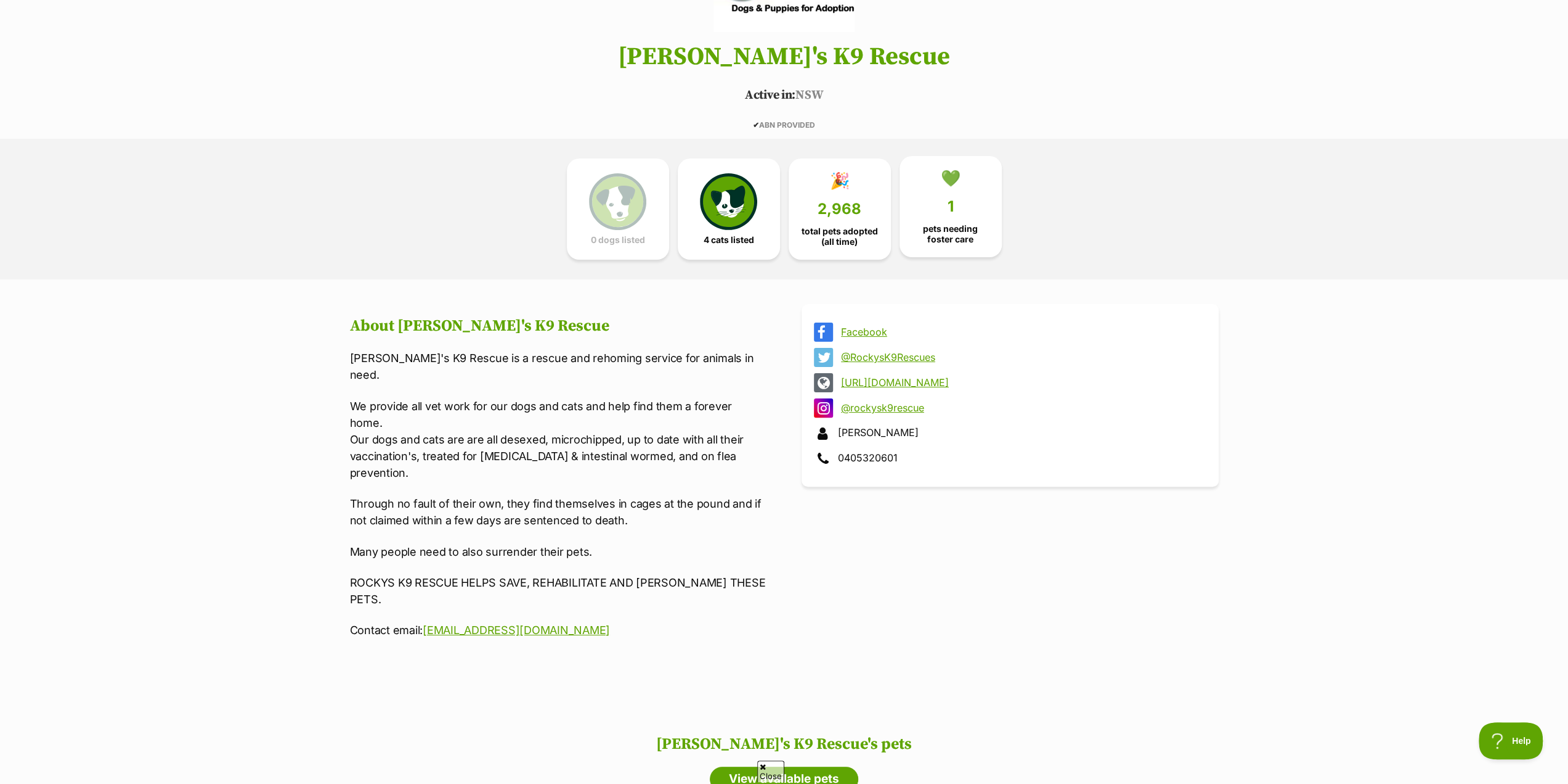
click at [956, 201] on link "💚 1 pets needing foster care" at bounding box center [951, 207] width 103 height 102
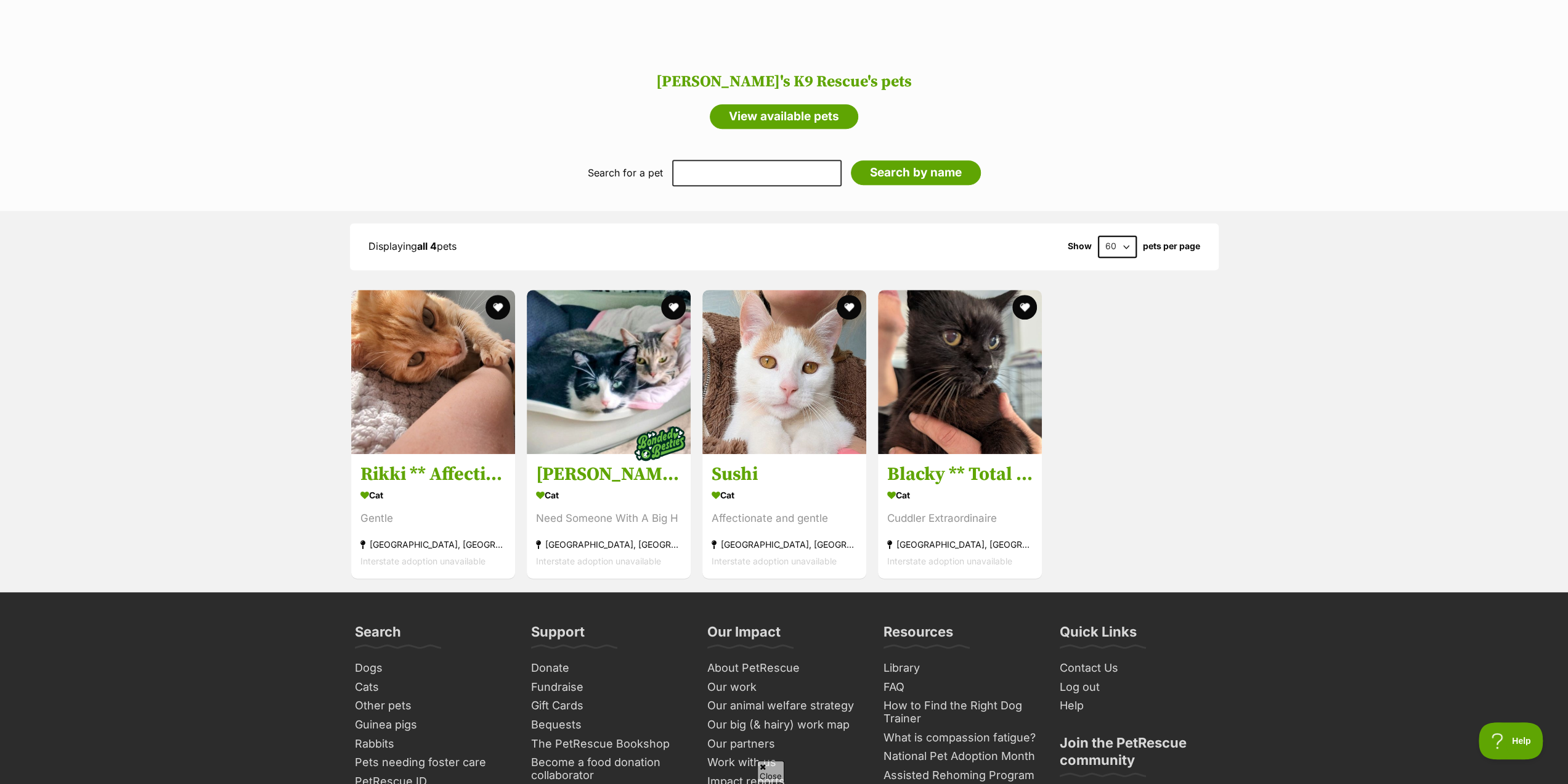
scroll to position [854, 0]
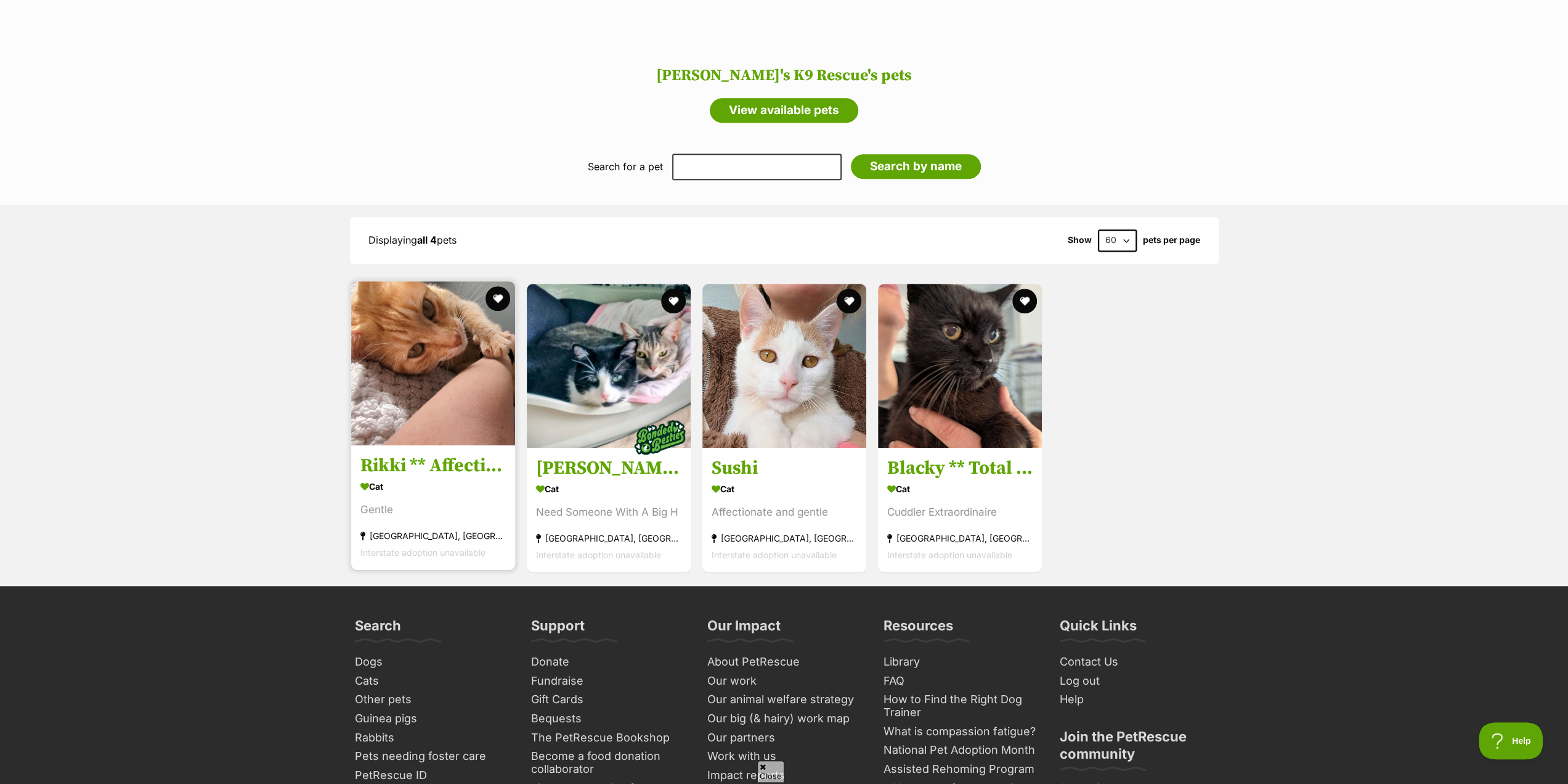
click at [449, 312] on img at bounding box center [433, 363] width 164 height 164
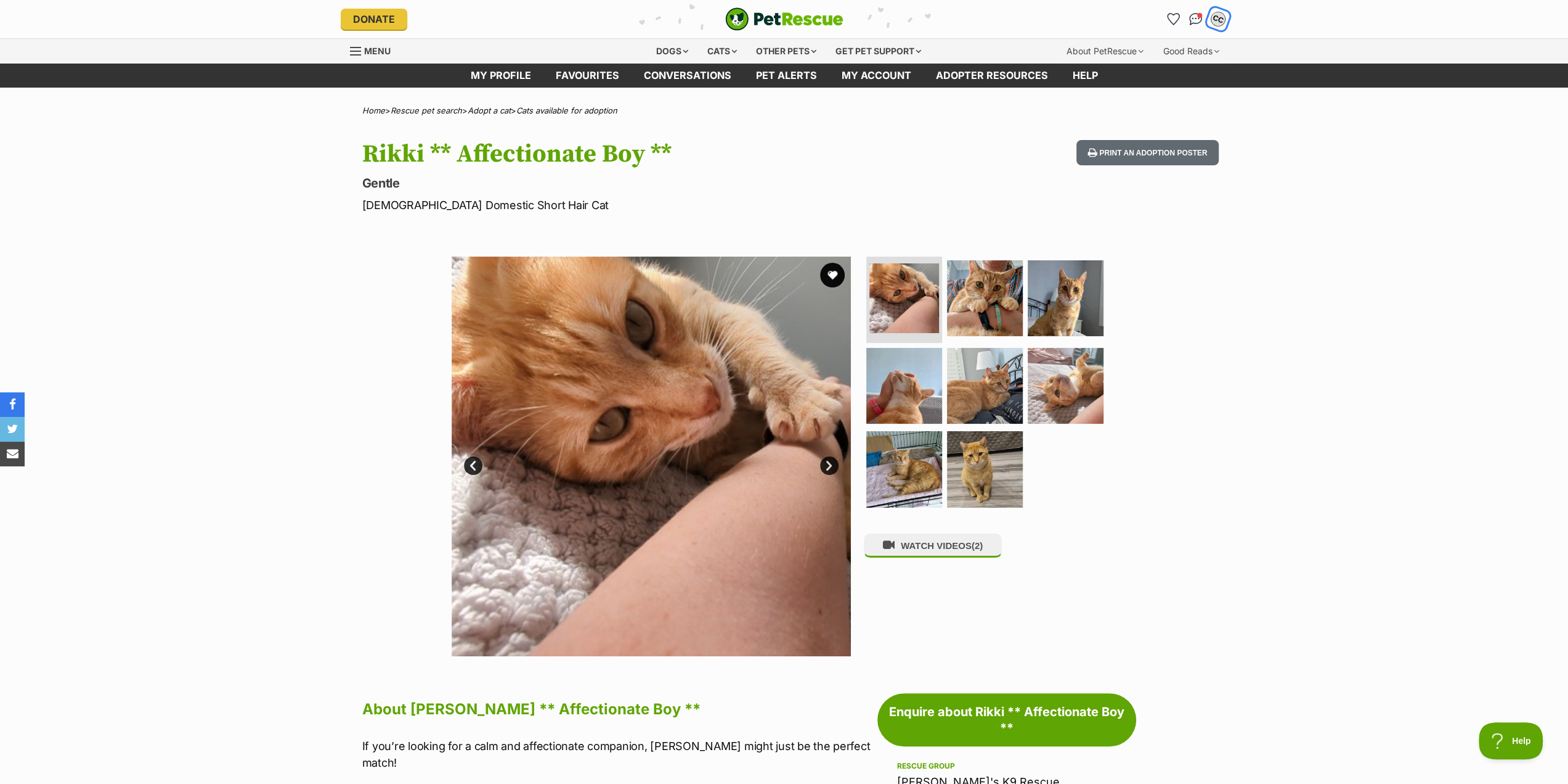
click at [1217, 20] on div "CC" at bounding box center [1219, 19] width 16 height 16
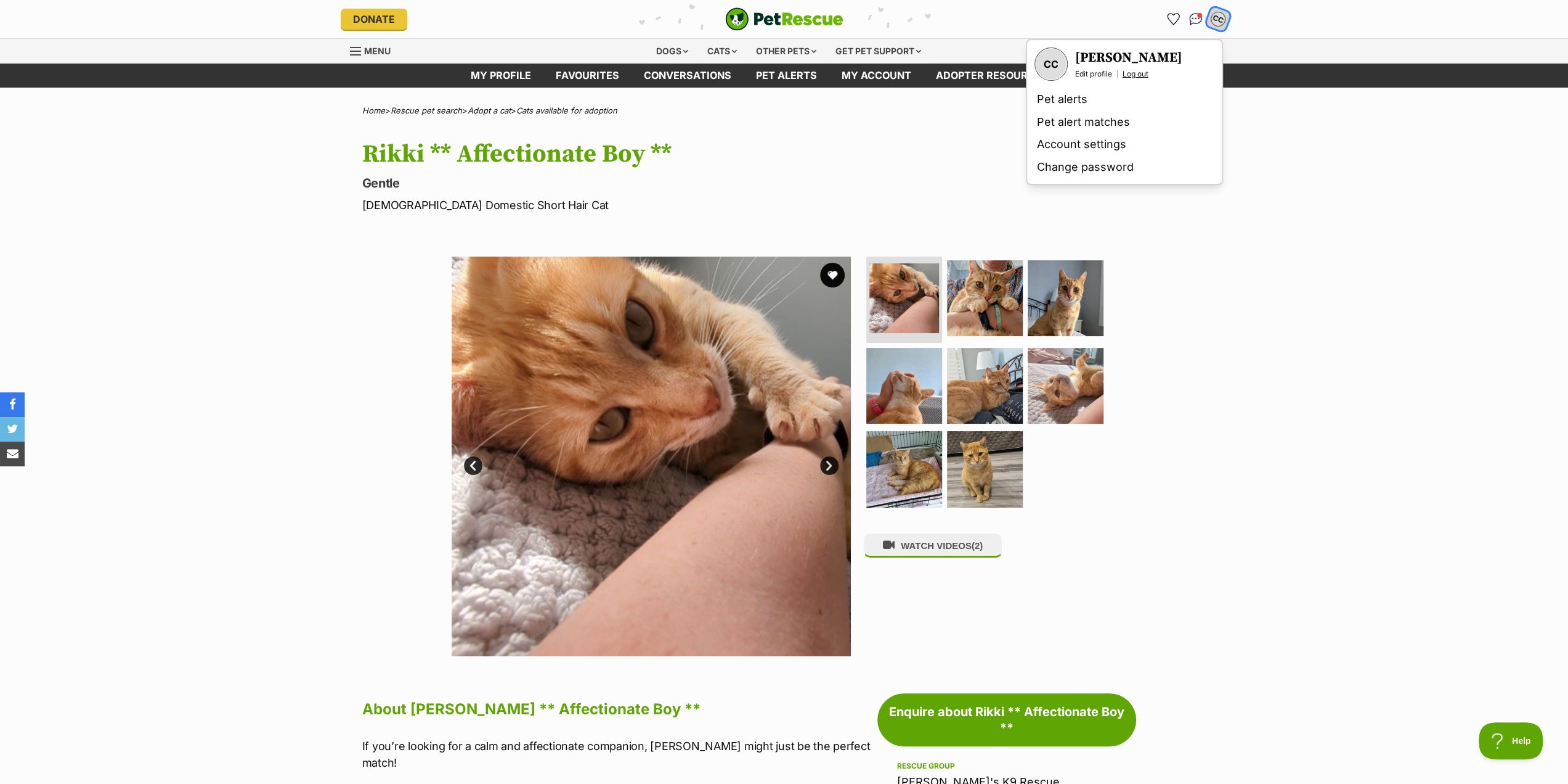
click at [1139, 75] on link "Log out" at bounding box center [1136, 74] width 26 height 10
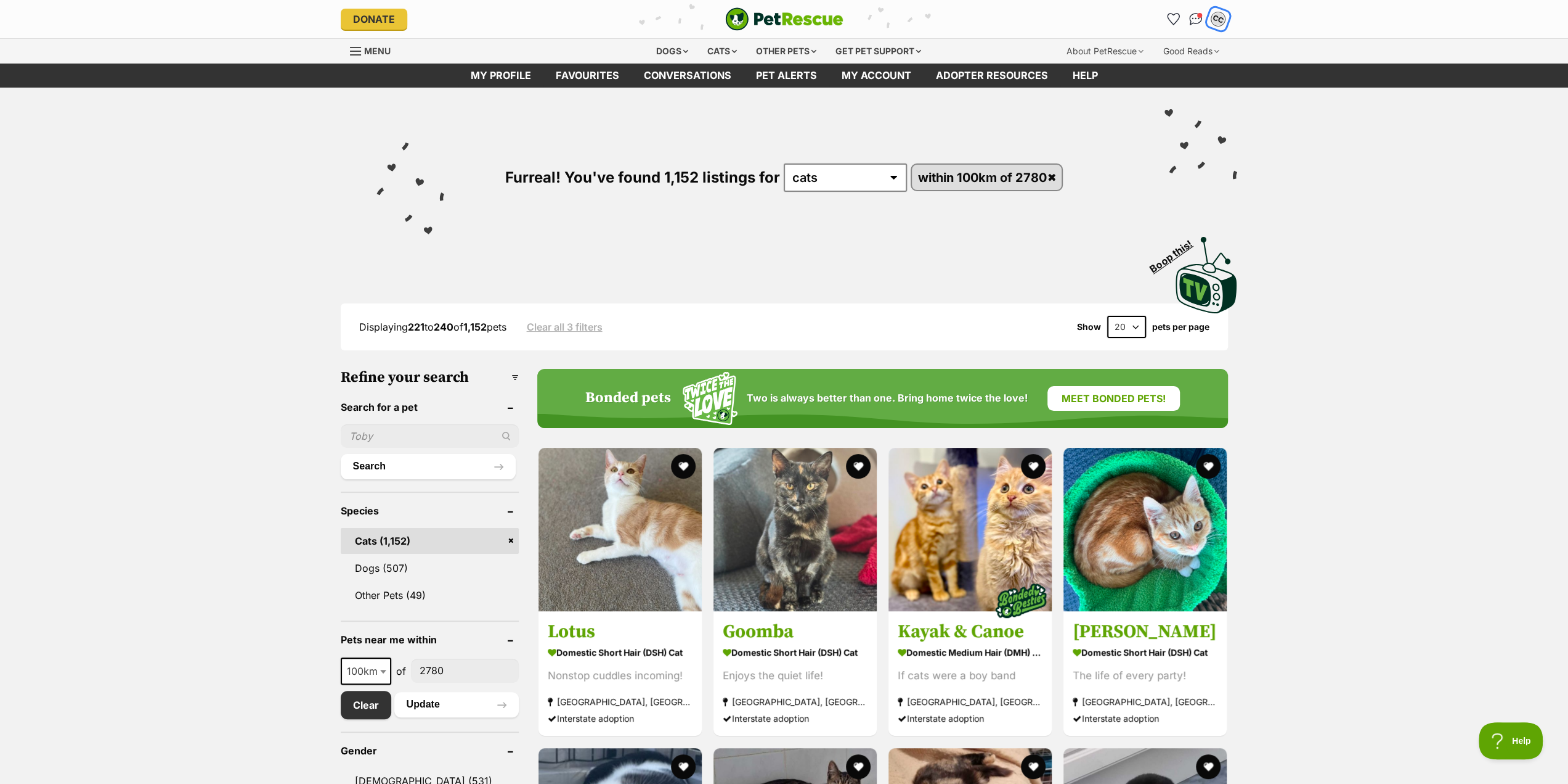
click at [1217, 17] on div "CC" at bounding box center [1219, 19] width 16 height 16
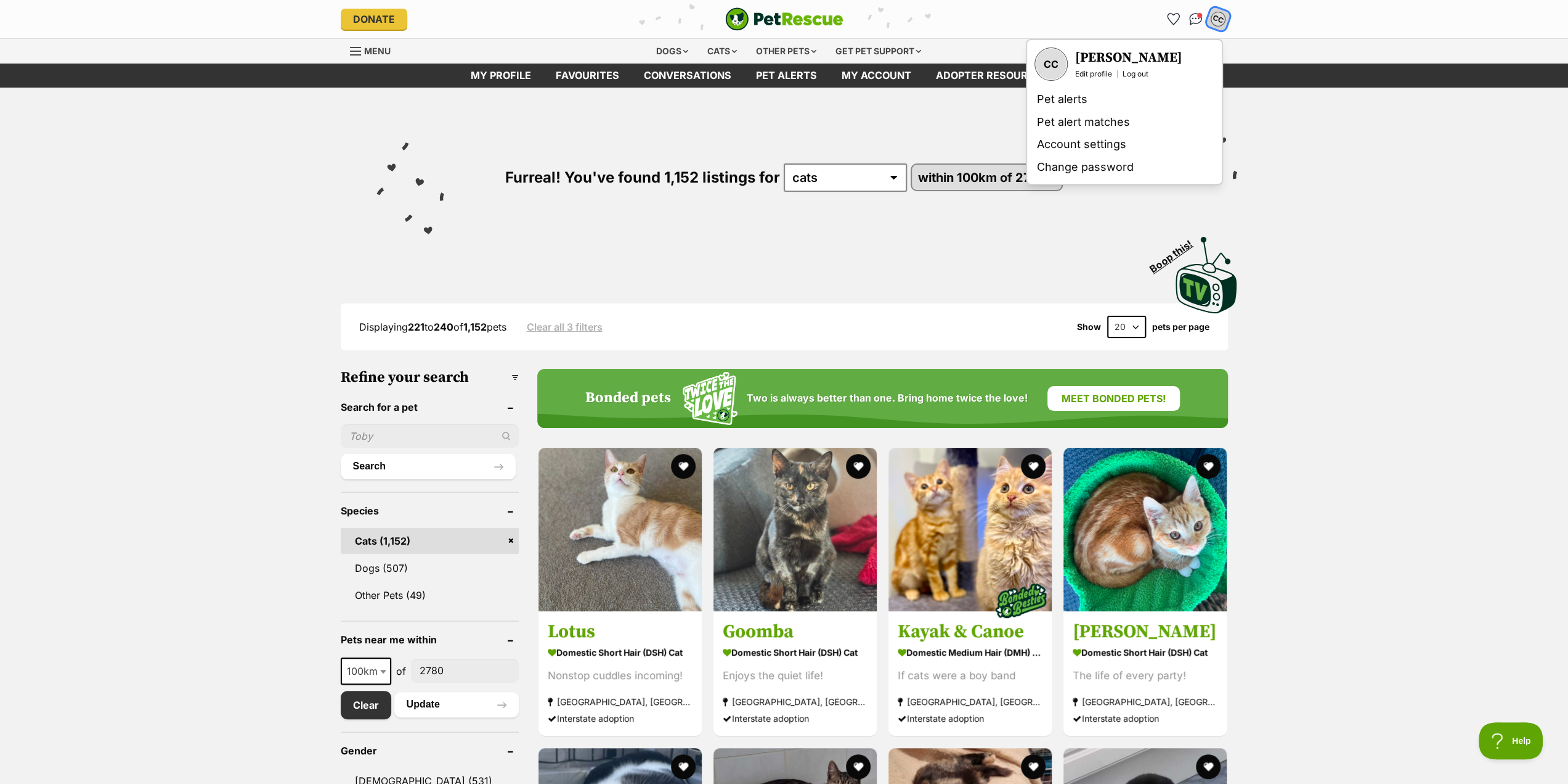
click at [1136, 74] on link "Log out" at bounding box center [1136, 74] width 26 height 10
